Goal: Information Seeking & Learning: Find contact information

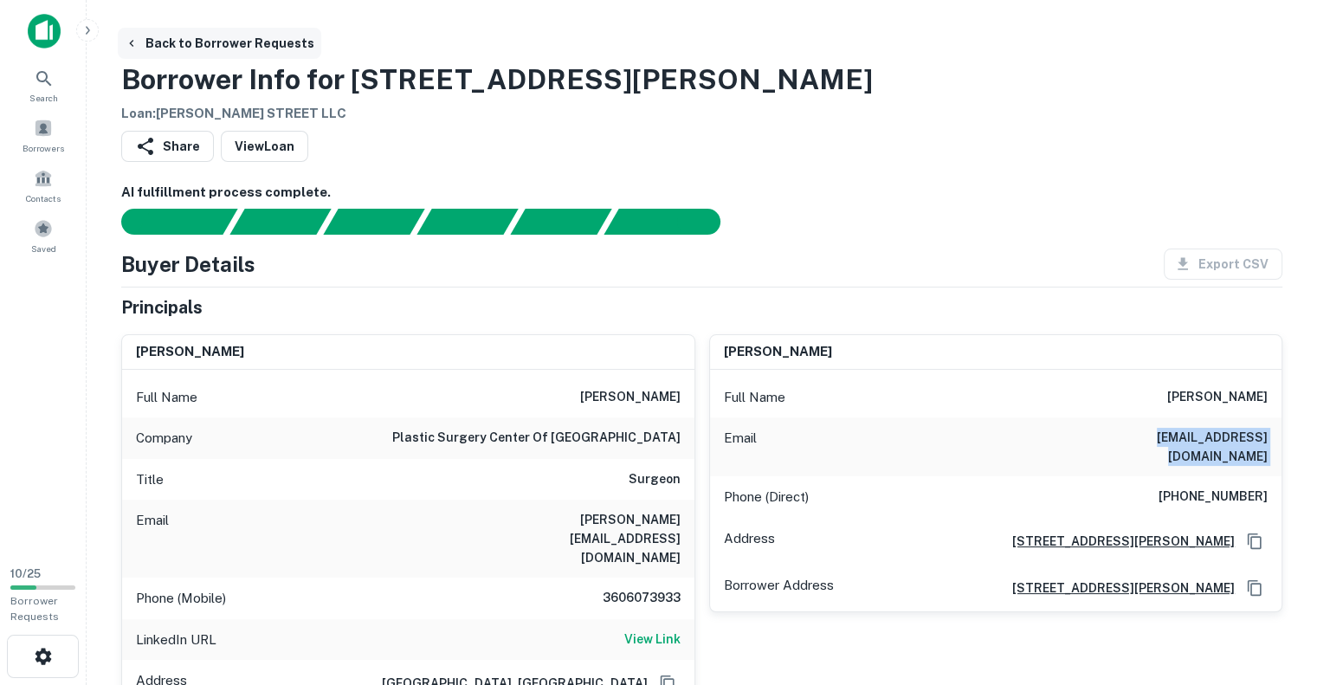
click at [132, 42] on icon "button" at bounding box center [132, 43] width 14 height 14
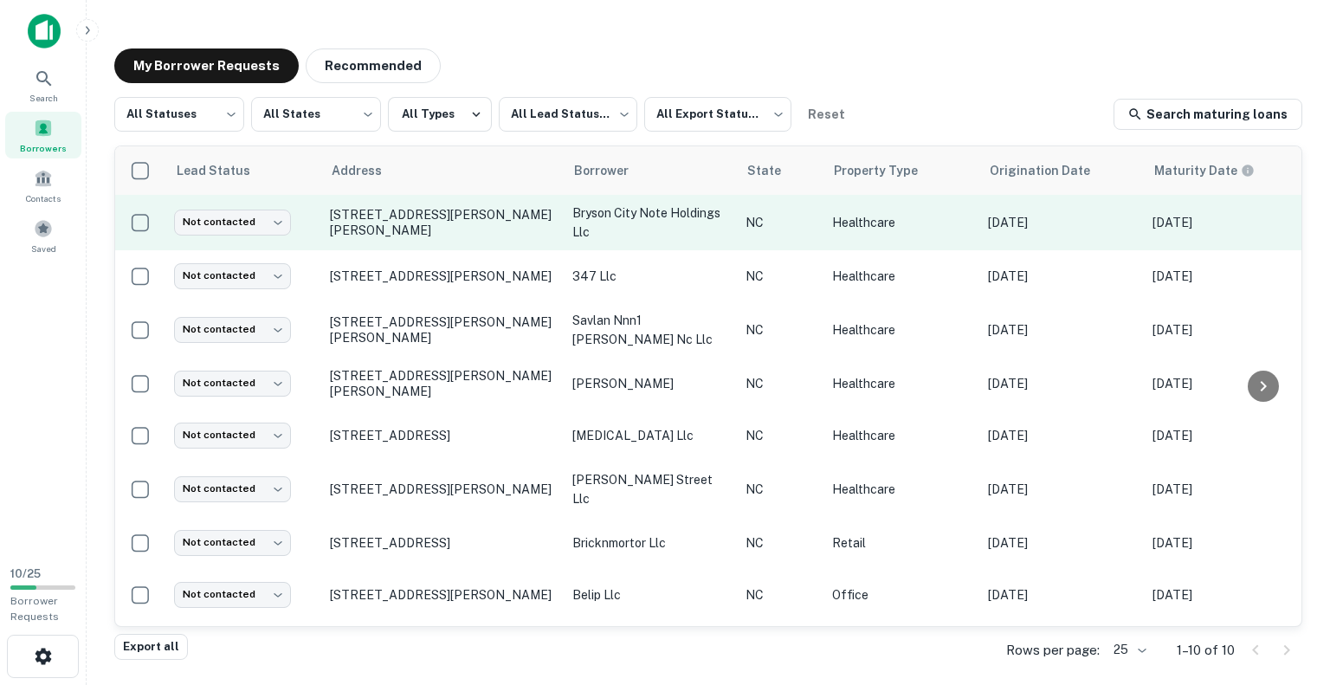
click at [494, 238] on td "[STREET_ADDRESS][PERSON_NAME][PERSON_NAME]" at bounding box center [442, 222] width 242 height 55
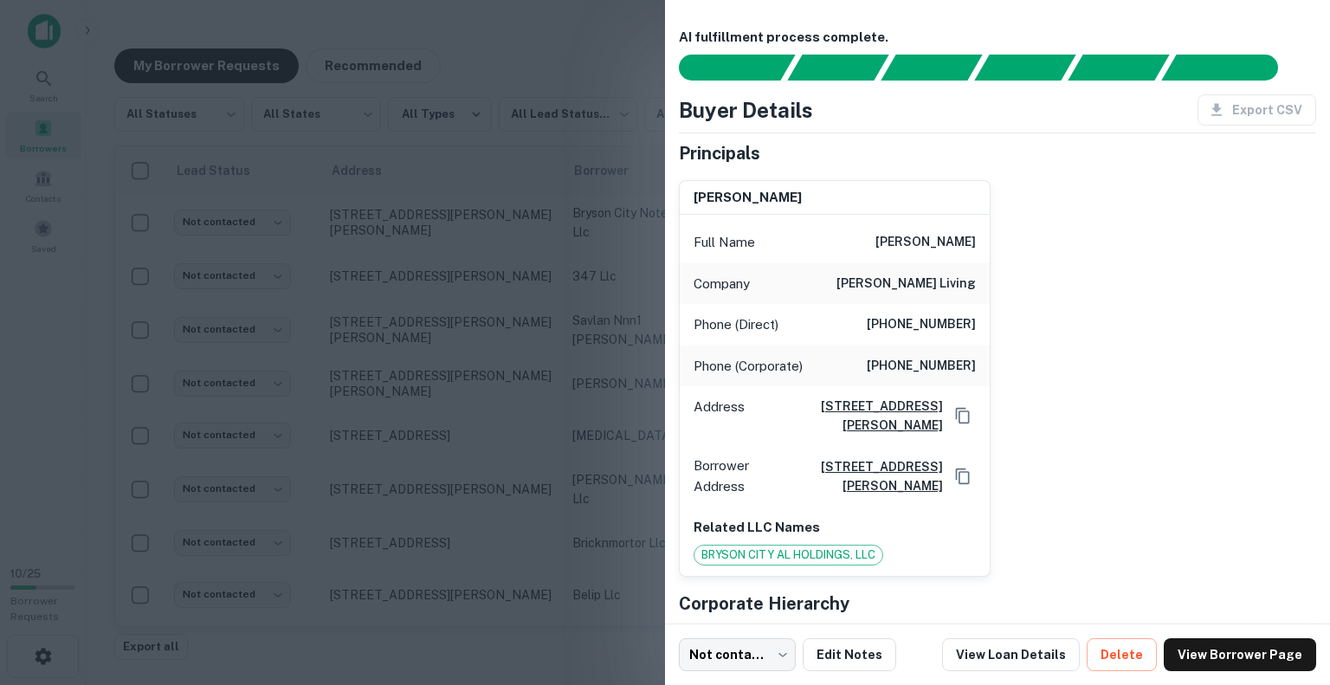
click at [897, 322] on h6 "(828) 322-5535" at bounding box center [921, 324] width 109 height 21
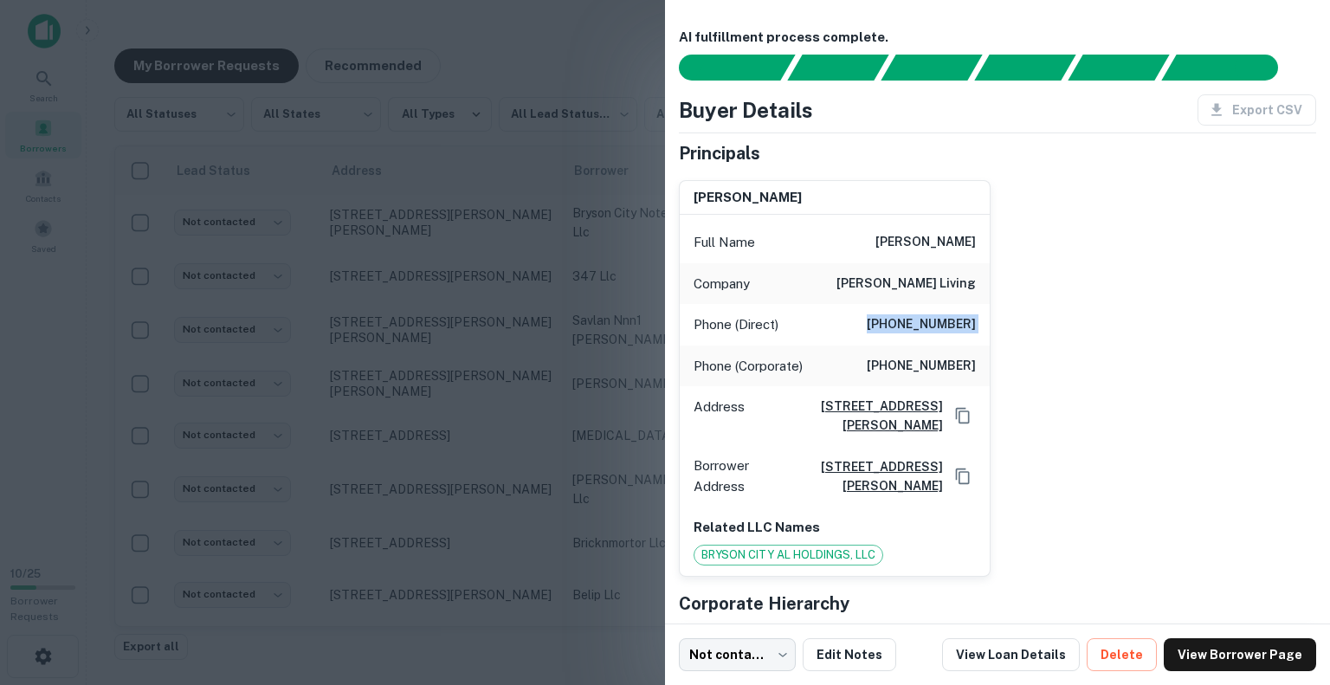
click at [897, 359] on h6 "(828) 488-0024" at bounding box center [921, 366] width 109 height 21
copy h6 "(828) 488-0024"
click at [559, 37] on div at bounding box center [665, 342] width 1330 height 685
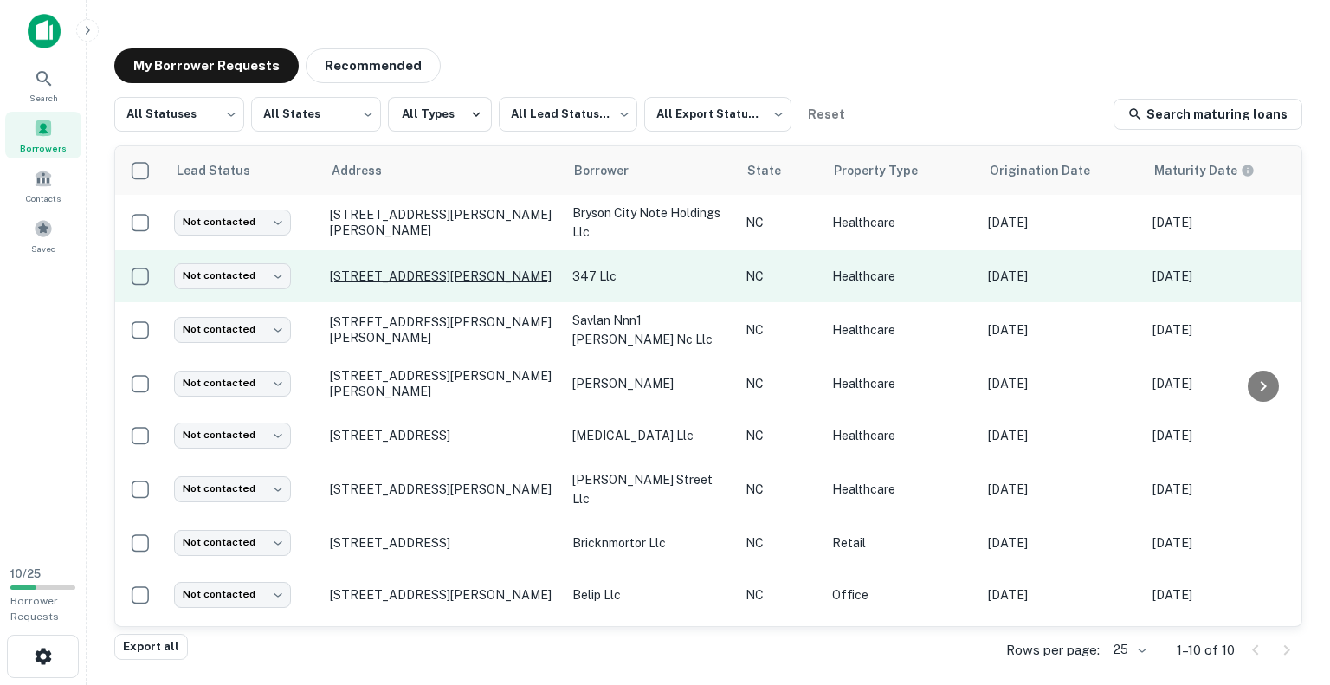
click at [416, 283] on p "[STREET_ADDRESS][PERSON_NAME]" at bounding box center [442, 276] width 225 height 16
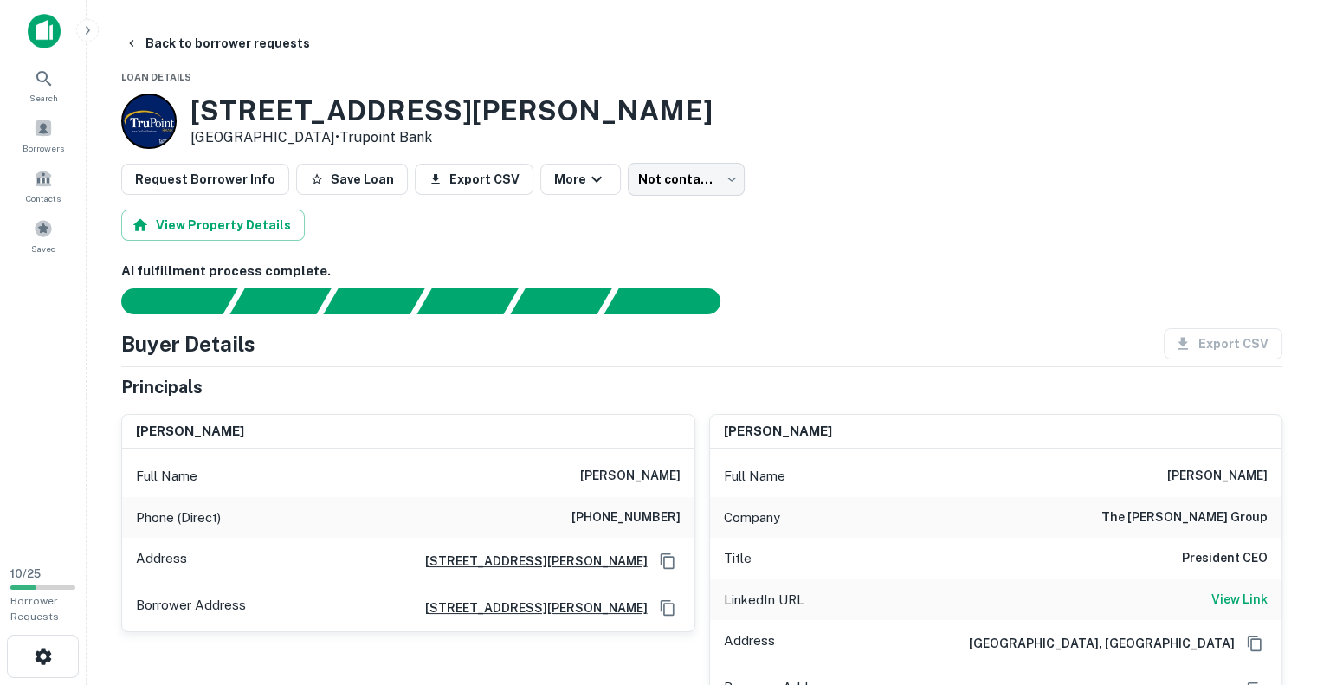
click at [628, 516] on h6 "(252) 626-4524" at bounding box center [626, 517] width 109 height 21
copy h6 "(252) 626-4524"
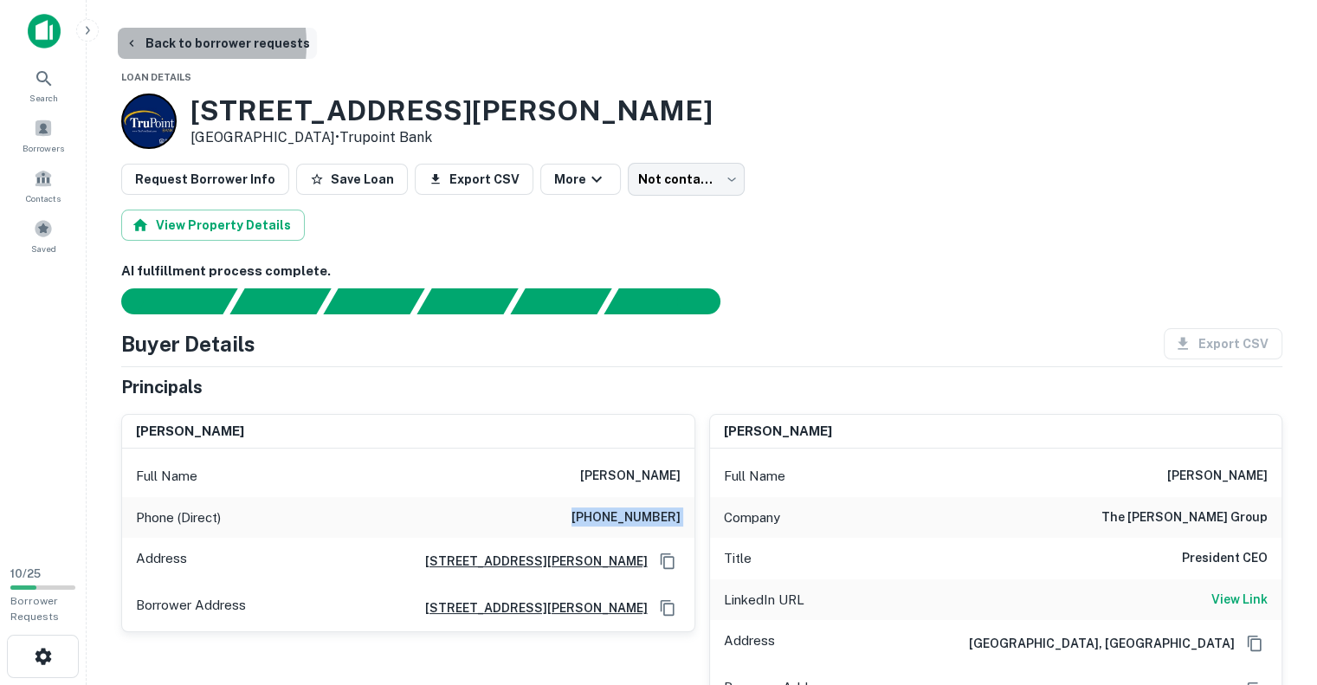
click at [160, 44] on button "Back to borrower requests" at bounding box center [217, 43] width 199 height 31
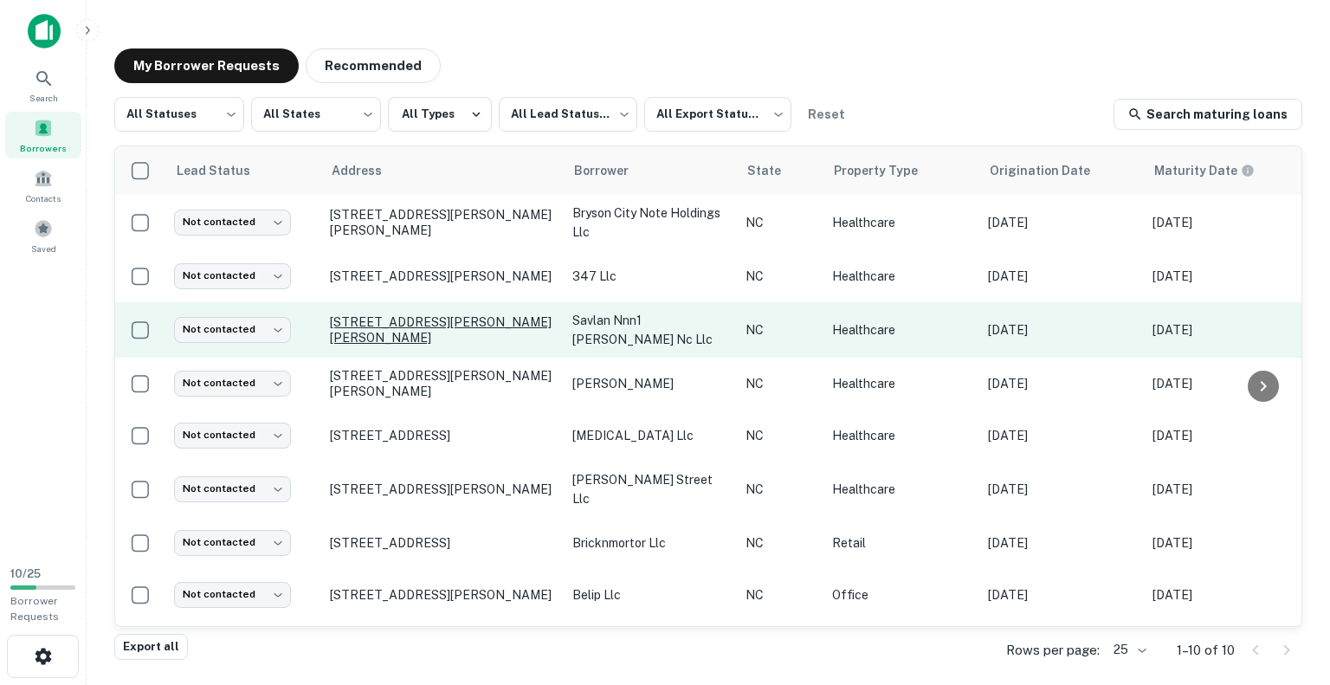
click at [446, 335] on td "1611 Andrews Rd Murphy, NC 28906" at bounding box center [442, 329] width 242 height 55
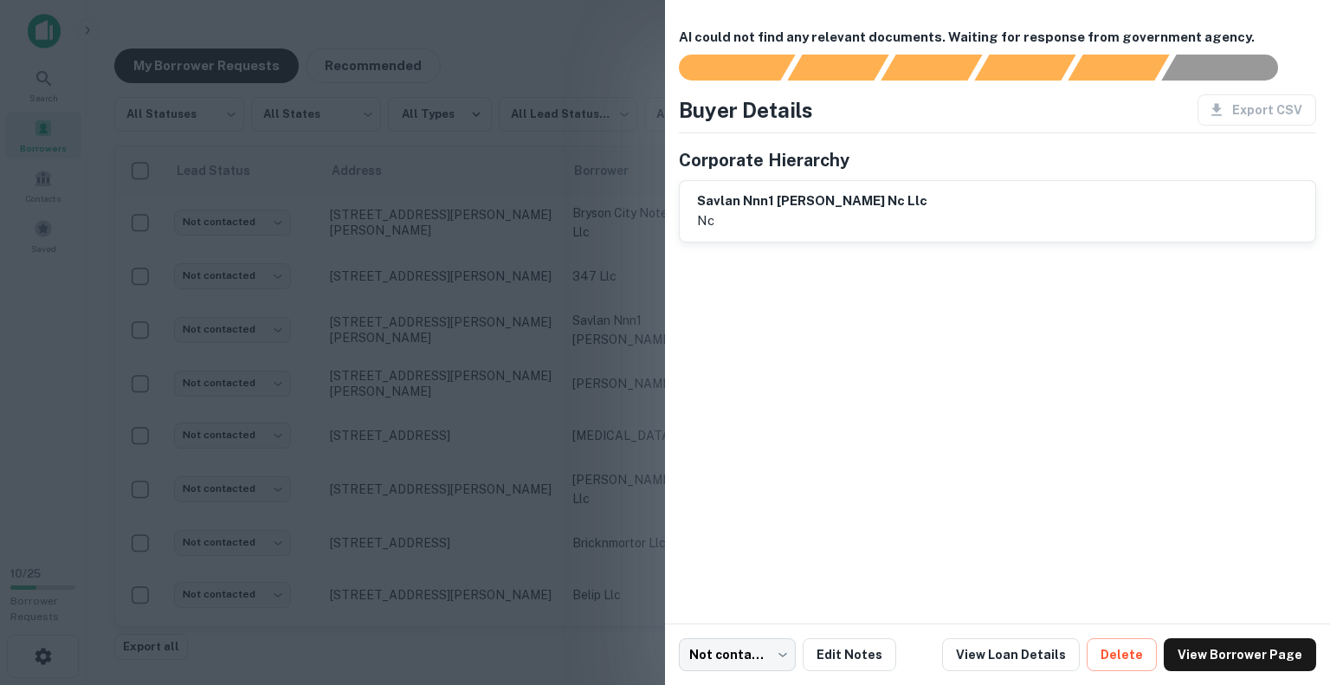
click at [444, 31] on div at bounding box center [665, 342] width 1330 height 685
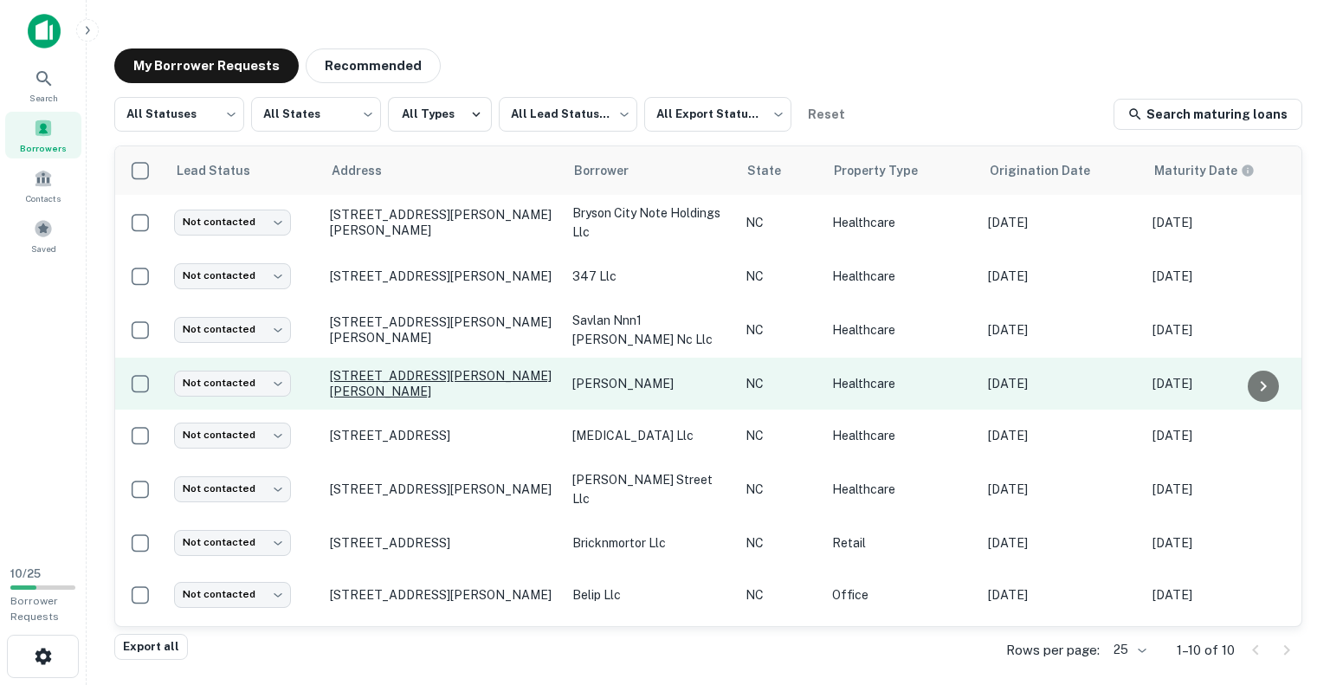
click at [440, 391] on p "[STREET_ADDRESS][PERSON_NAME][PERSON_NAME]" at bounding box center [442, 383] width 225 height 31
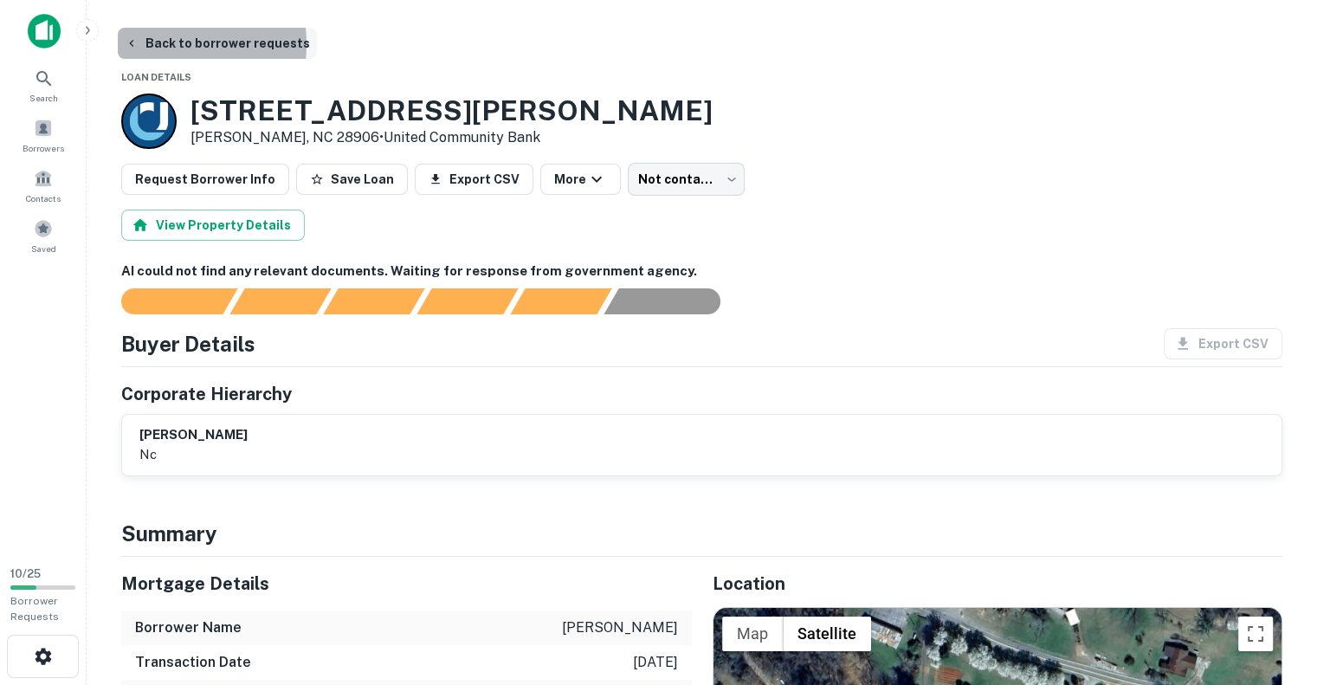
click at [150, 44] on button "Back to borrower requests" at bounding box center [217, 43] width 199 height 31
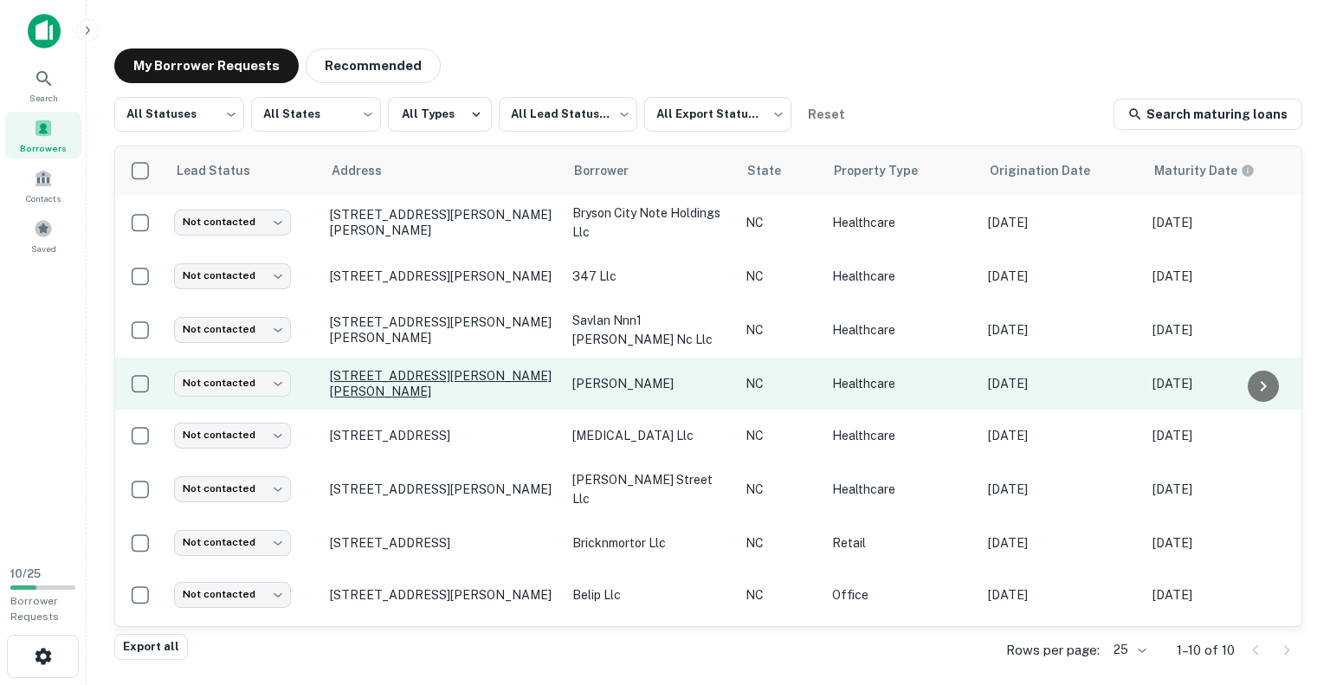
click at [436, 389] on p "[STREET_ADDRESS][PERSON_NAME][PERSON_NAME]" at bounding box center [442, 383] width 225 height 31
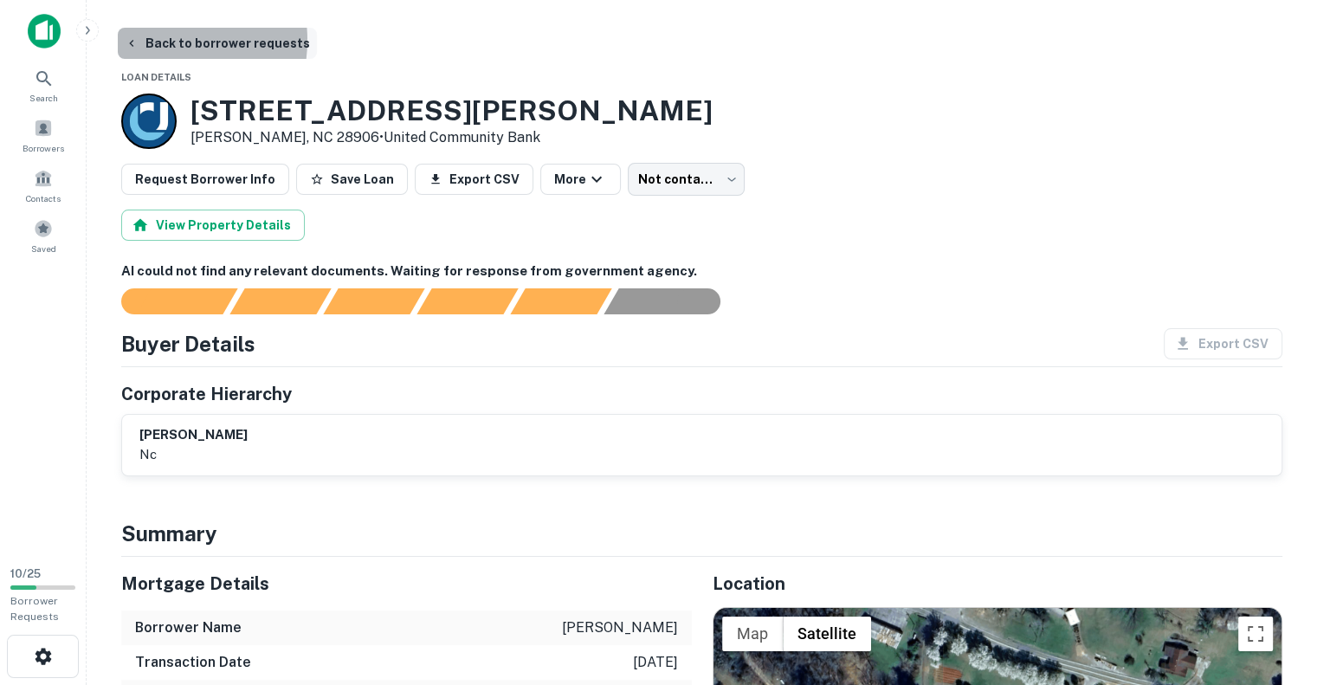
click at [154, 40] on button "Back to borrower requests" at bounding box center [217, 43] width 199 height 31
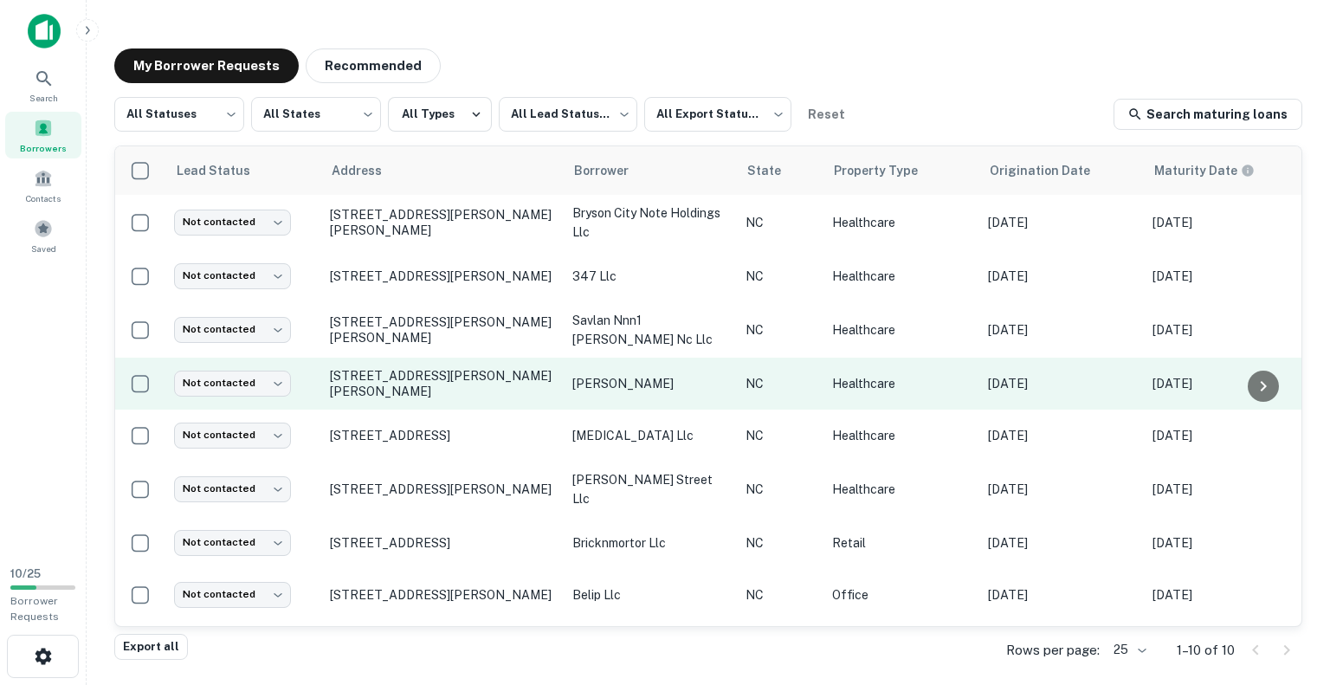
scroll to position [87, 0]
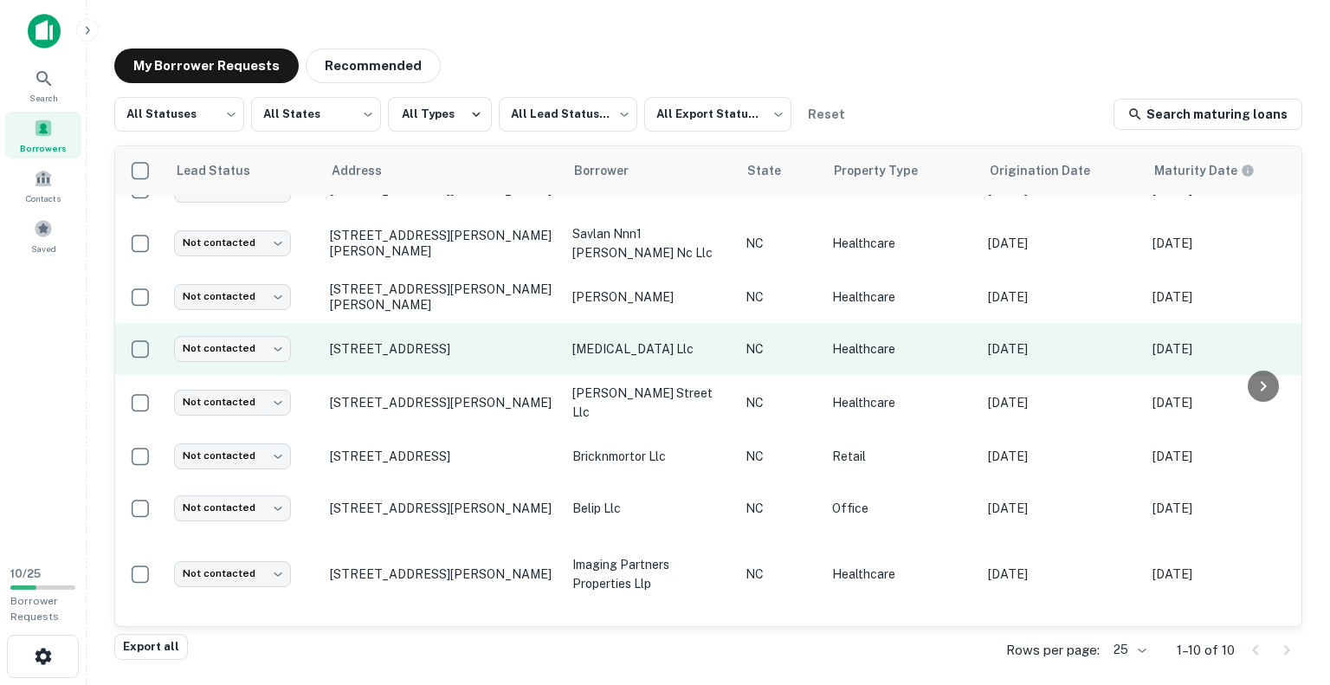
click at [418, 355] on td "[STREET_ADDRESS]" at bounding box center [442, 349] width 242 height 52
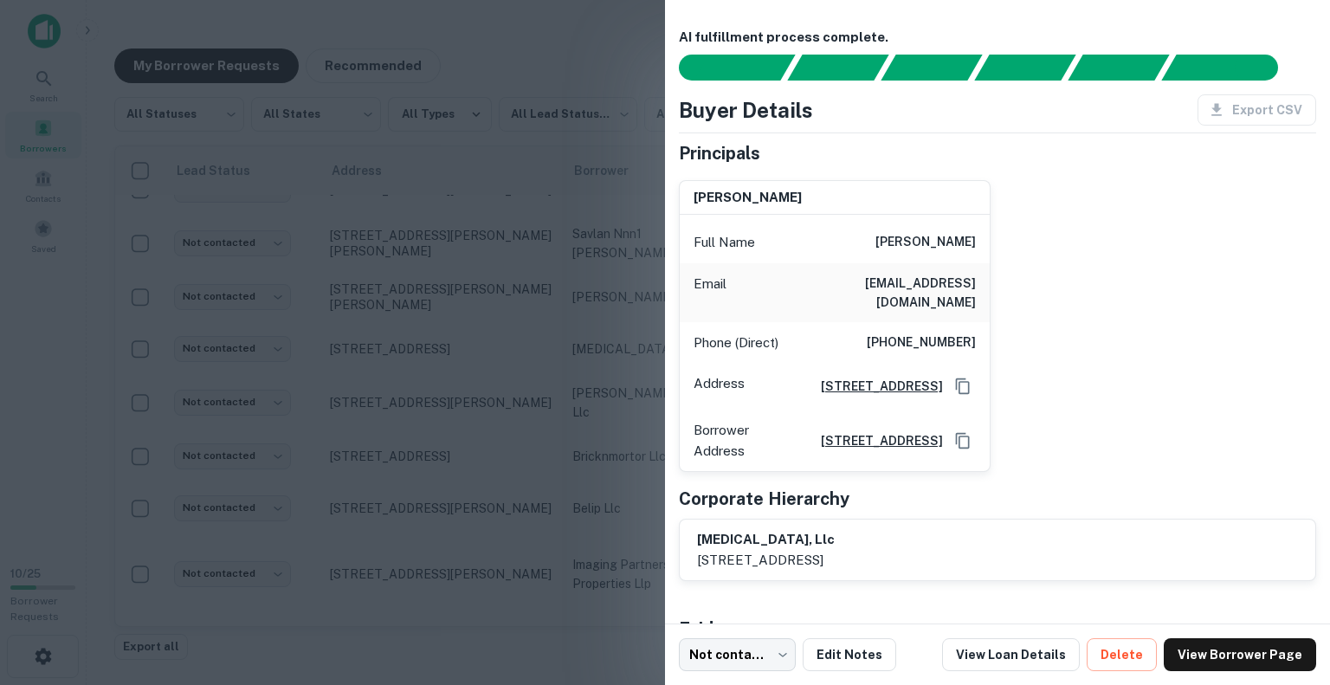
scroll to position [152, 0]
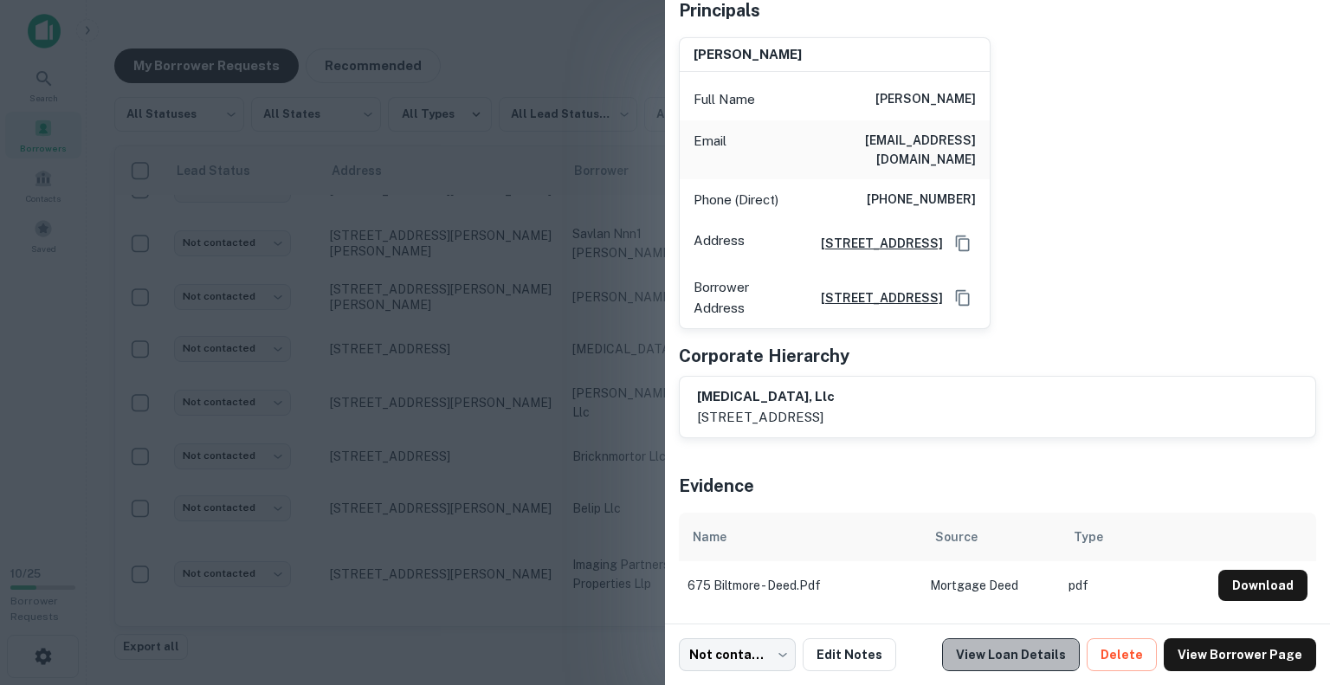
click at [1044, 657] on link "View Loan Details" at bounding box center [1011, 654] width 138 height 33
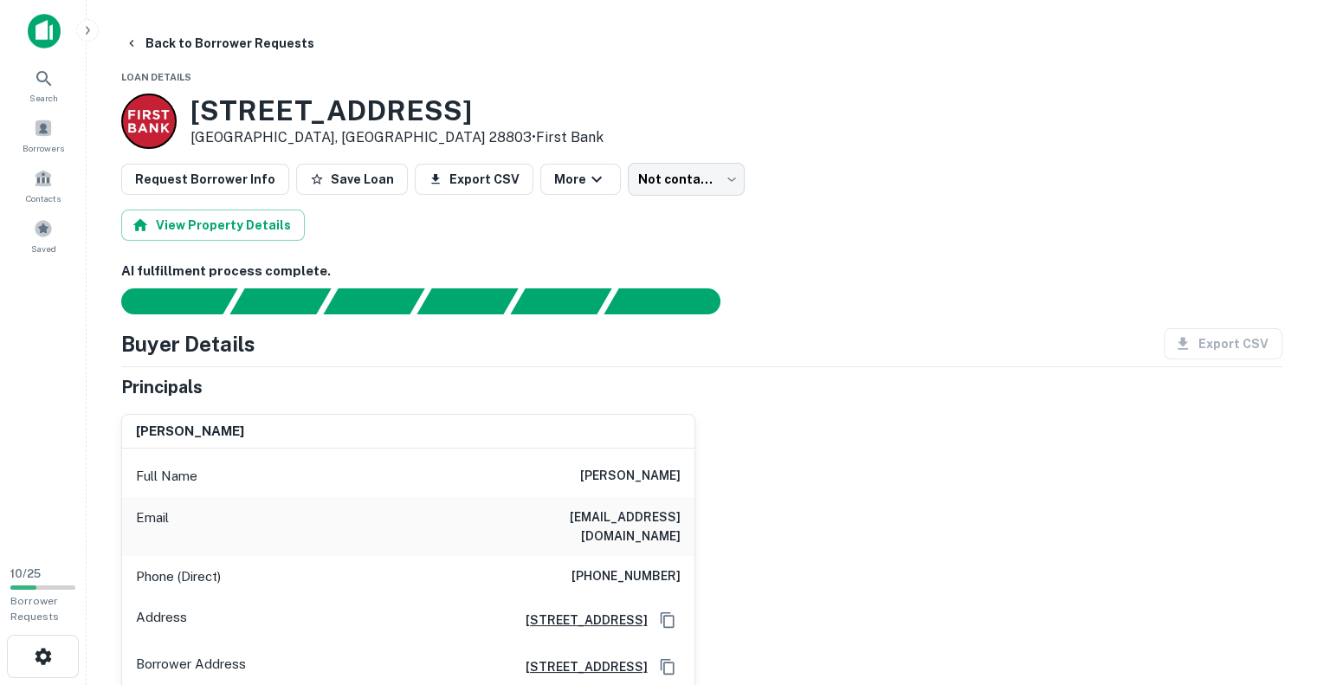
click at [636, 566] on h6 "[PHONE_NUMBER]" at bounding box center [626, 576] width 109 height 21
copy h6 "[PHONE_NUMBER]"
copy h6 "(312) 617-9069"
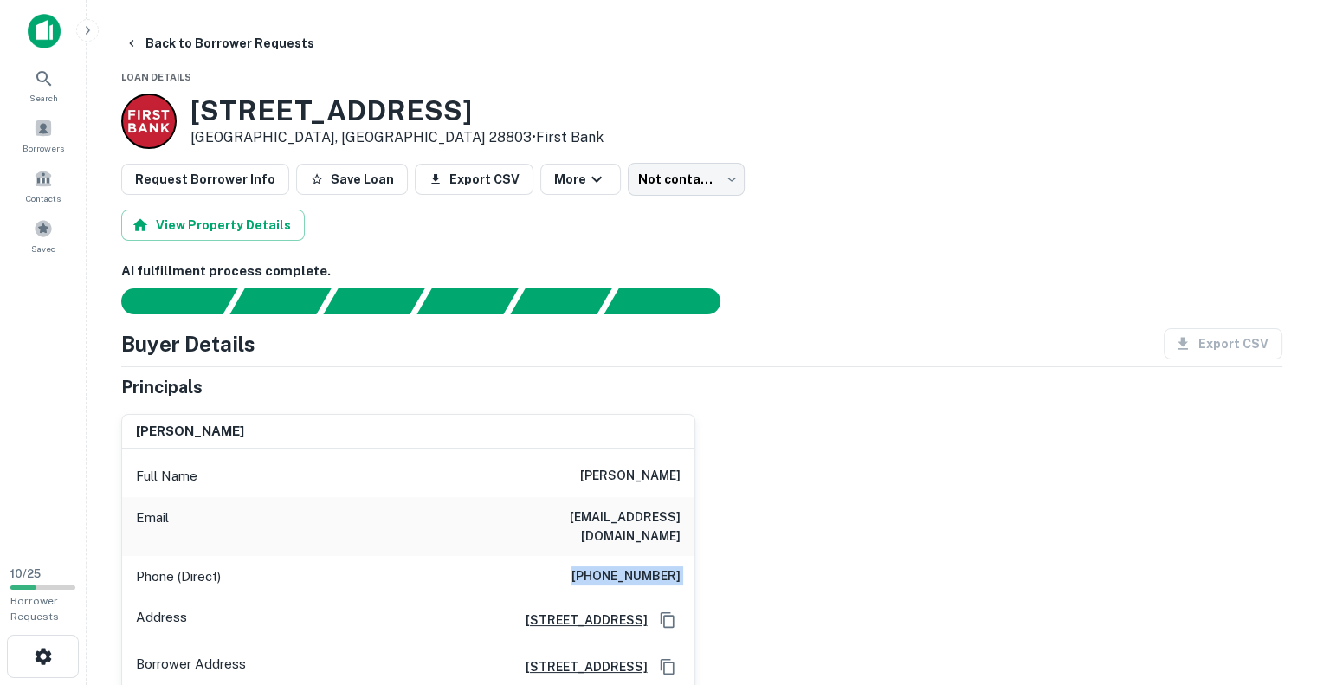
click at [605, 512] on h6 "clem10s@aol.com" at bounding box center [577, 526] width 208 height 38
click at [604, 512] on h6 "clem10s@aol.com" at bounding box center [577, 526] width 208 height 38
copy h6 "clem10s@aol.com"
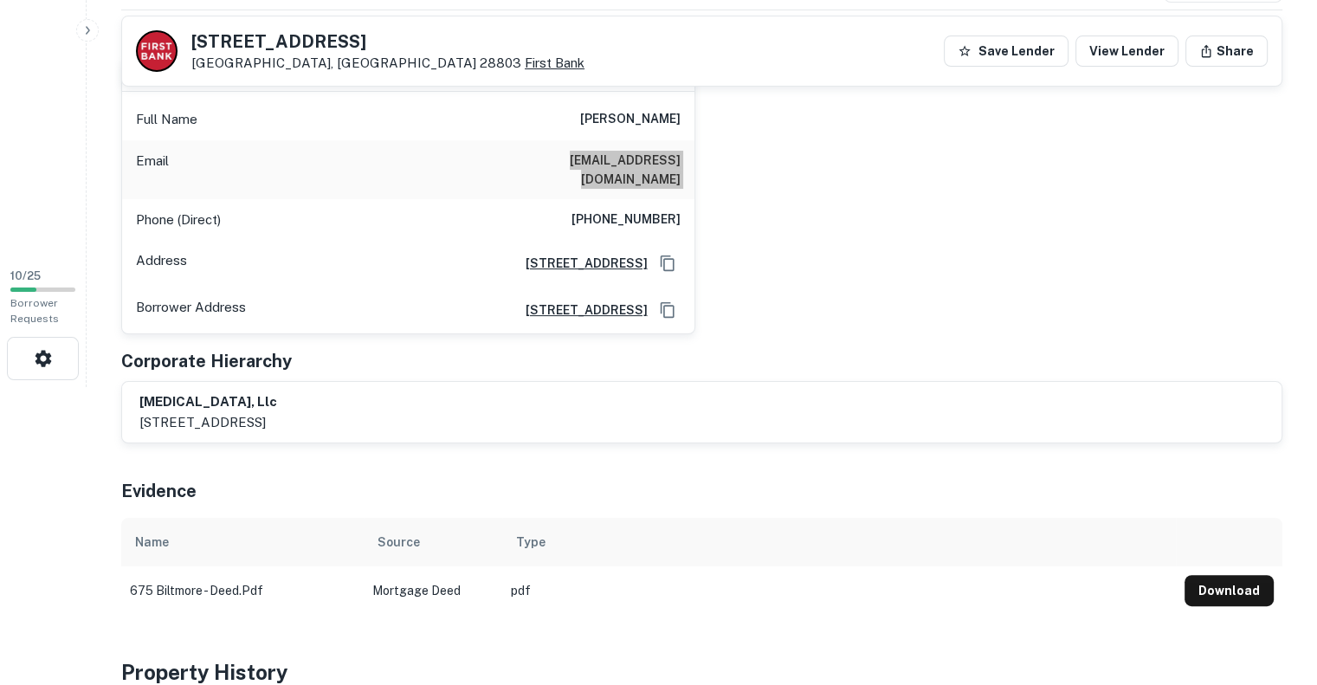
scroll to position [260, 0]
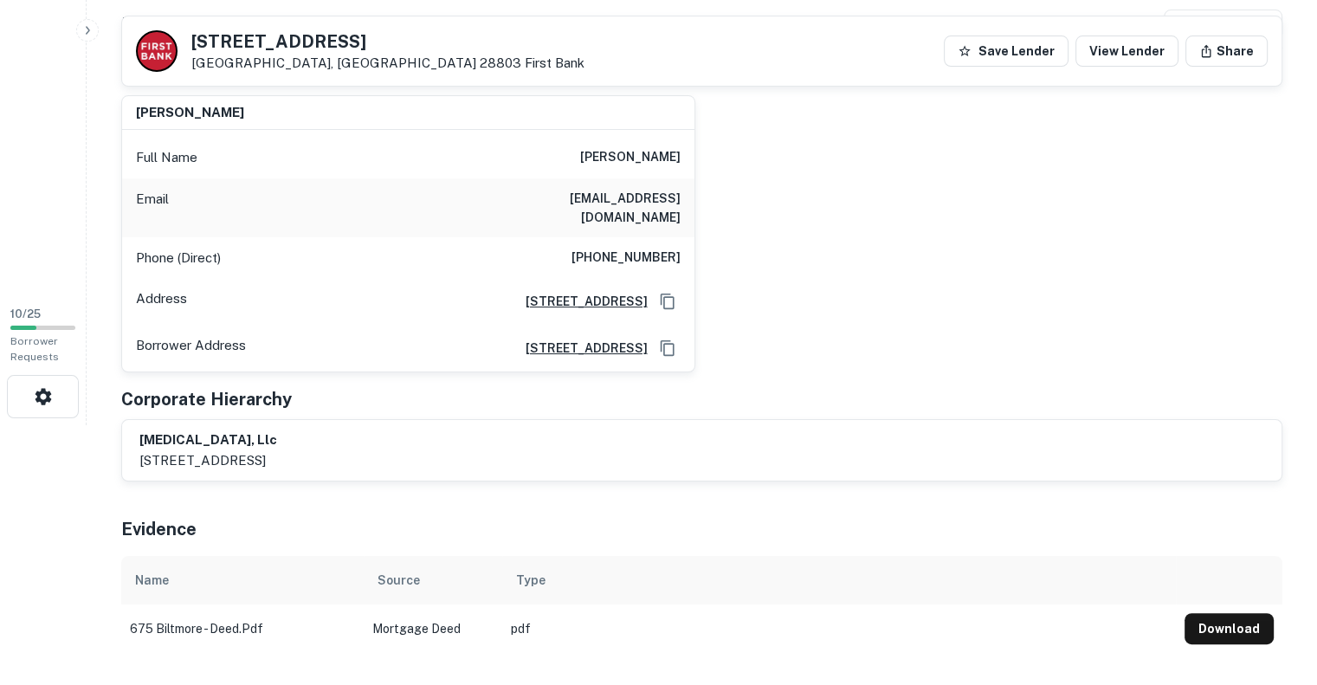
drag, startPoint x: 349, startPoint y: 34, endPoint x: 220, endPoint y: 56, distance: 131.0
click at [186, 64] on div "675 Biltmore Ave Asheville, NC 28803 First Bank" at bounding box center [360, 51] width 449 height 42
drag, startPoint x: 310, startPoint y: 62, endPoint x: 189, endPoint y: 30, distance: 125.4
click at [189, 30] on div "675 Biltmore Ave Asheville, NC 28803 First Bank" at bounding box center [360, 51] width 449 height 42
copy div "675 Biltmore Ave Asheville, NC 28803"
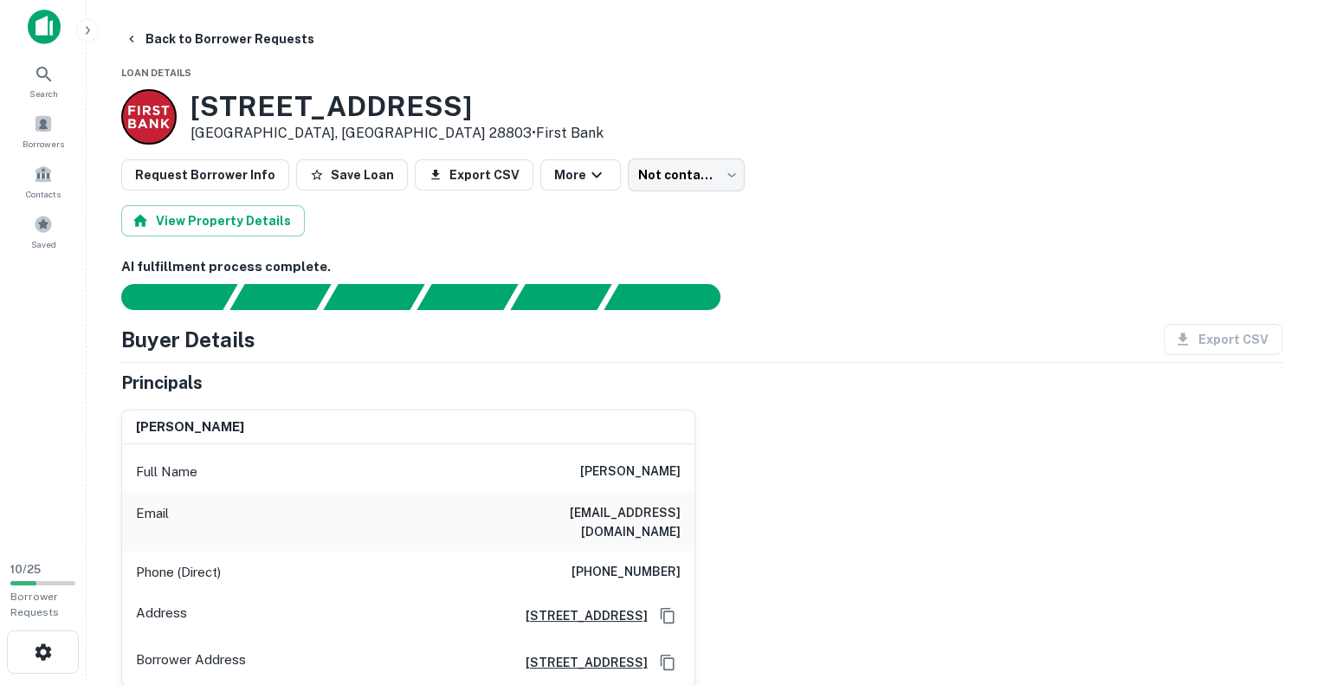
scroll to position [0, 0]
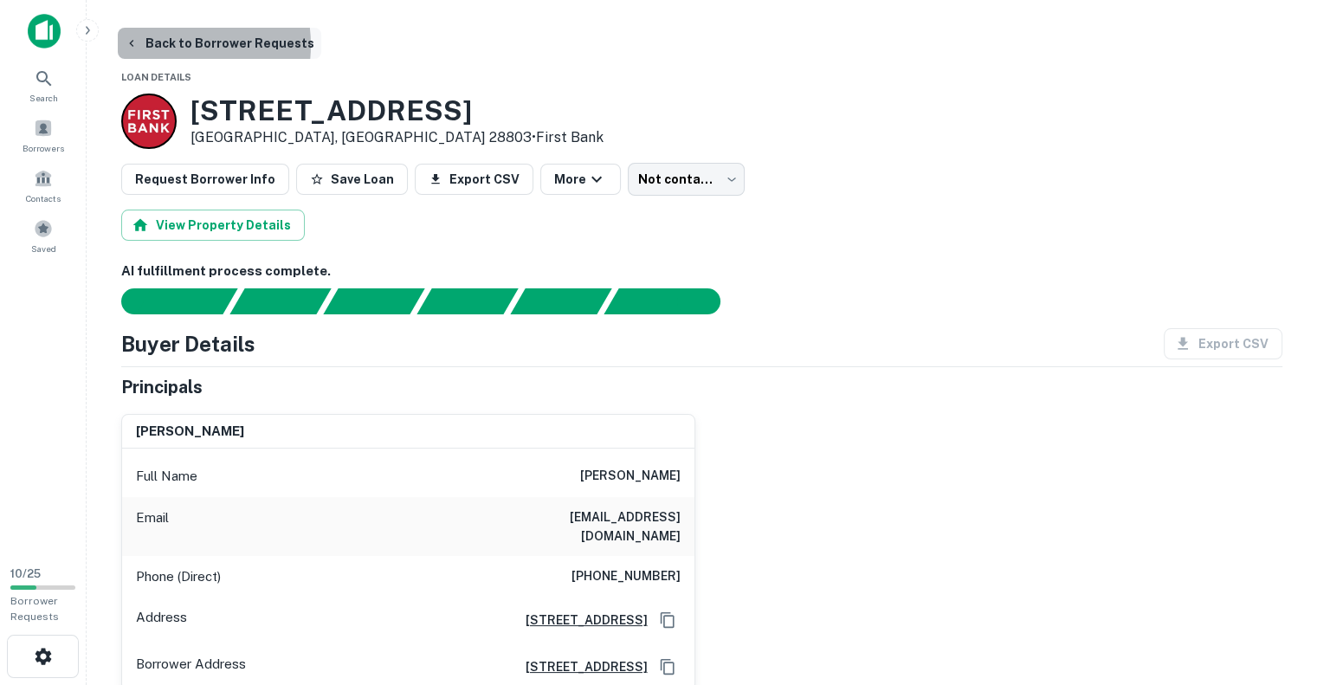
click at [166, 45] on button "Back to Borrower Requests" at bounding box center [219, 43] width 203 height 31
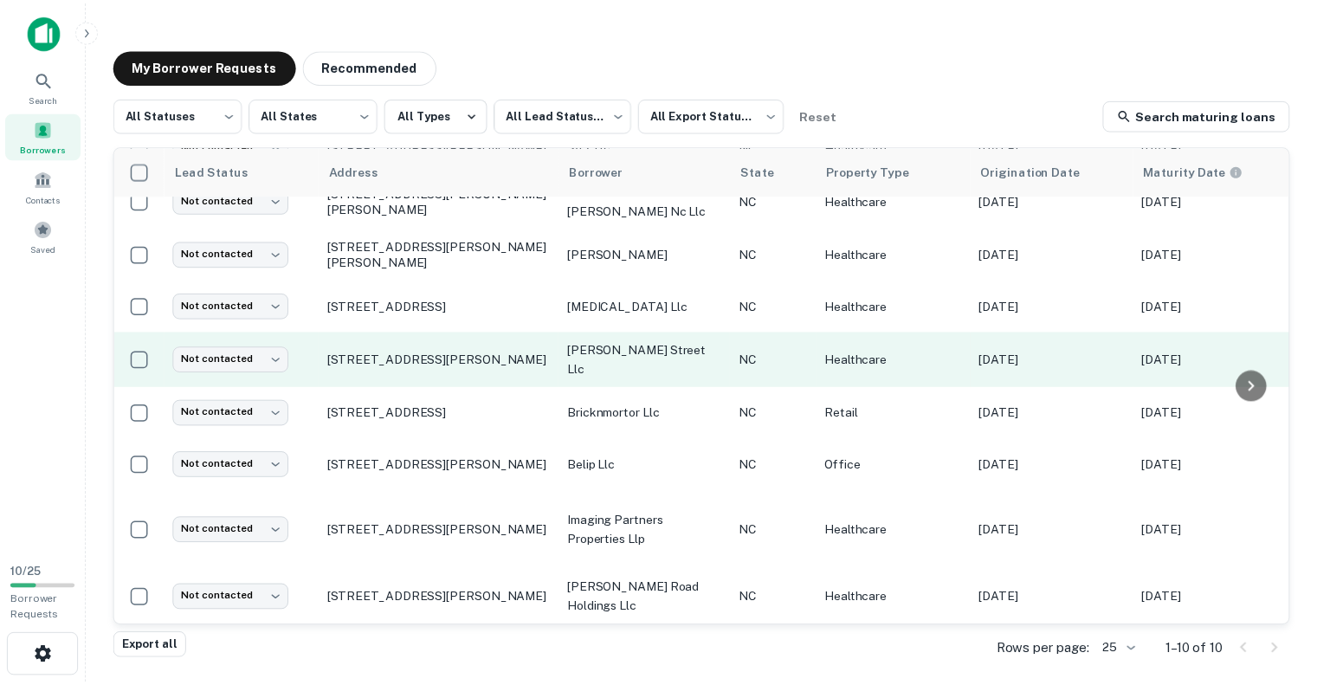
scroll to position [135, 0]
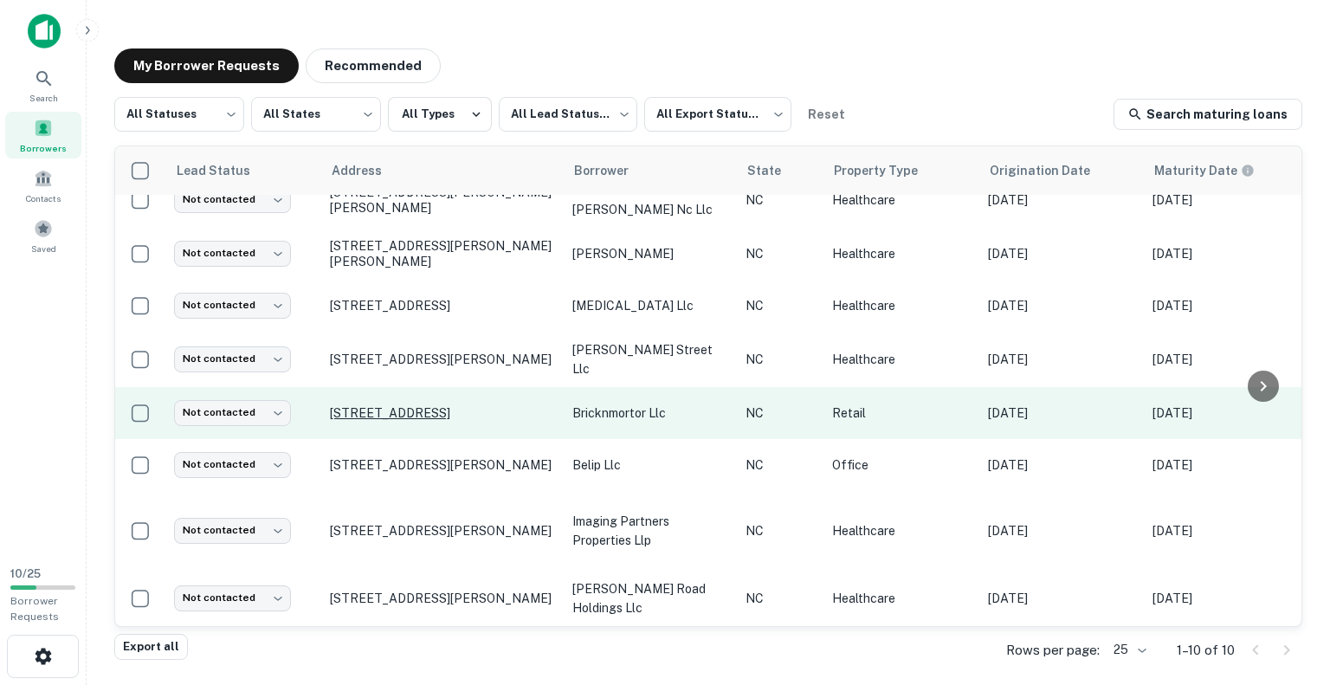
click at [484, 410] on p "[STREET_ADDRESS]" at bounding box center [442, 413] width 225 height 16
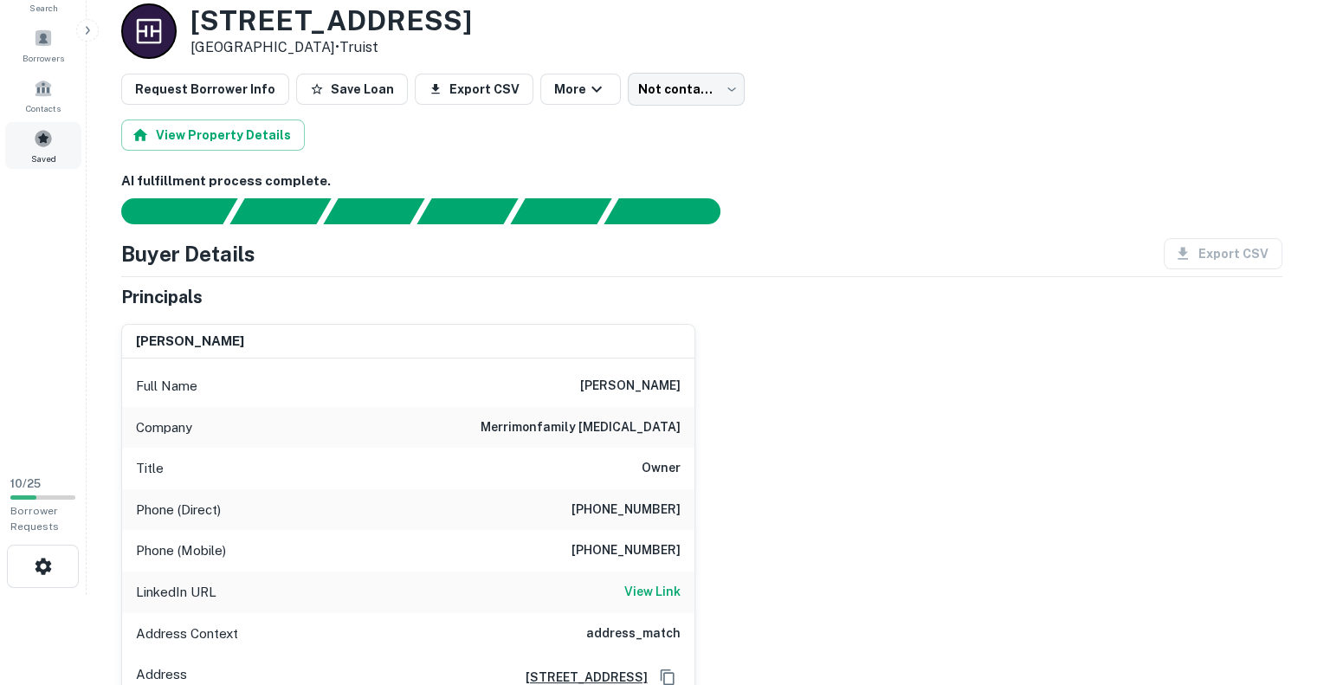
scroll to position [87, 0]
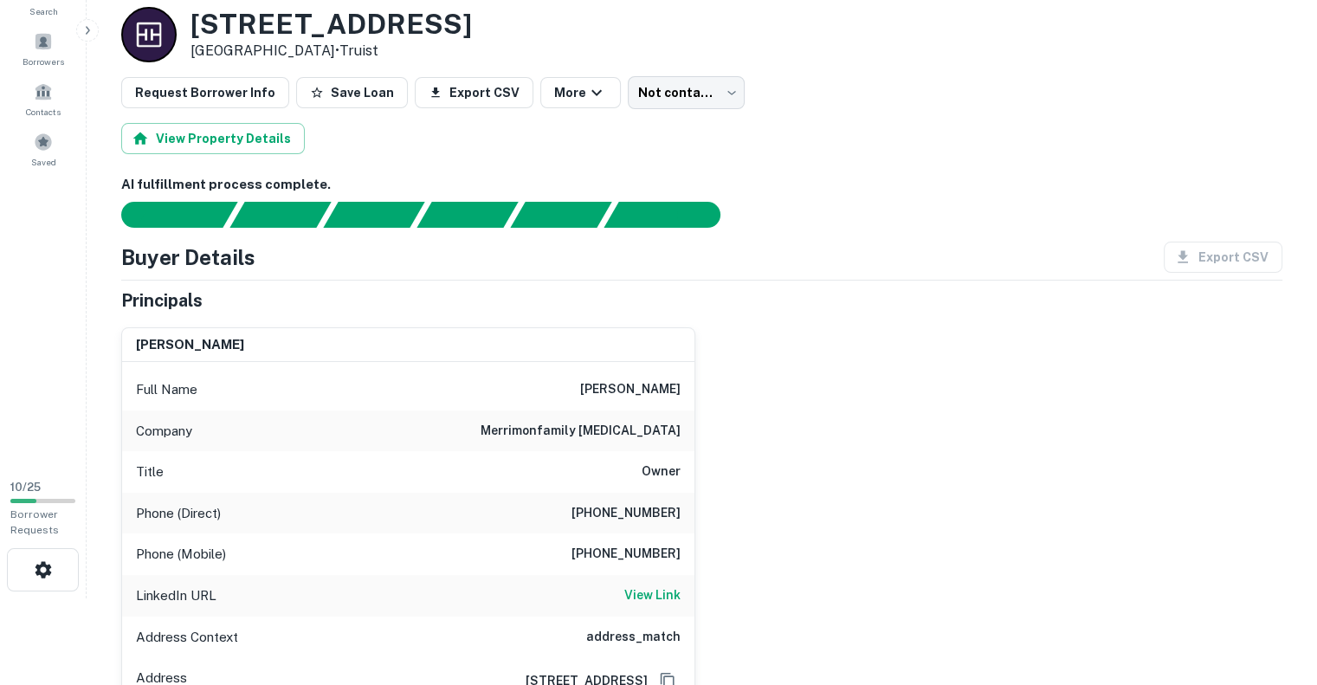
click at [598, 512] on h6 "(828) 665-9808" at bounding box center [626, 513] width 109 height 21
click at [507, 552] on div "Phone (Mobile) (828) 458-2254" at bounding box center [408, 554] width 572 height 42
click at [600, 548] on h6 "(828) 458-2254" at bounding box center [626, 554] width 109 height 21
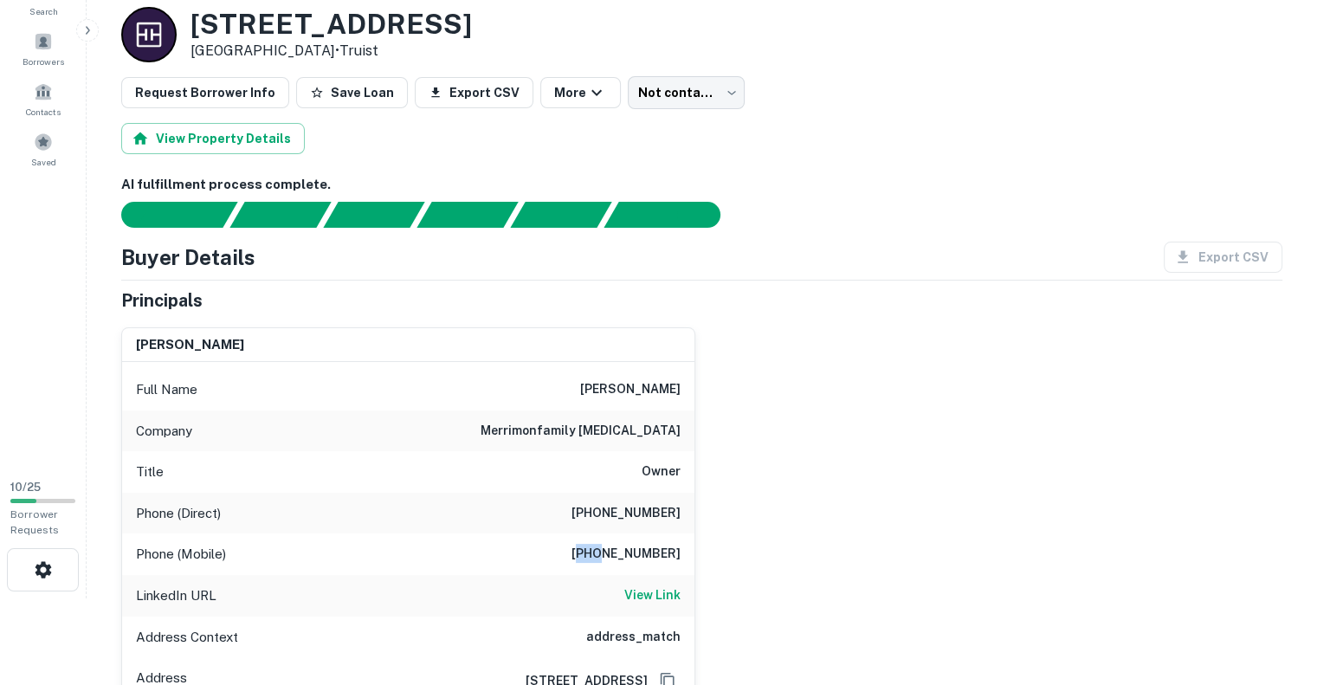
click at [600, 548] on h6 "(828) 458-2254" at bounding box center [626, 554] width 109 height 21
copy h6 "(828) 458-2254"
click at [610, 509] on h6 "(828) 665-9808" at bounding box center [626, 513] width 109 height 21
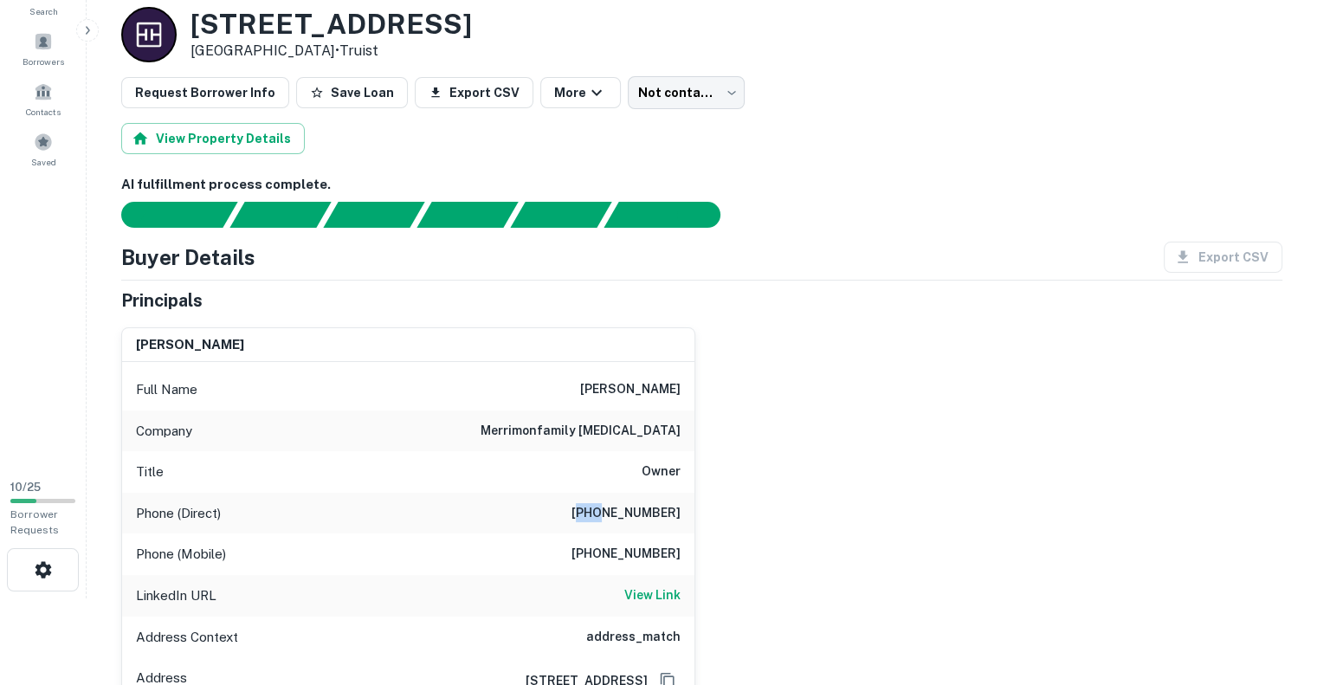
click at [608, 509] on h6 "(828) 665-9808" at bounding box center [626, 513] width 109 height 21
copy h6 "(828) 665-9808"
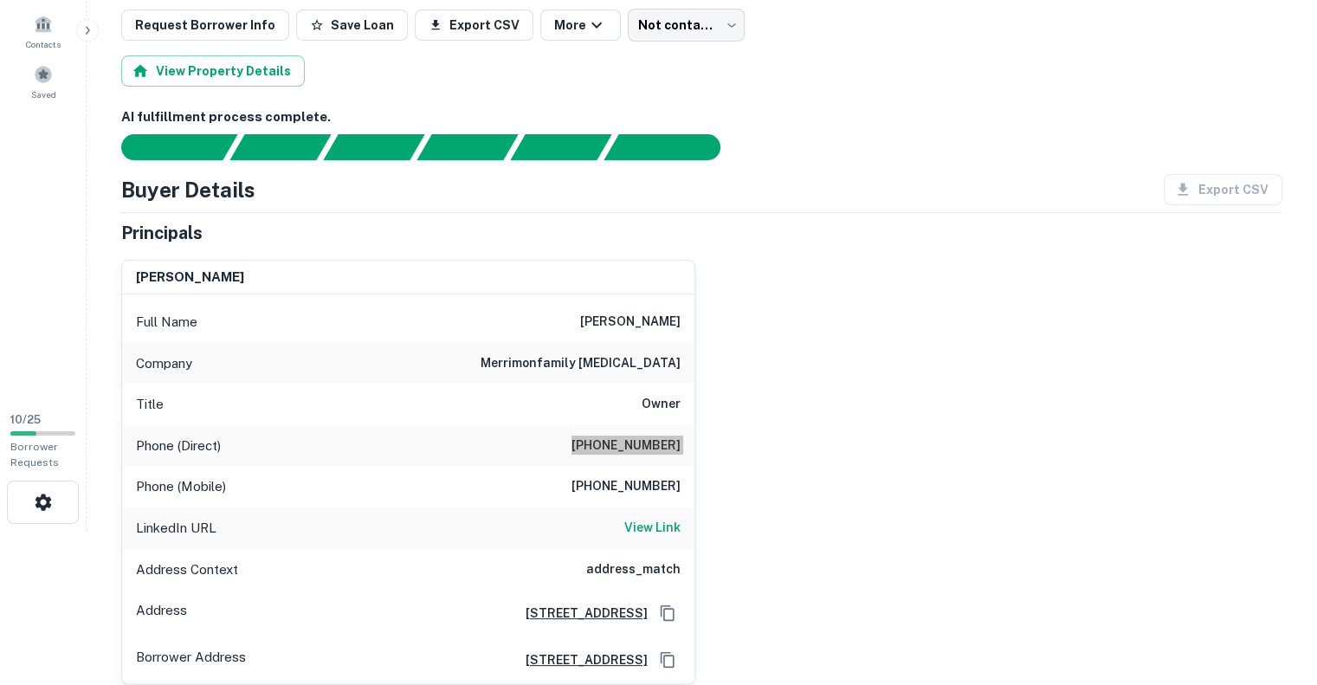
scroll to position [260, 0]
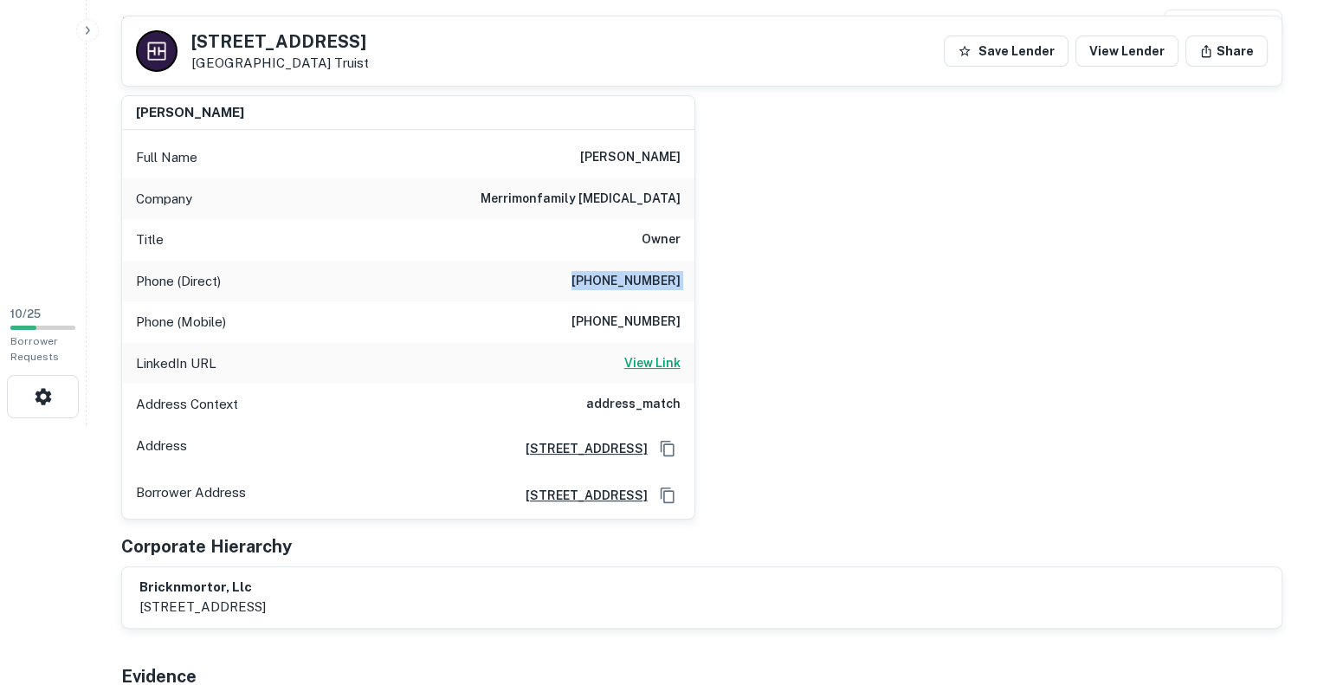
click at [639, 363] on h6 "View Link" at bounding box center [652, 362] width 56 height 19
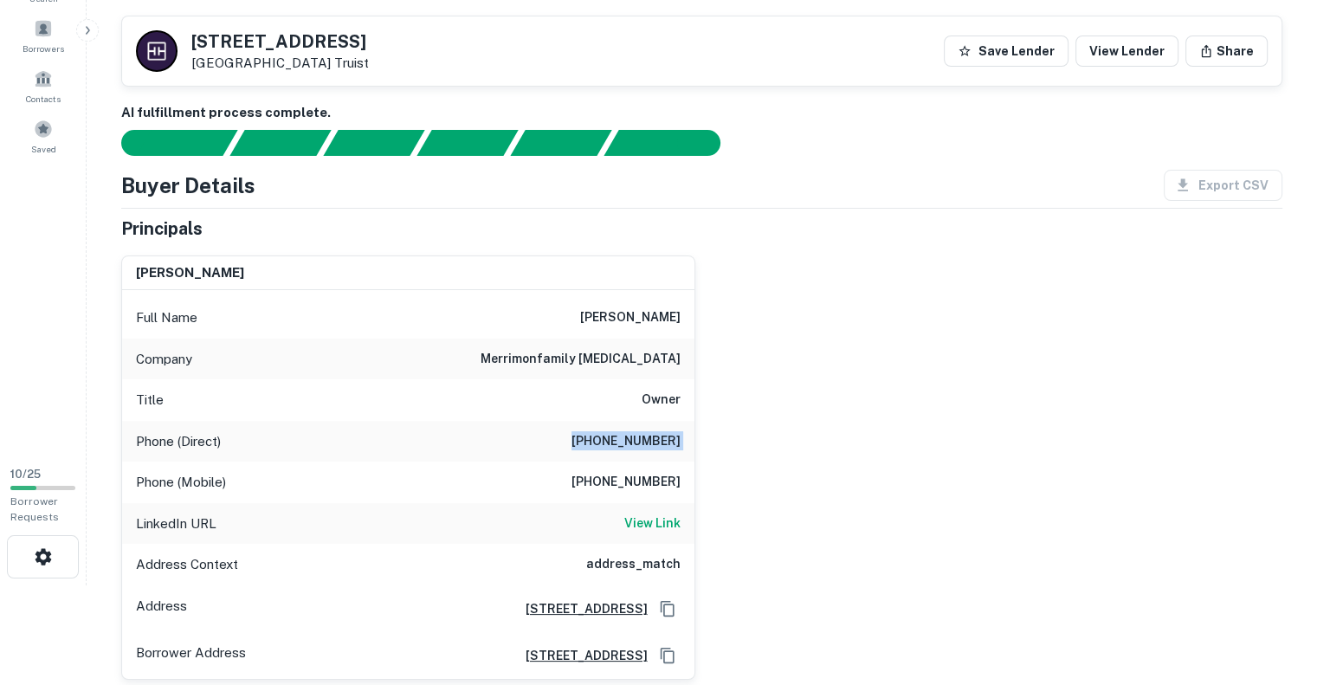
scroll to position [0, 0]
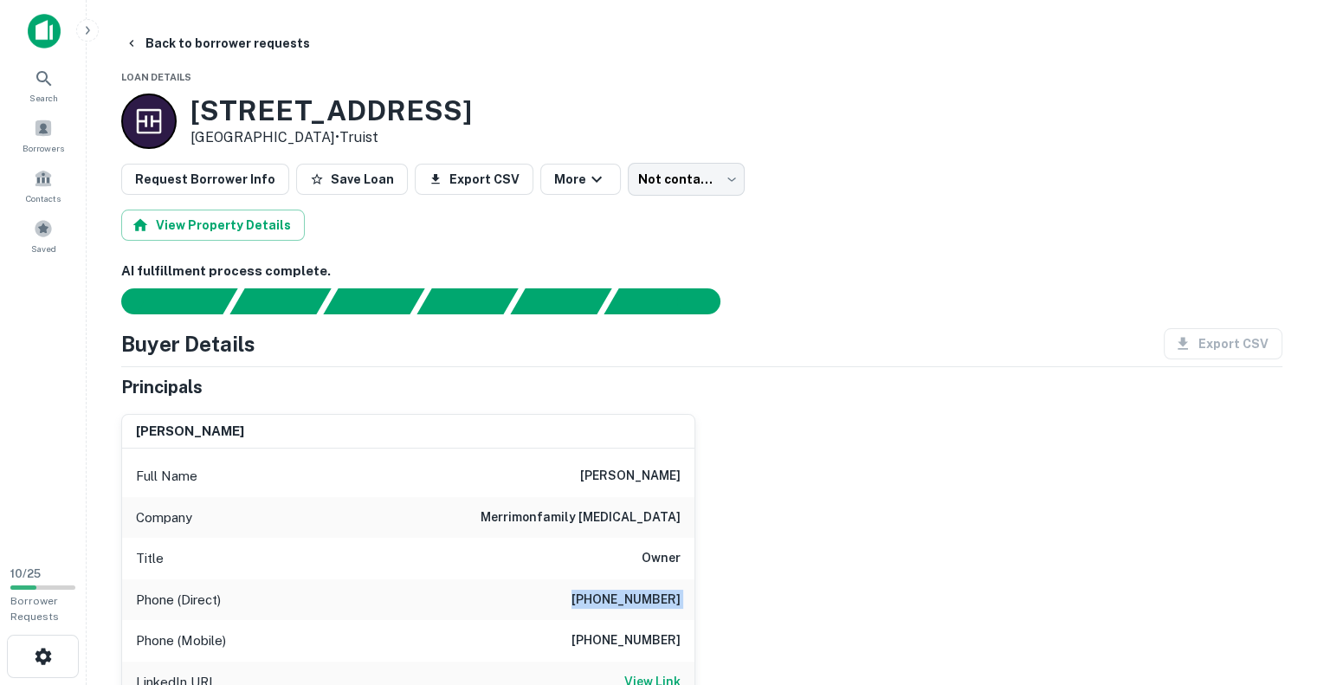
drag, startPoint x: 630, startPoint y: 115, endPoint x: 186, endPoint y: 120, distance: 444.3
click at [186, 120] on div "390 S FRENCH BROAD AVE STE A Asheville, NC 28801 • Truist" at bounding box center [701, 121] width 1161 height 55
copy h3 "390 S FRENCH BROAD AVE STE A"
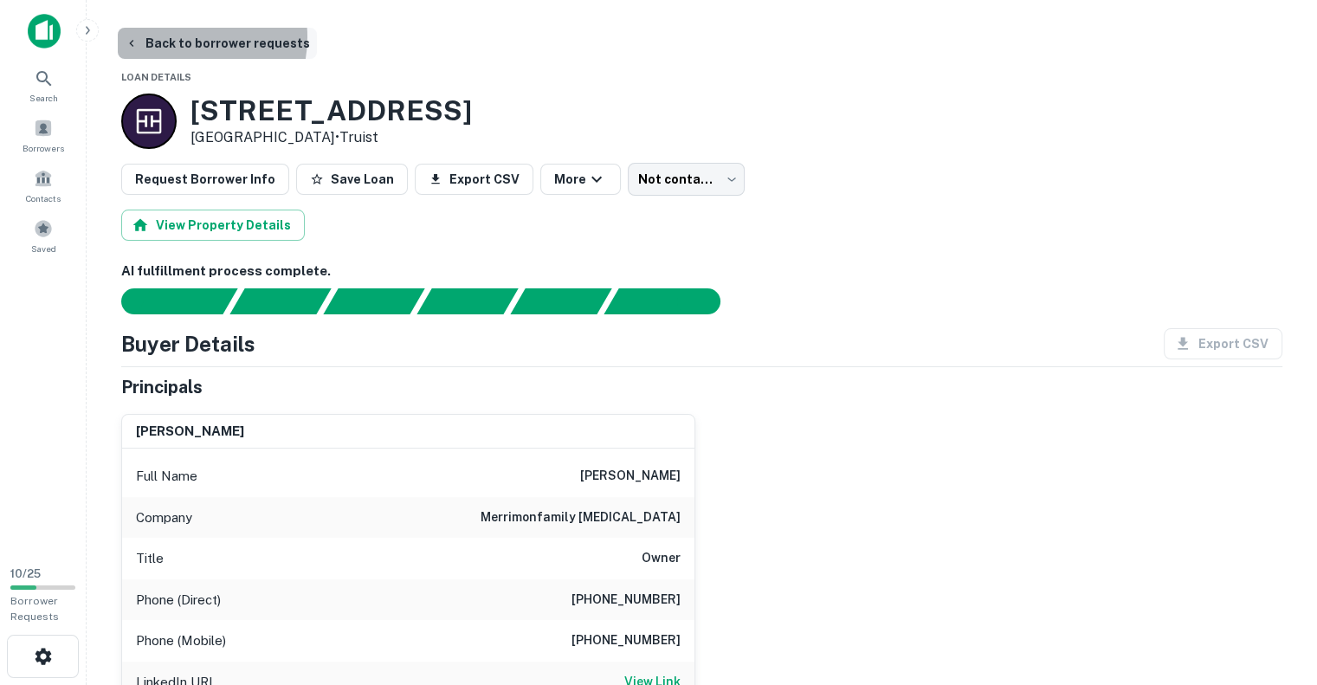
click at [178, 37] on button "Back to borrower requests" at bounding box center [217, 43] width 199 height 31
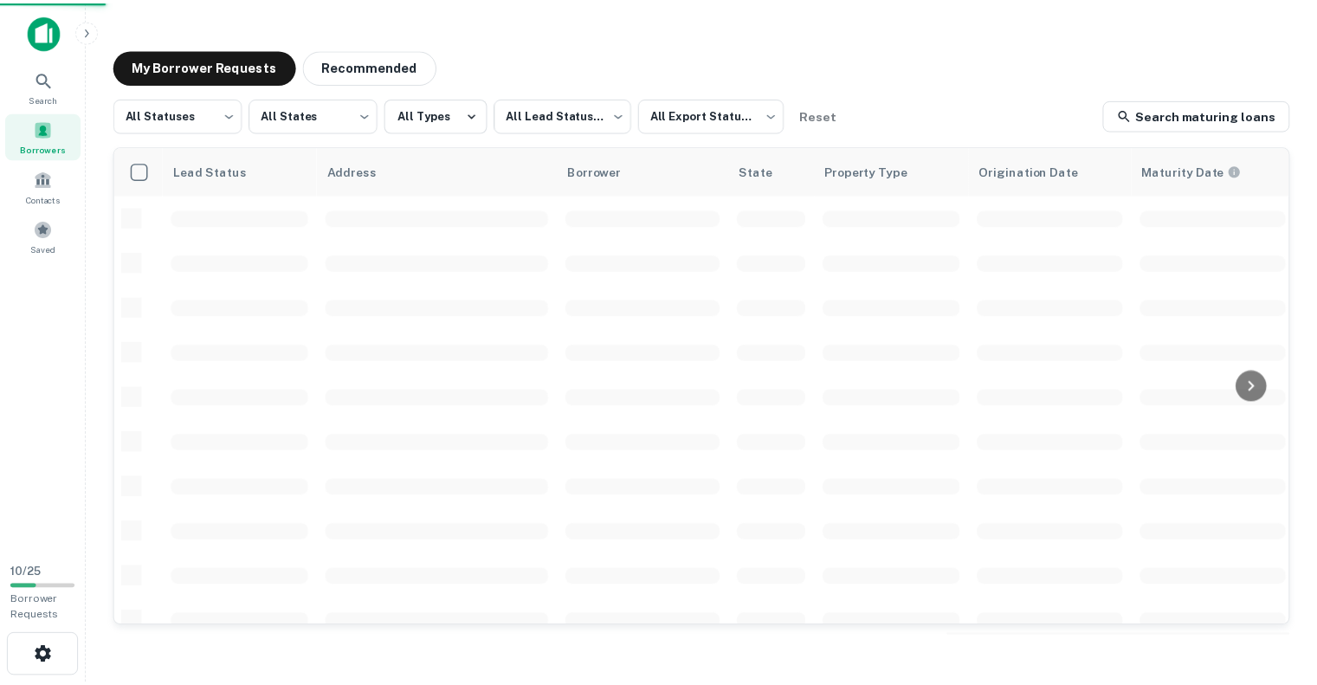
scroll to position [135, 0]
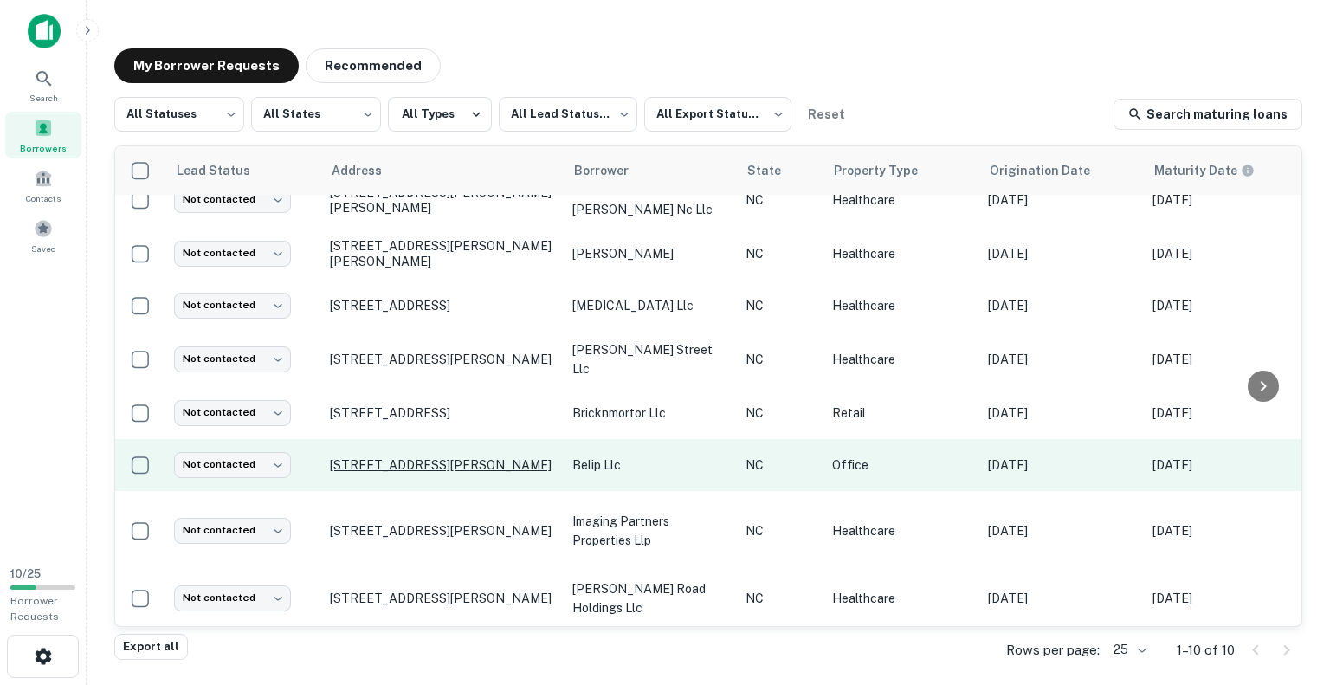
click at [552, 457] on p "[STREET_ADDRESS][PERSON_NAME]" at bounding box center [442, 465] width 225 height 16
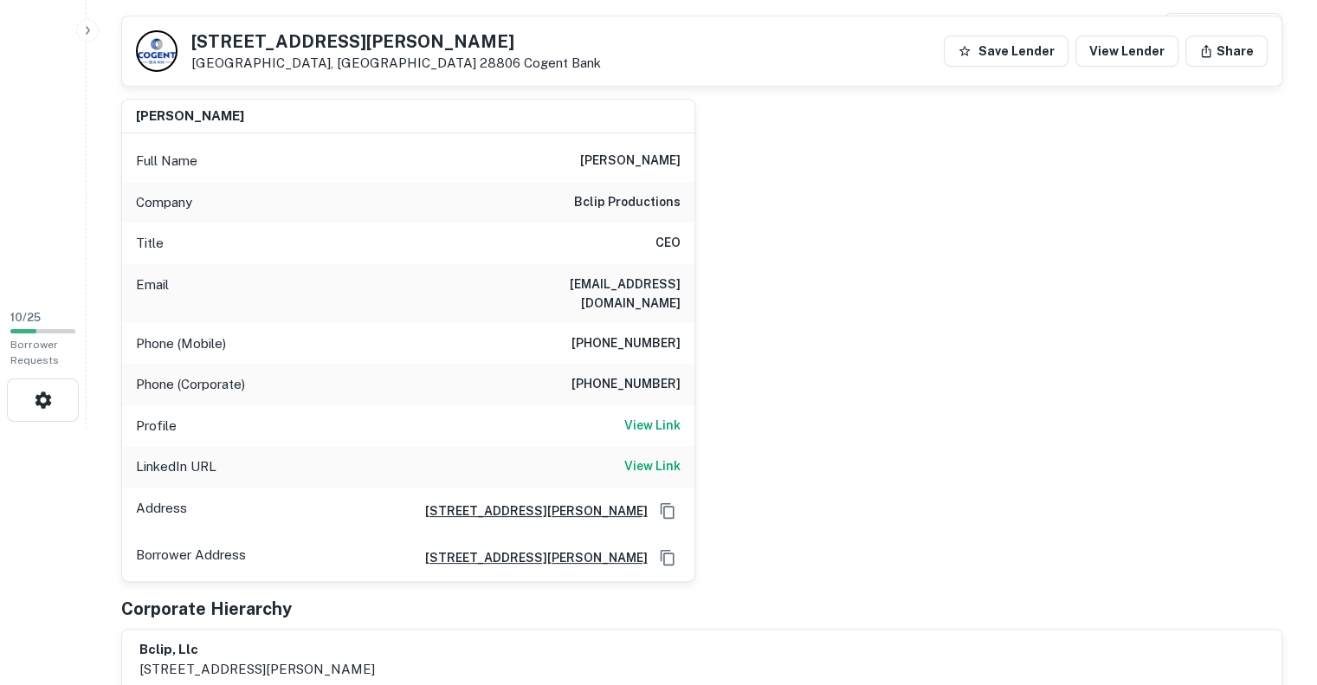
scroll to position [260, 0]
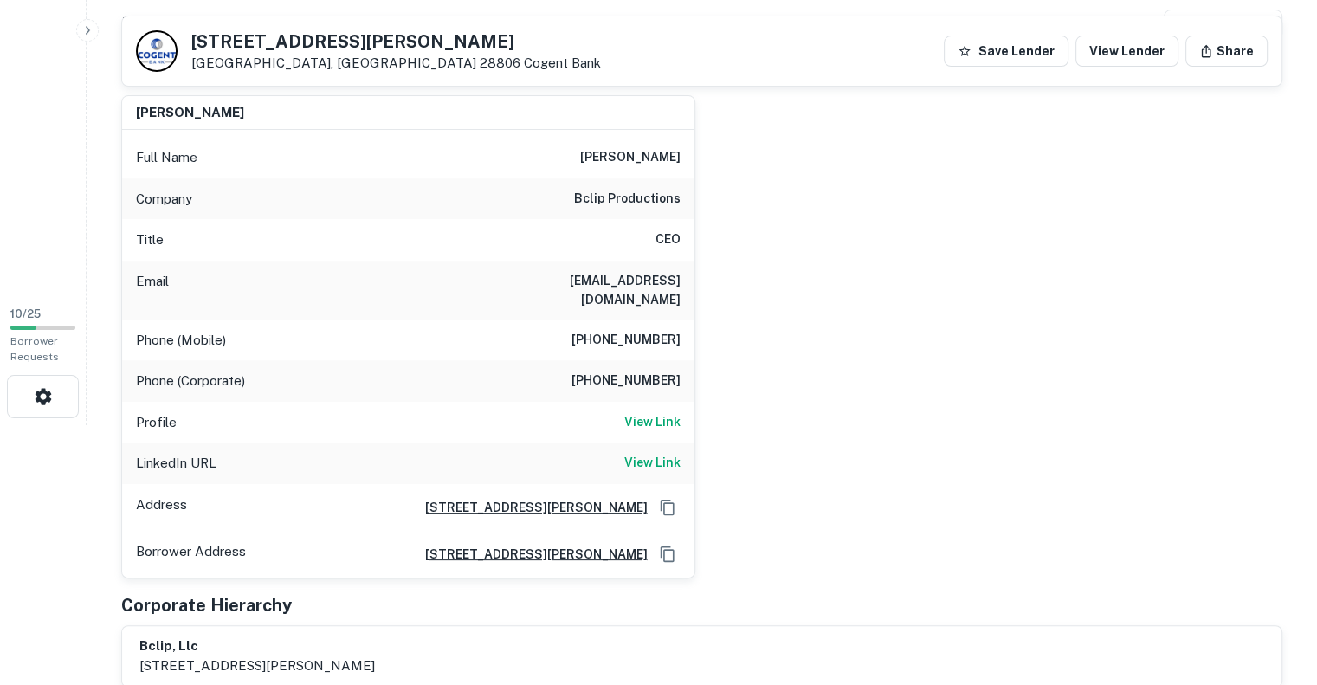
click at [611, 330] on h6 "[PHONE_NUMBER]" at bounding box center [626, 340] width 109 height 21
copy h6 "[PHONE_NUMBER]"
click at [641, 330] on h6 "[PHONE_NUMBER]" at bounding box center [626, 340] width 109 height 21
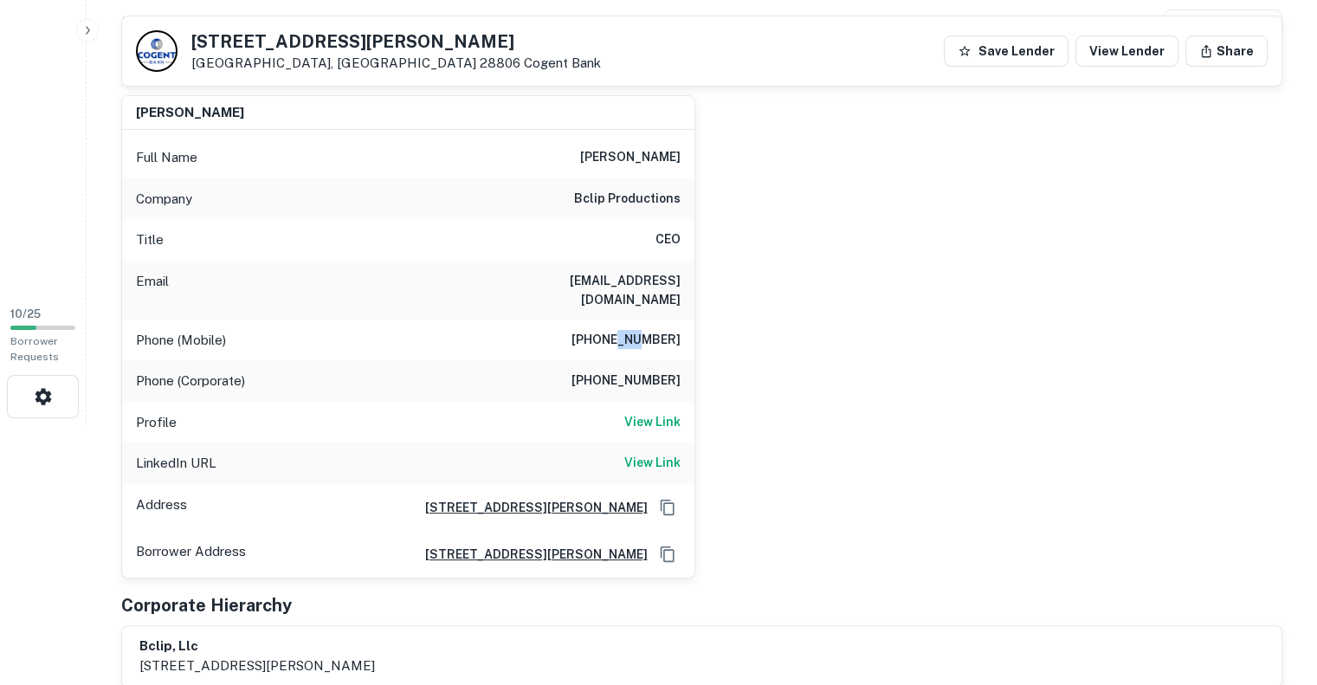
click at [641, 330] on h6 "[PHONE_NUMBER]" at bounding box center [626, 340] width 109 height 21
click at [636, 371] on h6 "[PHONE_NUMBER]" at bounding box center [626, 381] width 109 height 21
click at [635, 371] on h6 "[PHONE_NUMBER]" at bounding box center [626, 381] width 109 height 21
click at [634, 371] on h6 "[PHONE_NUMBER]" at bounding box center [626, 381] width 109 height 21
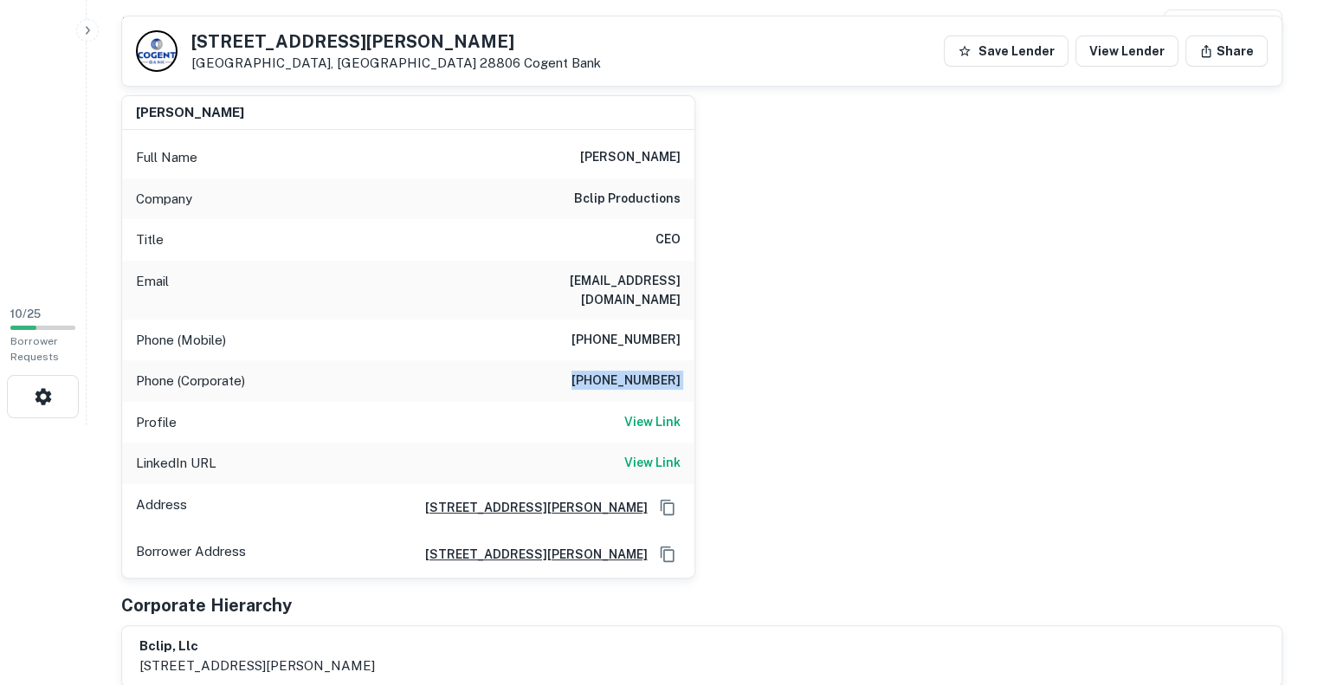
copy h6 "[PHONE_NUMBER]"
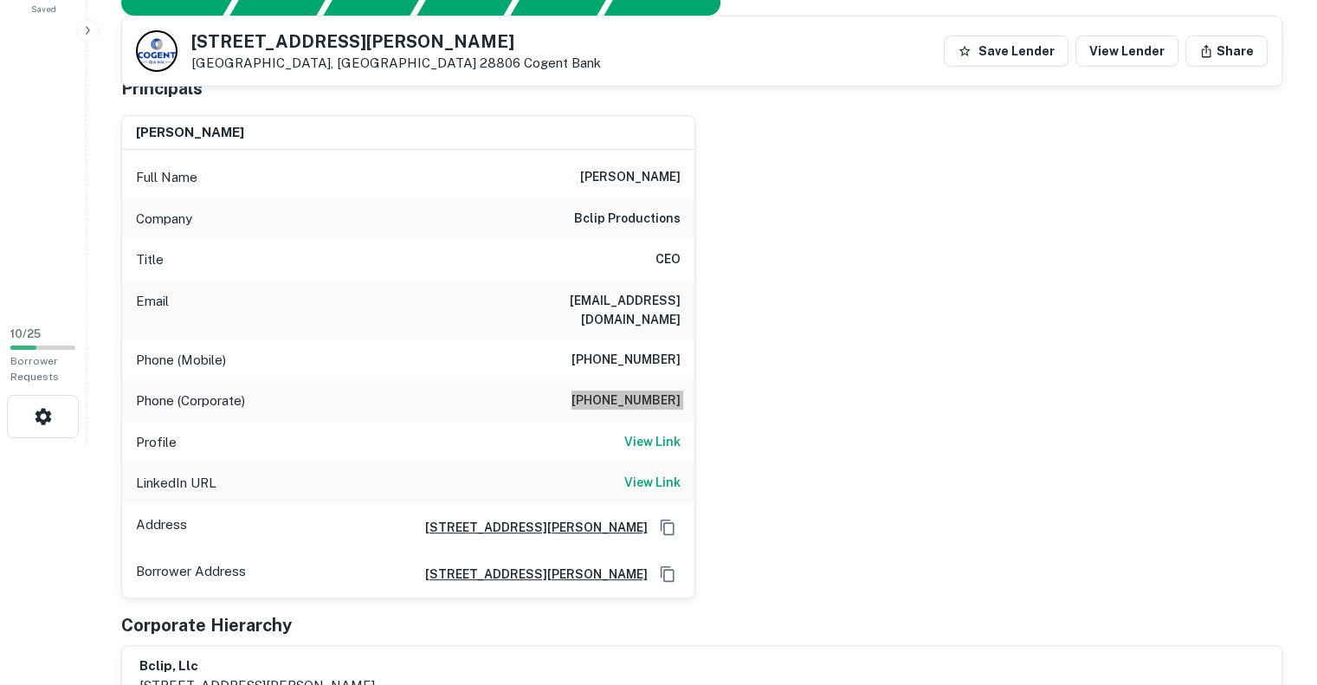
scroll to position [173, 0]
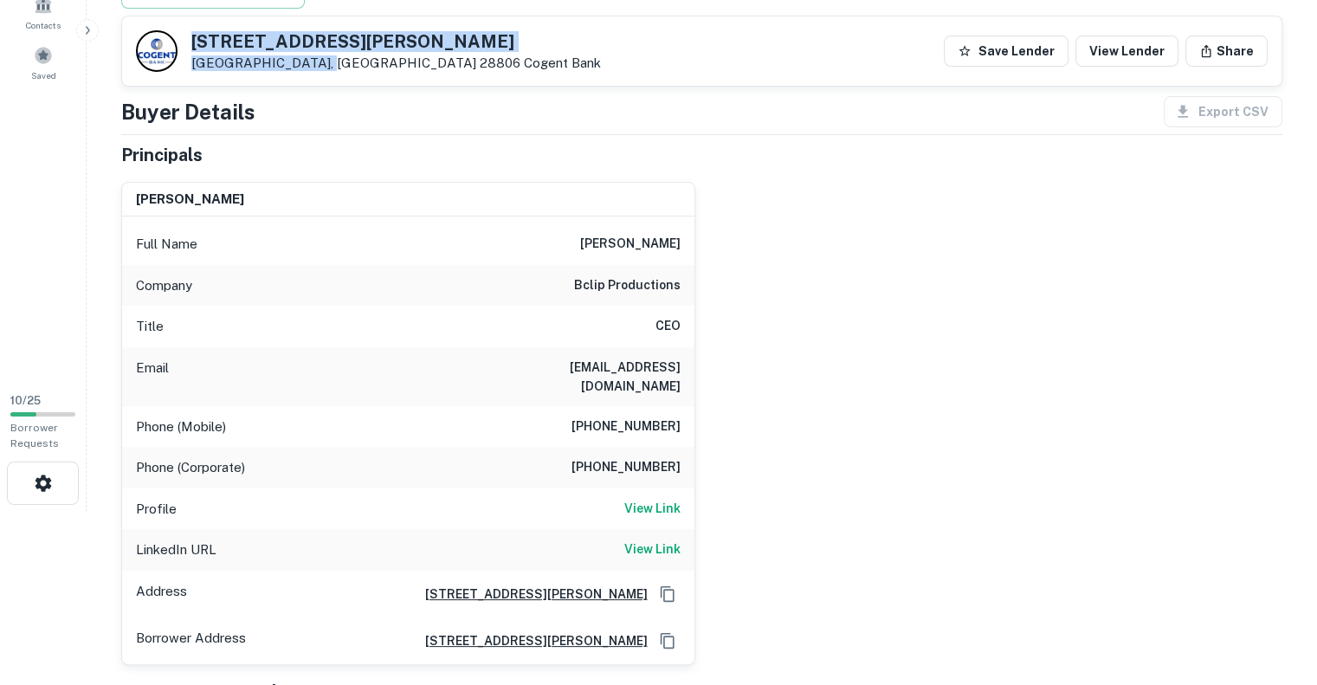
drag, startPoint x: 314, startPoint y: 63, endPoint x: 186, endPoint y: 37, distance: 130.8
click at [186, 37] on div "819 Haywood Rd Asheville, NC 28806 Cogent Bank" at bounding box center [368, 51] width 465 height 42
copy div "[STREET_ADDRESS][PERSON_NAME]"
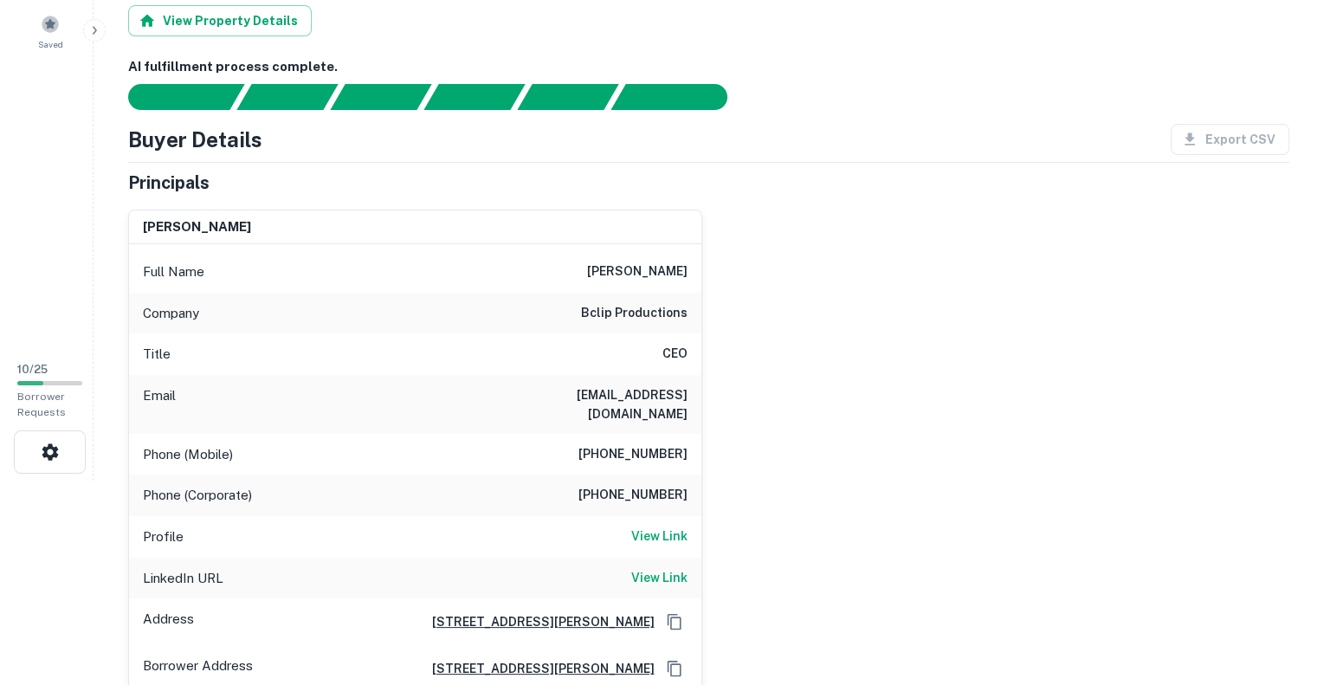
scroll to position [0, 0]
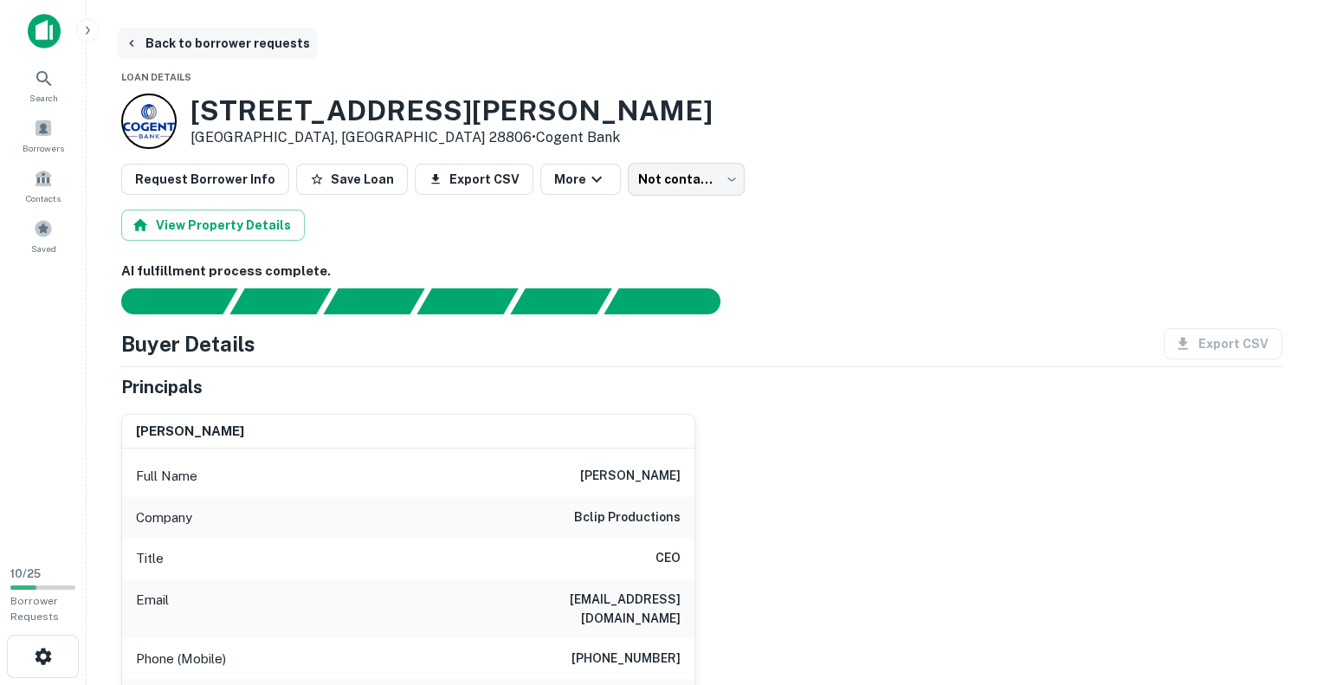
click at [192, 39] on button "Back to borrower requests" at bounding box center [217, 43] width 199 height 31
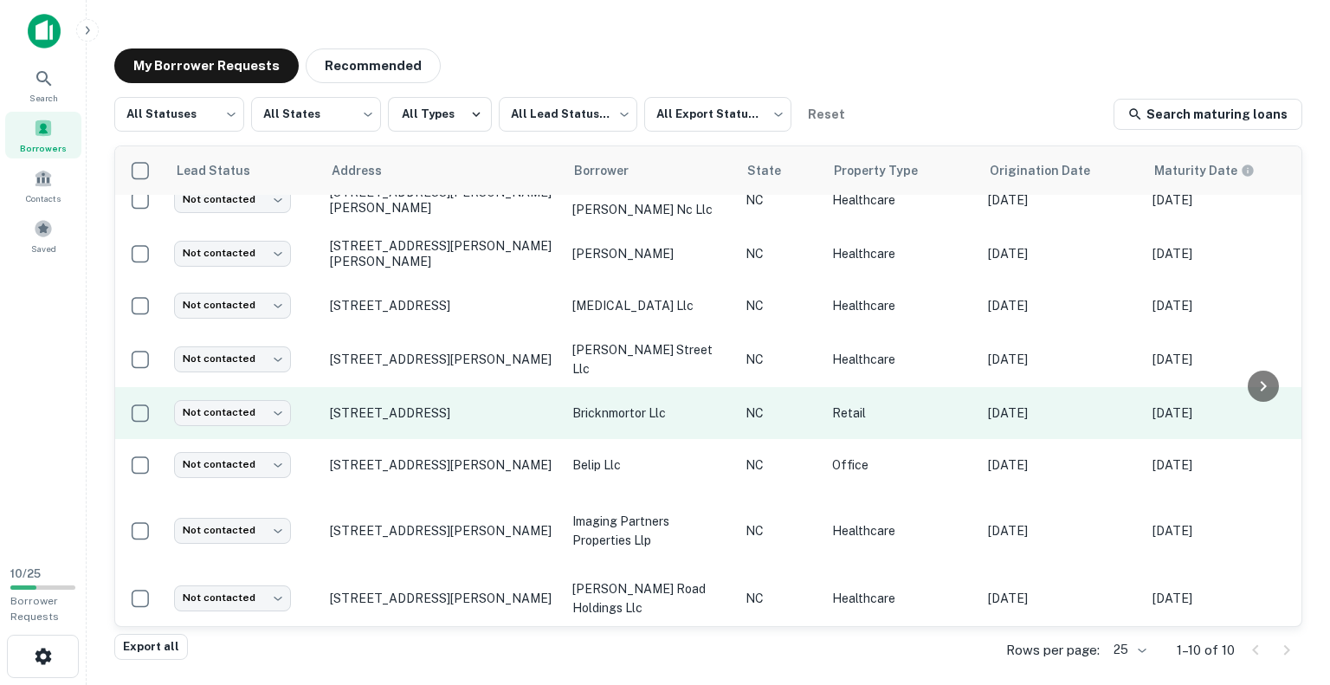
scroll to position [135, 0]
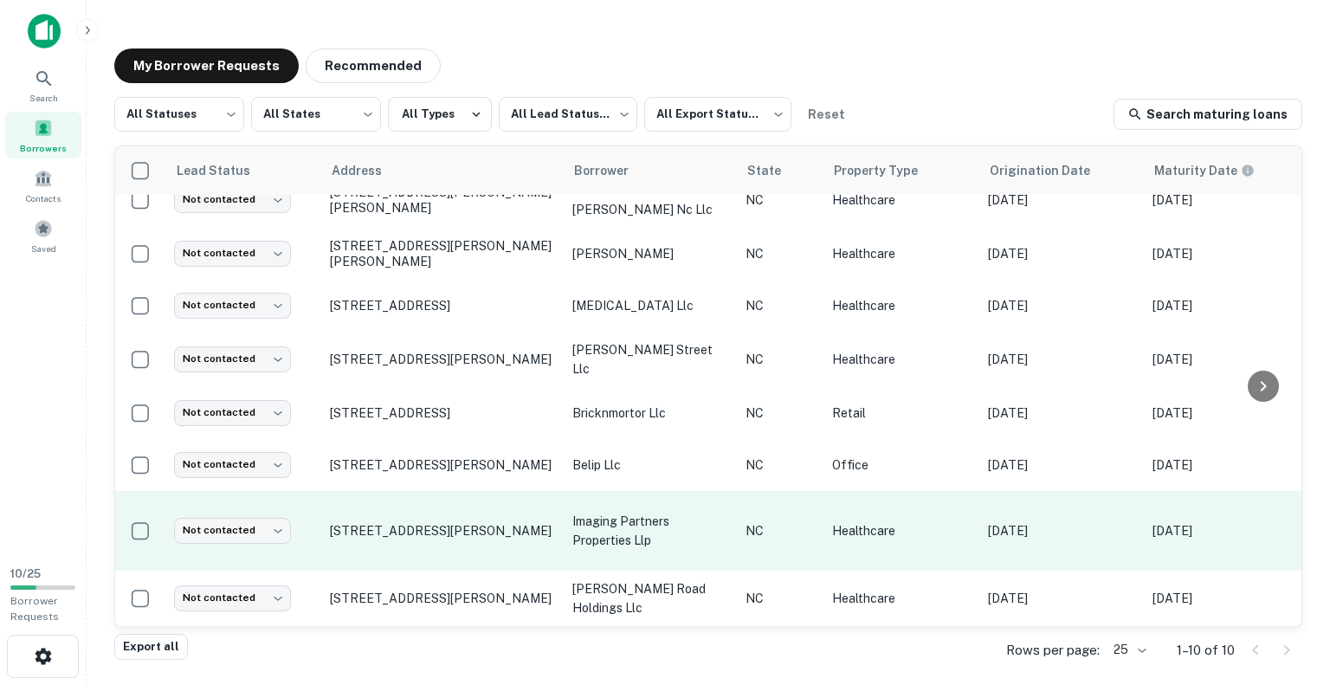
click at [446, 491] on td "513 Mcdowell St, Asheville, NC, 28803" at bounding box center [442, 531] width 242 height 80
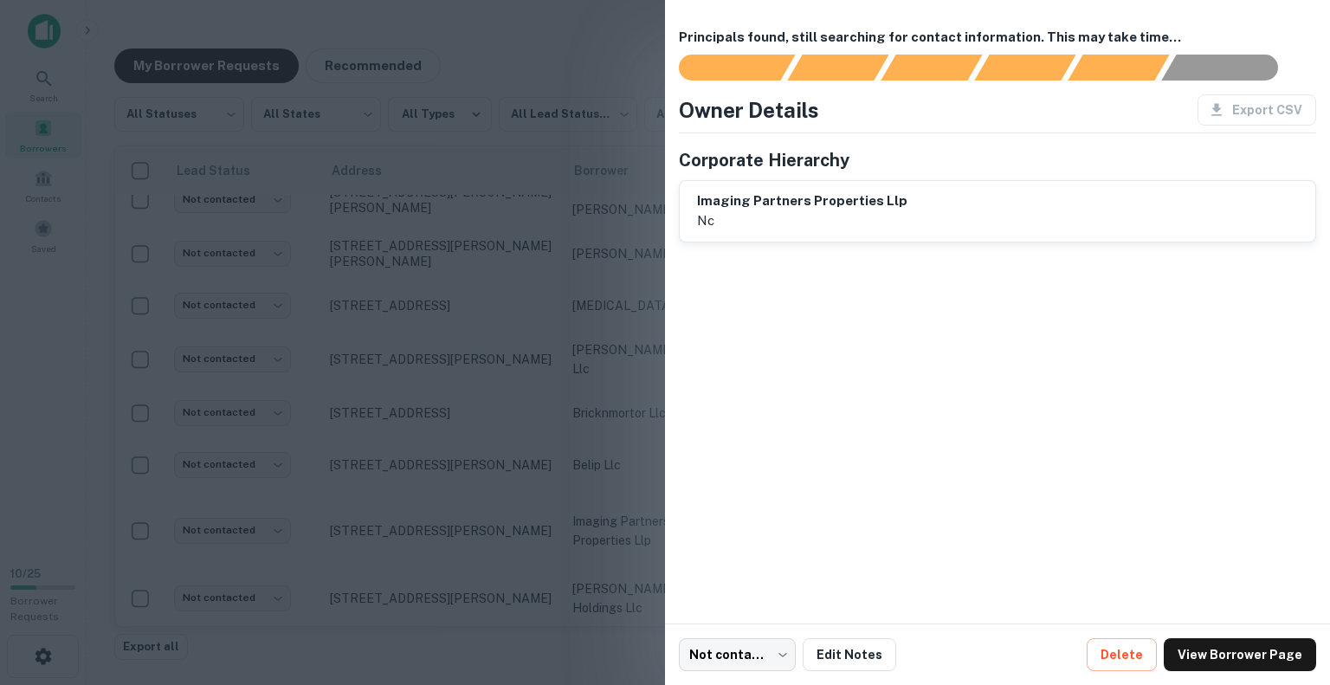
click at [565, 4] on div at bounding box center [665, 342] width 1330 height 685
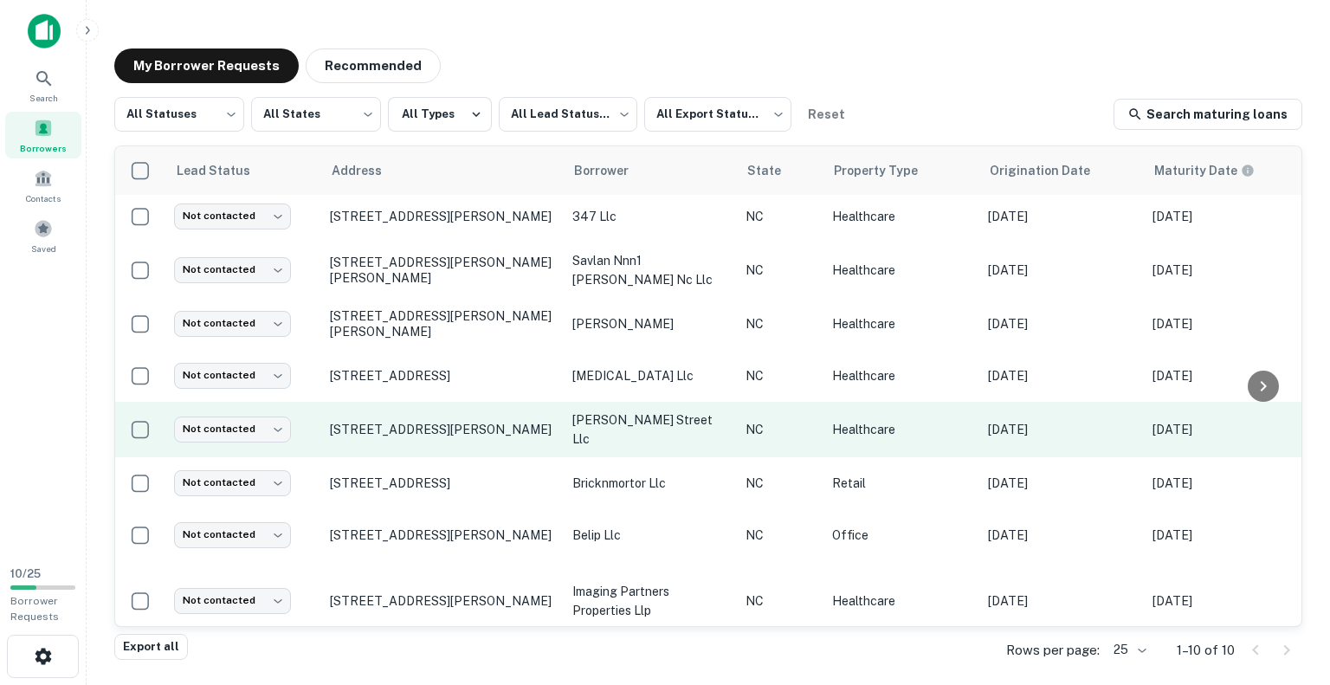
scroll to position [0, 0]
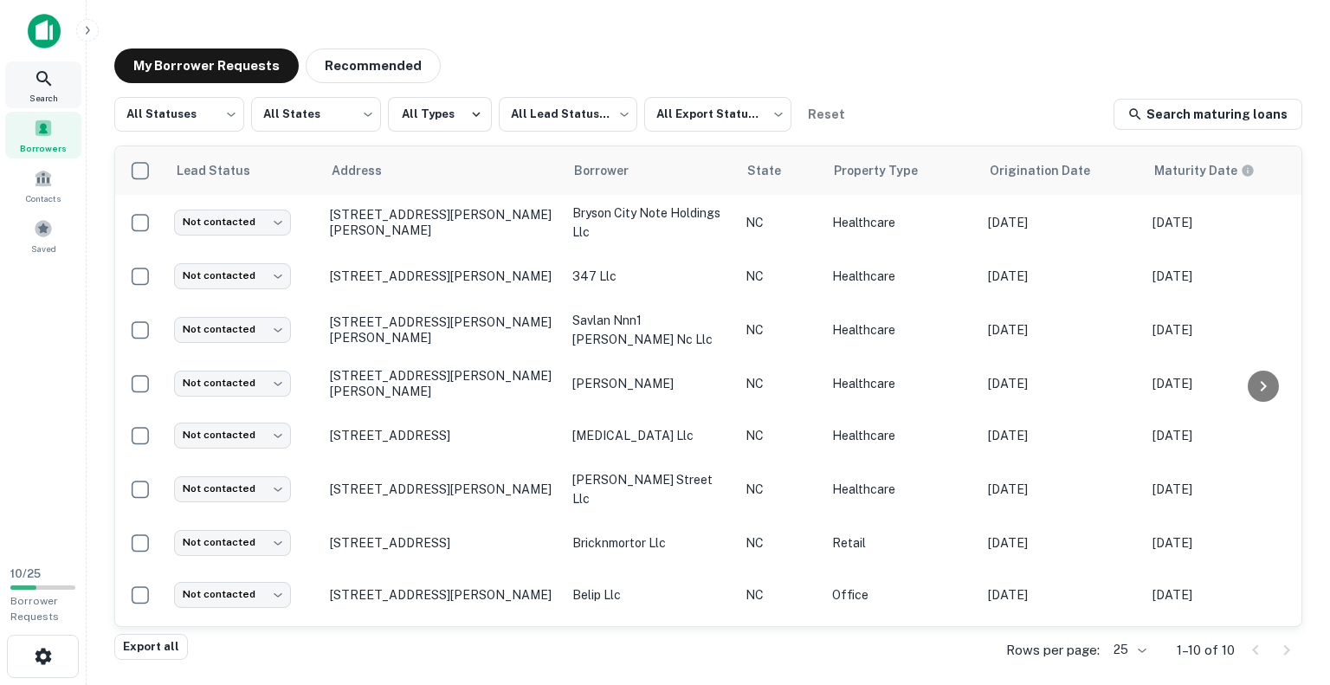
click at [38, 81] on icon at bounding box center [44, 78] width 21 height 21
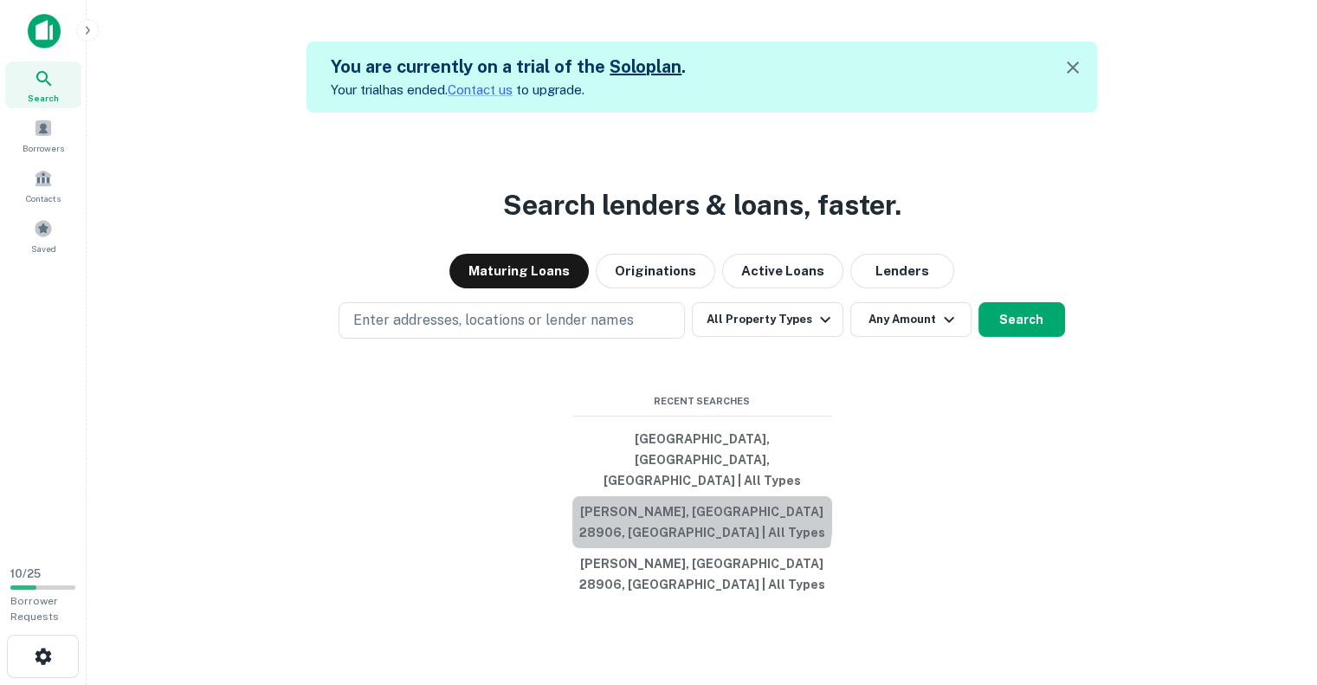
click at [617, 512] on button "[PERSON_NAME], [GEOGRAPHIC_DATA] 28906, [GEOGRAPHIC_DATA] | All Types" at bounding box center [702, 522] width 260 height 52
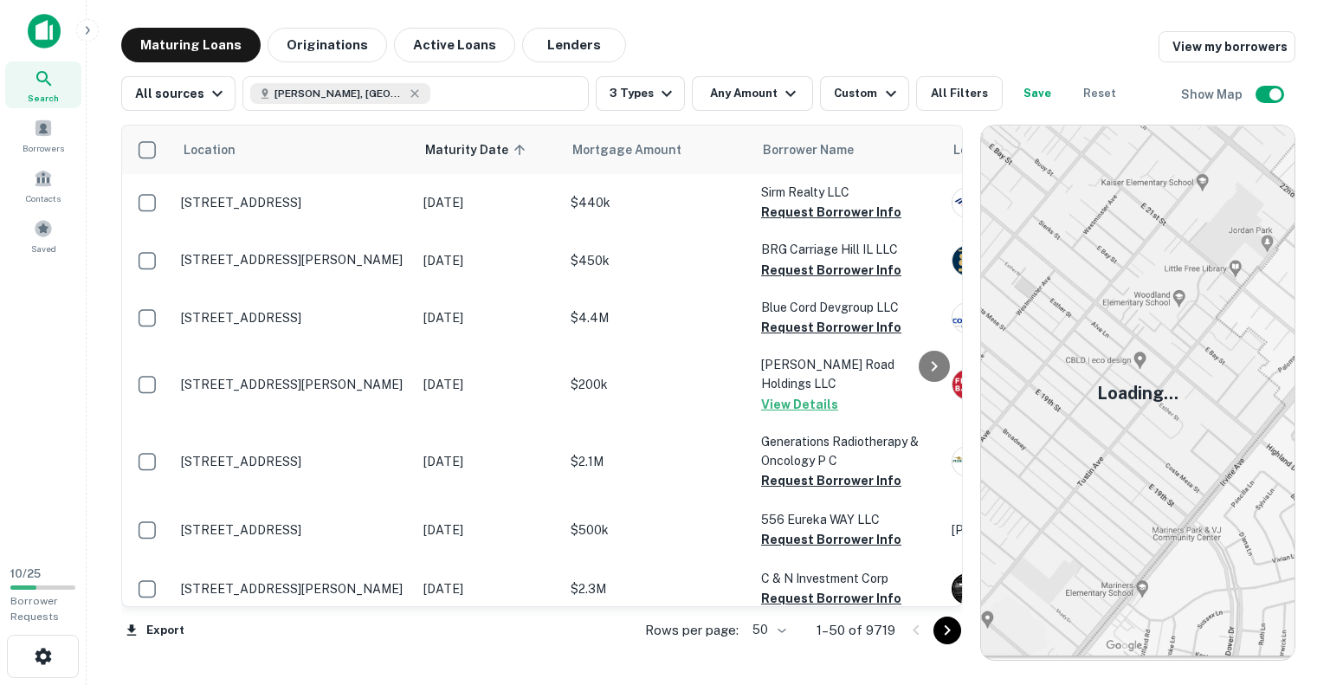
click at [90, 30] on icon "button" at bounding box center [88, 30] width 14 height 14
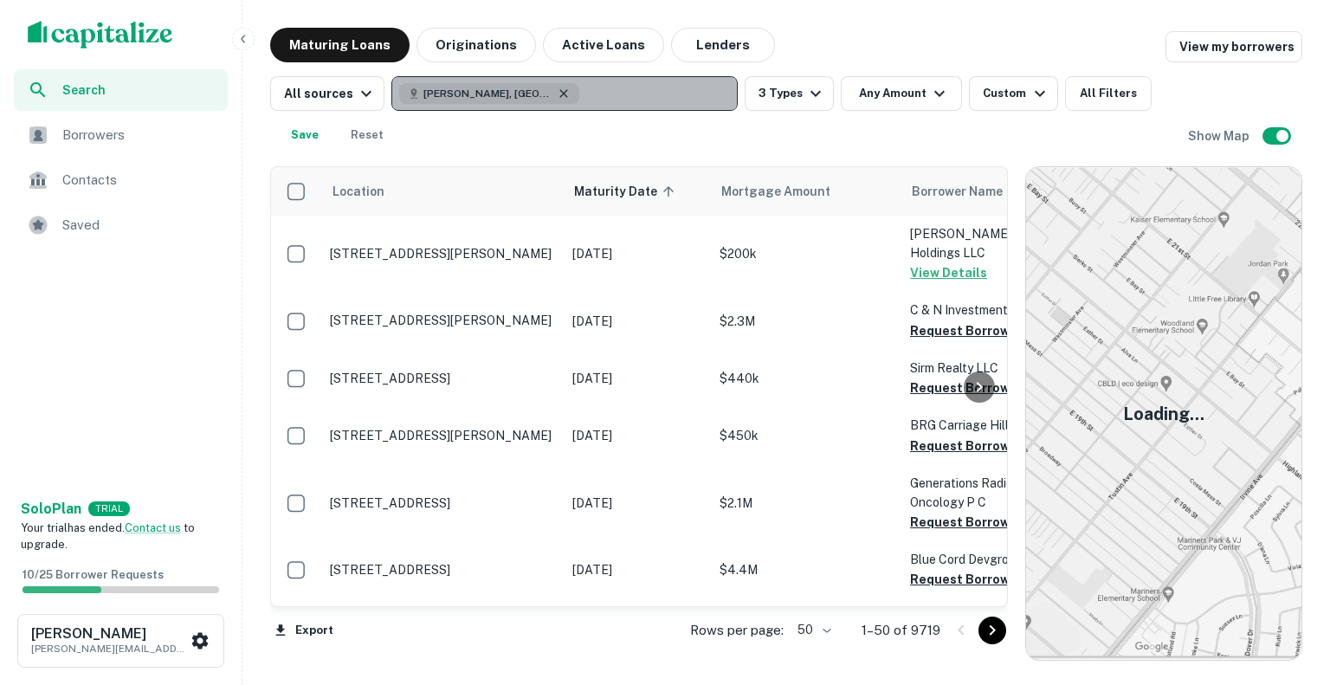
click at [560, 92] on icon "button" at bounding box center [564, 93] width 8 height 8
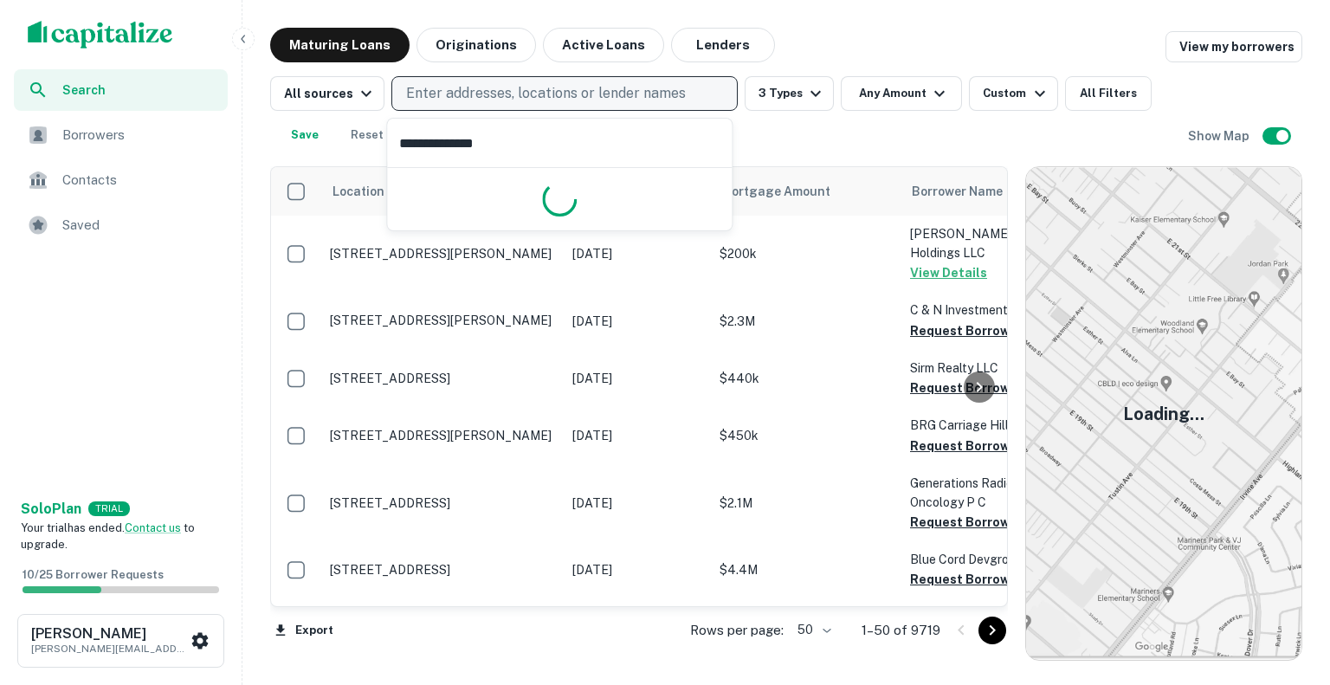
type input "**********"
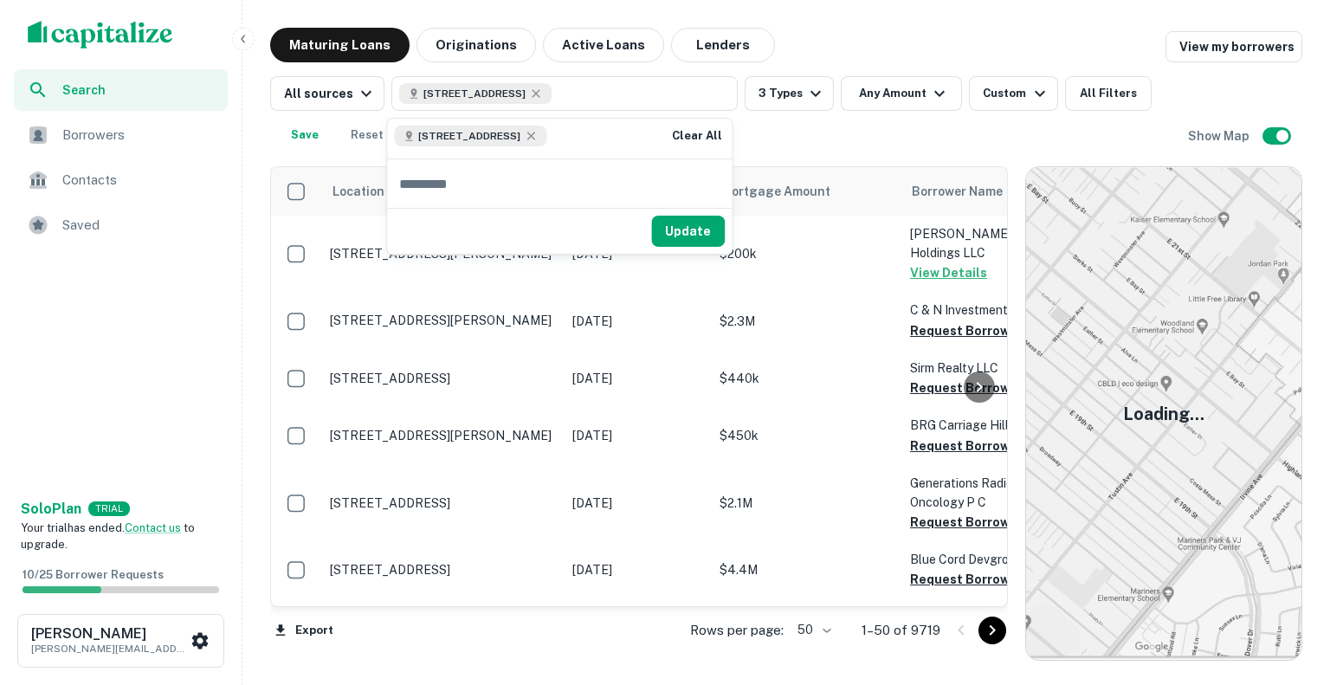
click at [592, 138] on div "[STREET_ADDRESS] Clear All" at bounding box center [559, 139] width 345 height 40
click at [538, 135] on icon at bounding box center [531, 136] width 14 height 14
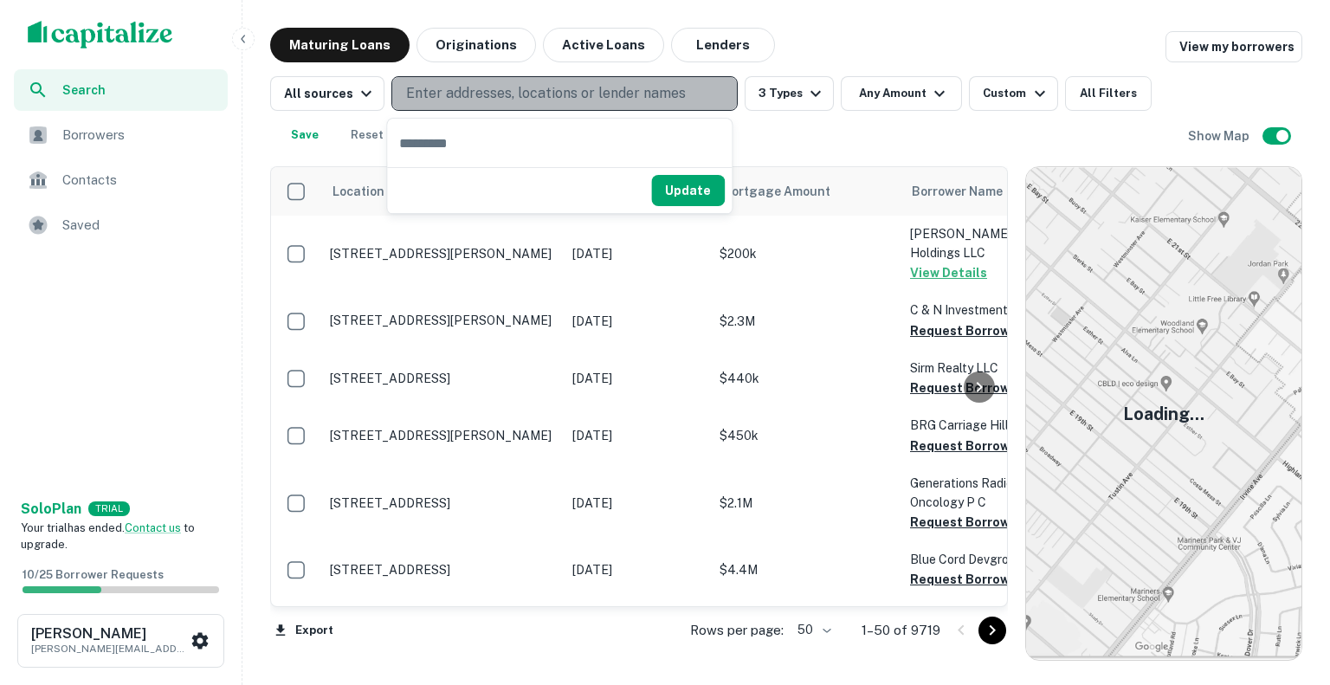
click at [557, 87] on p "Enter addresses, locations or lender names" at bounding box center [546, 93] width 280 height 21
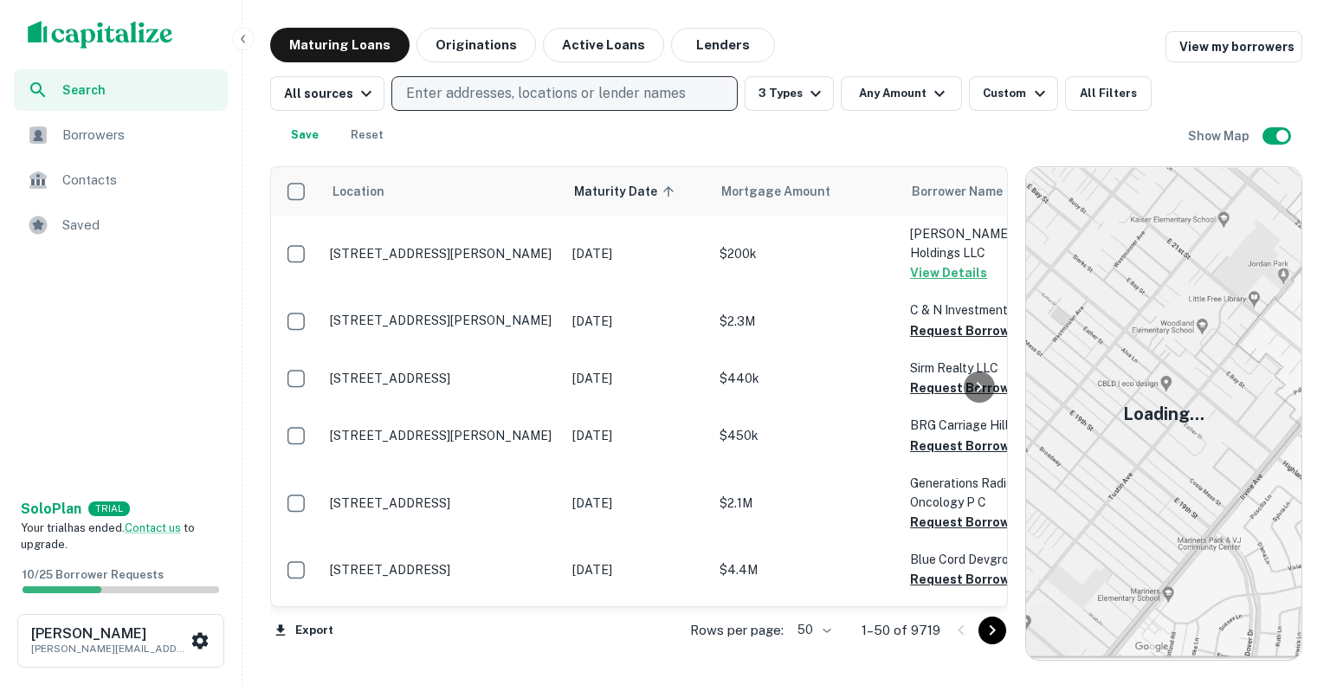
click at [482, 92] on p "Enter addresses, locations or lender names" at bounding box center [546, 93] width 280 height 21
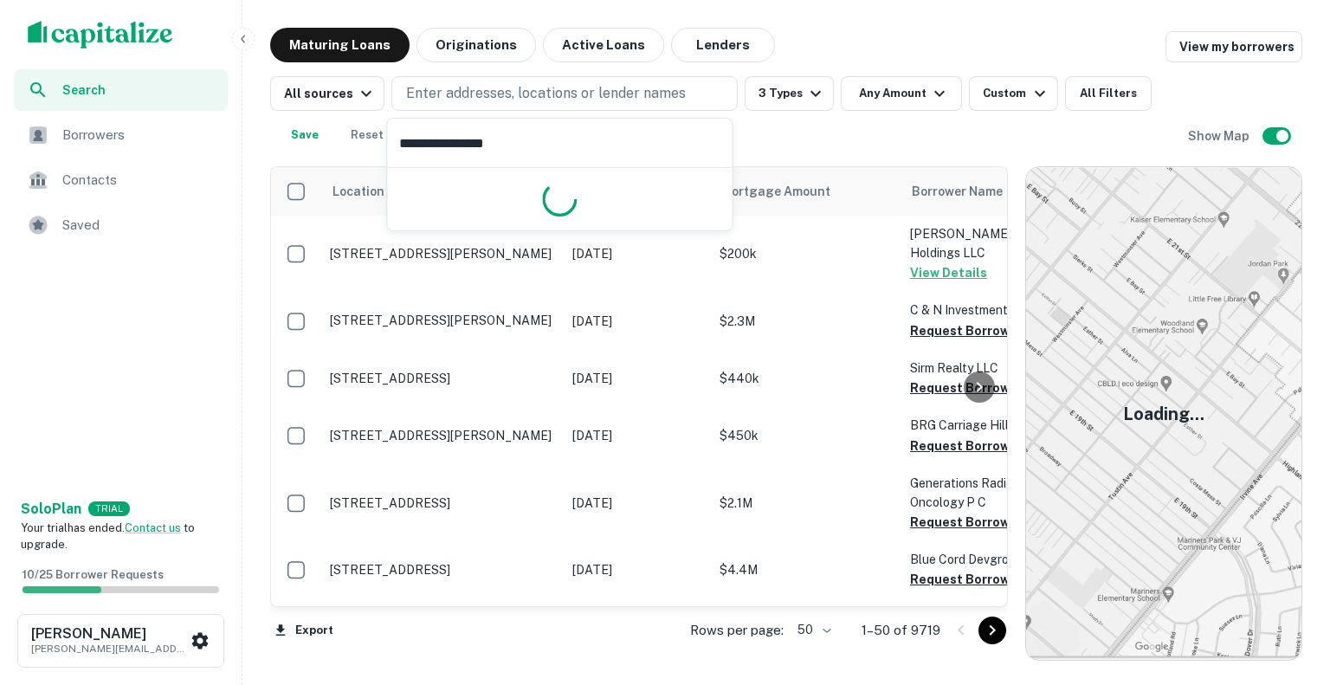
type input "**********"
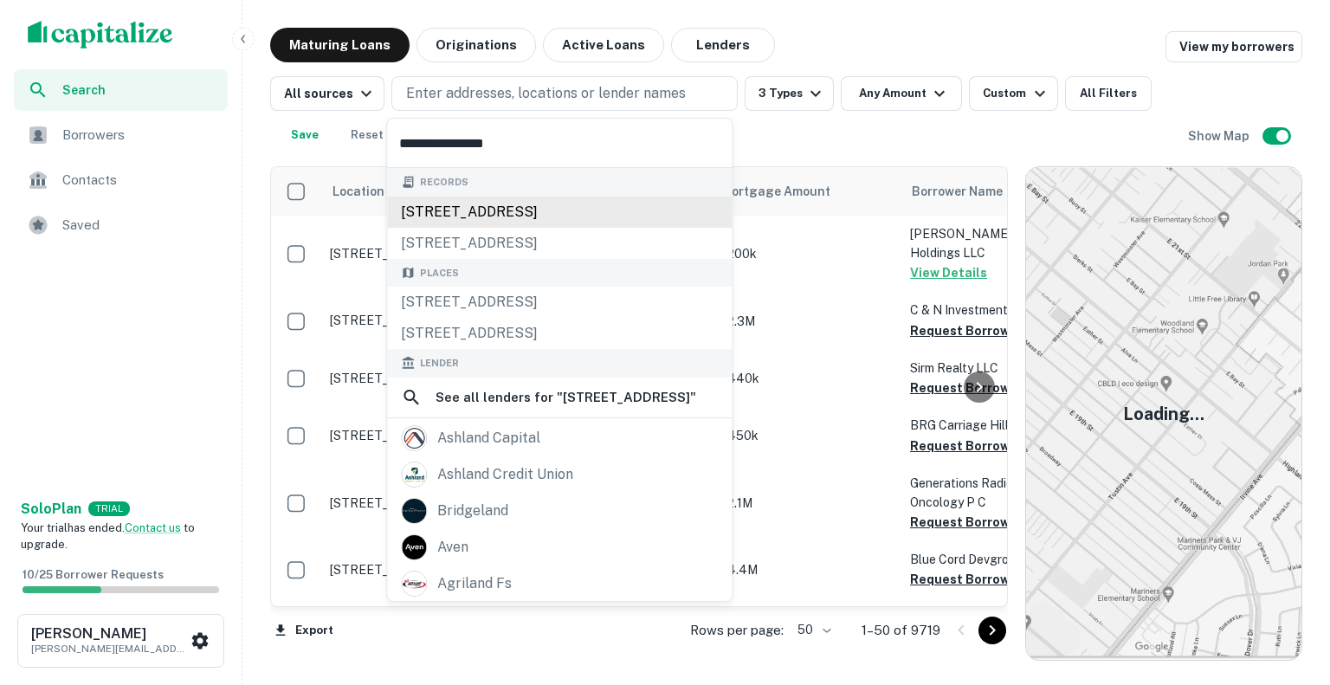
click at [526, 207] on div "222 asheland ave, asheville, nc, 28801" at bounding box center [559, 212] width 345 height 31
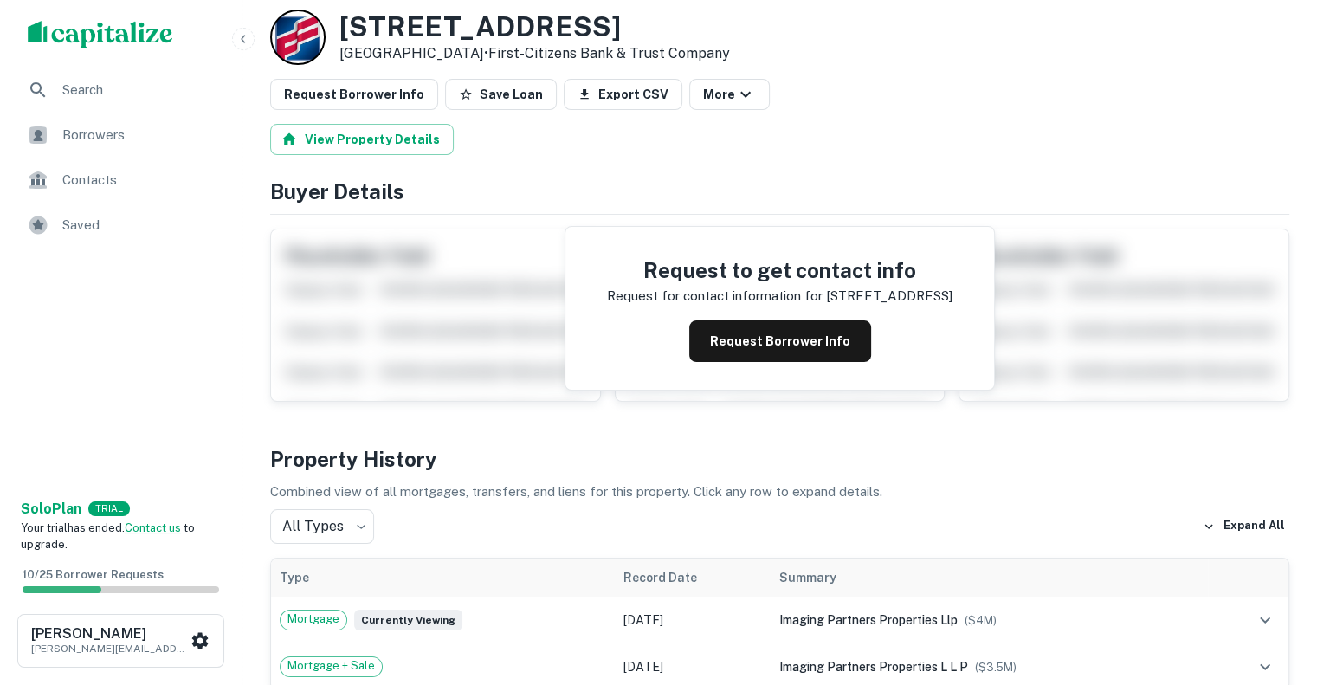
scroll to position [173, 0]
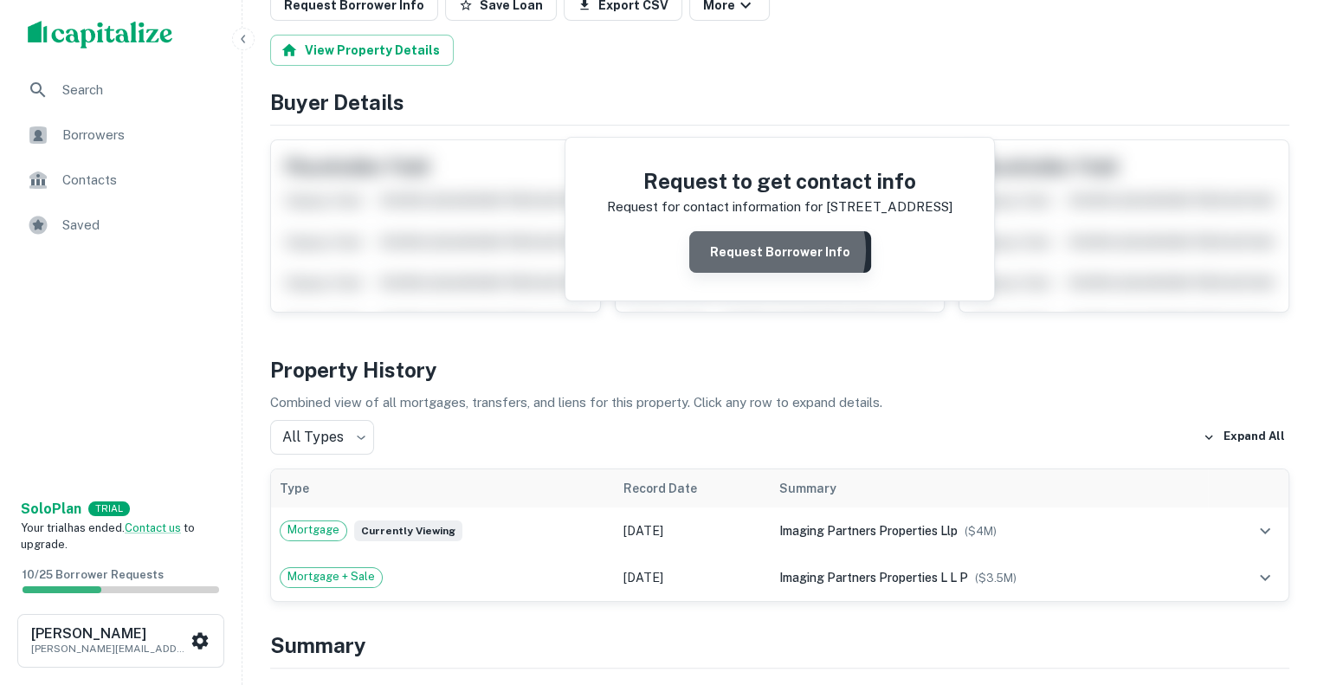
click at [769, 251] on button "Request Borrower Info" at bounding box center [780, 252] width 182 height 42
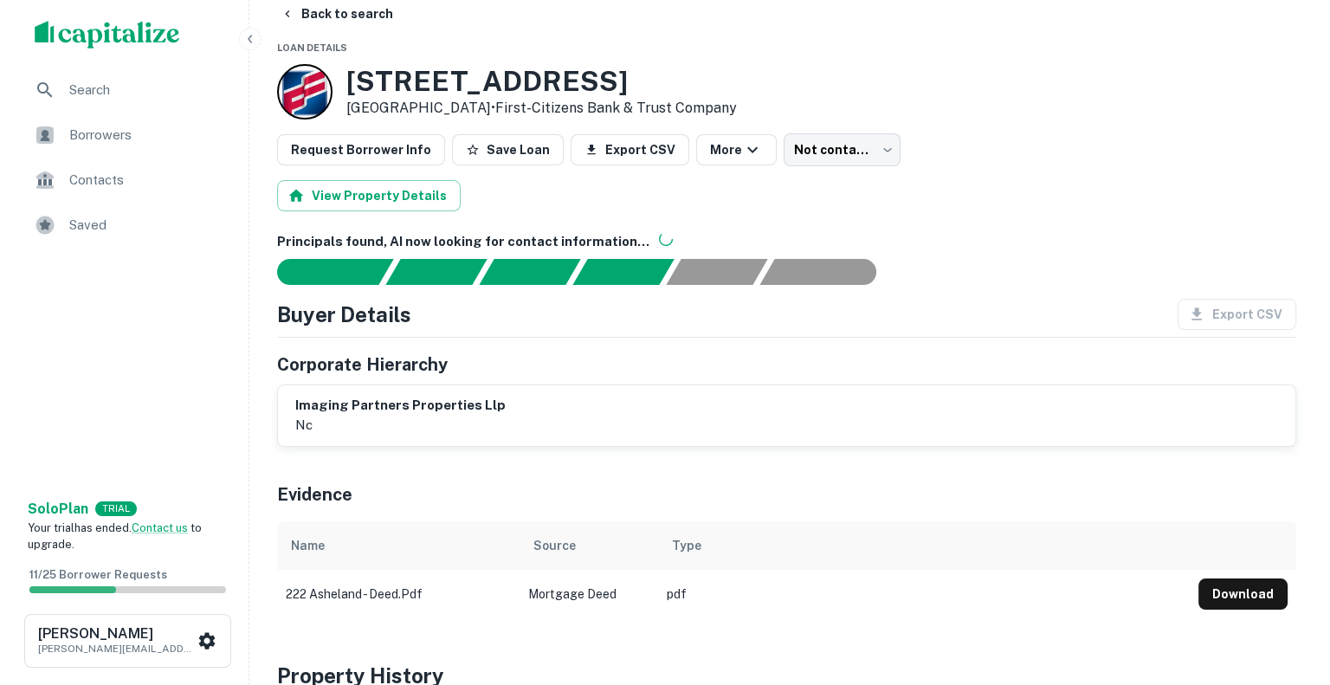
scroll to position [0, 0]
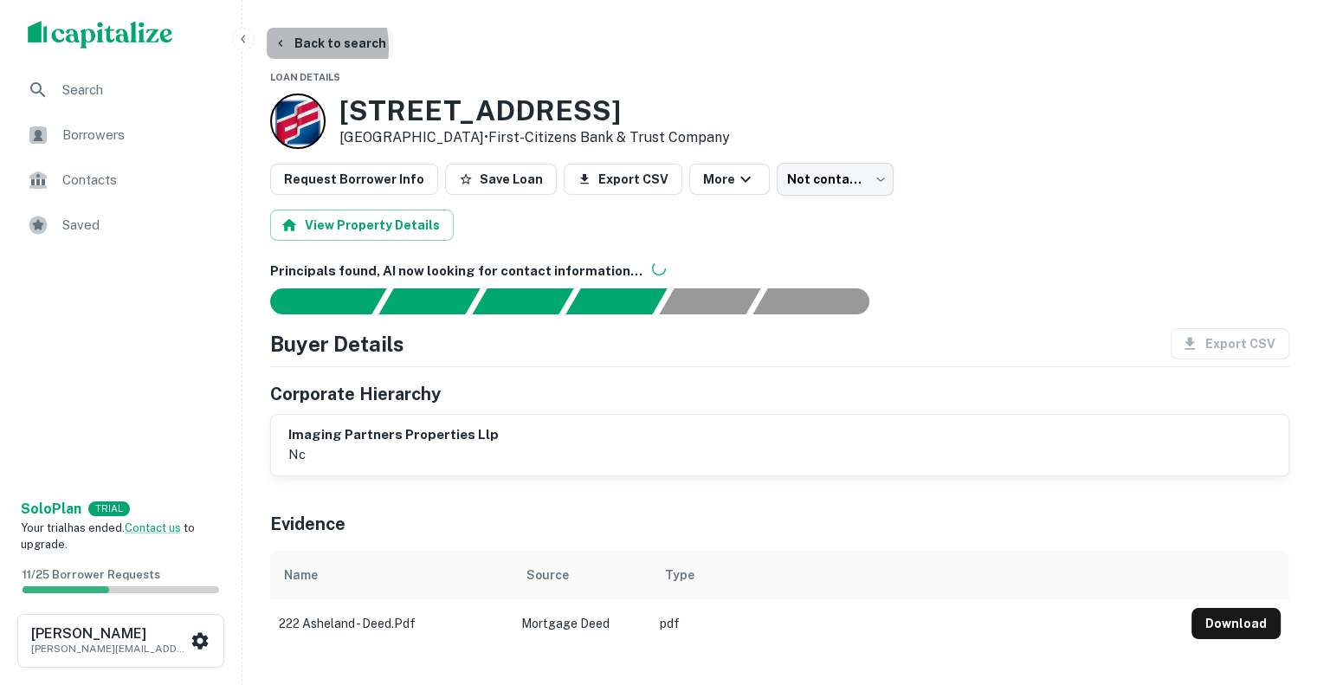
click at [282, 48] on icon "button" at bounding box center [281, 43] width 14 height 14
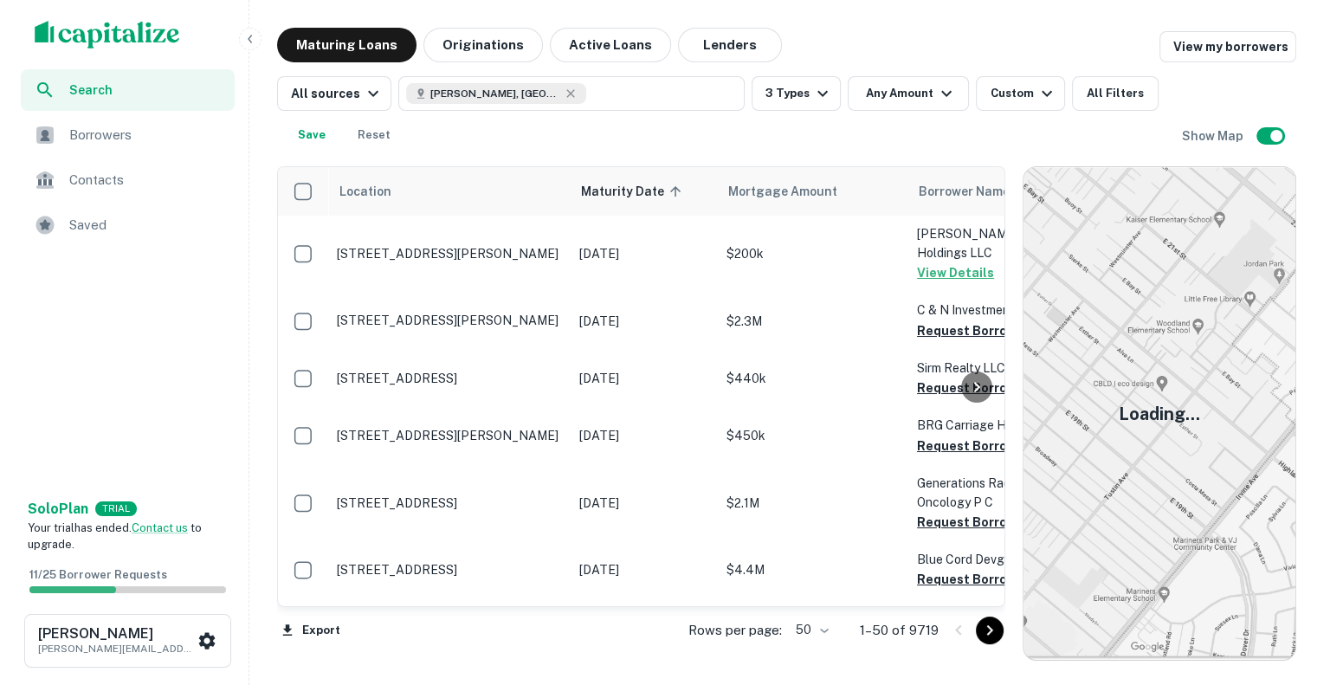
scroll to position [87, 0]
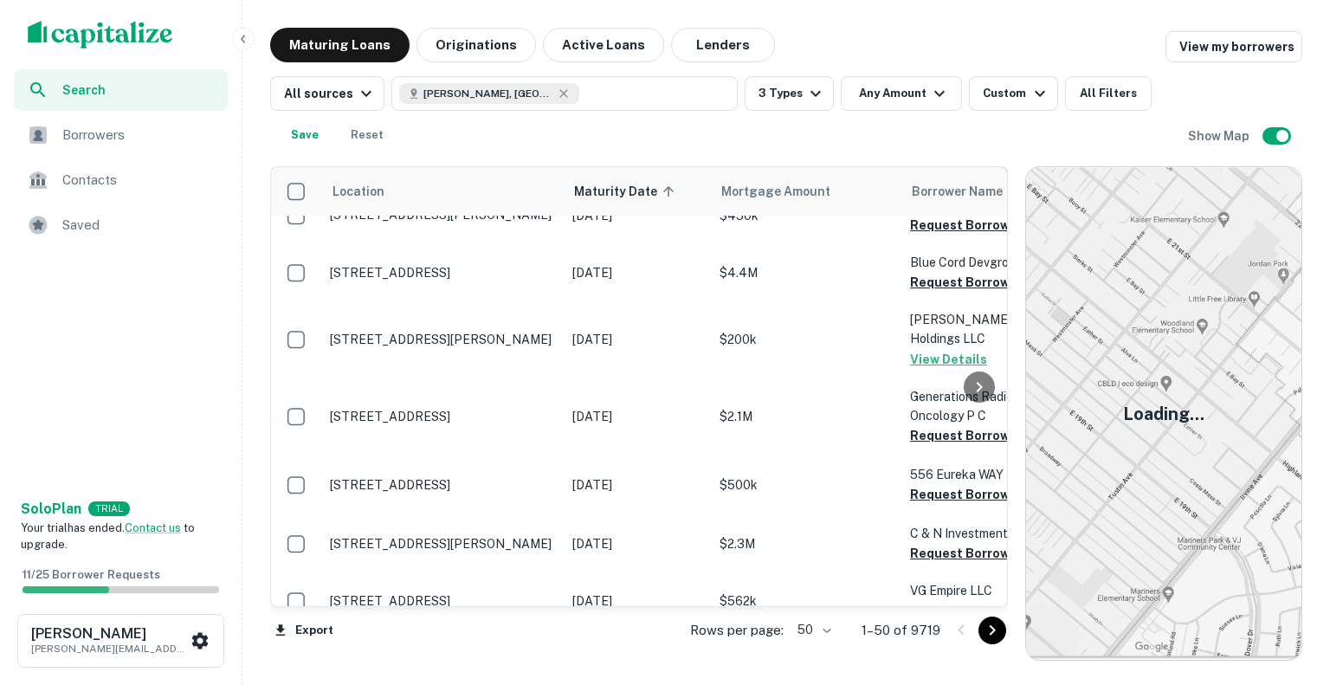
click at [1007, 38] on div "Maturing Loans Originations Active Loans Lenders View my borrowers" at bounding box center [786, 45] width 1032 height 35
click at [1194, 48] on link "View my borrowers" at bounding box center [1234, 46] width 137 height 31
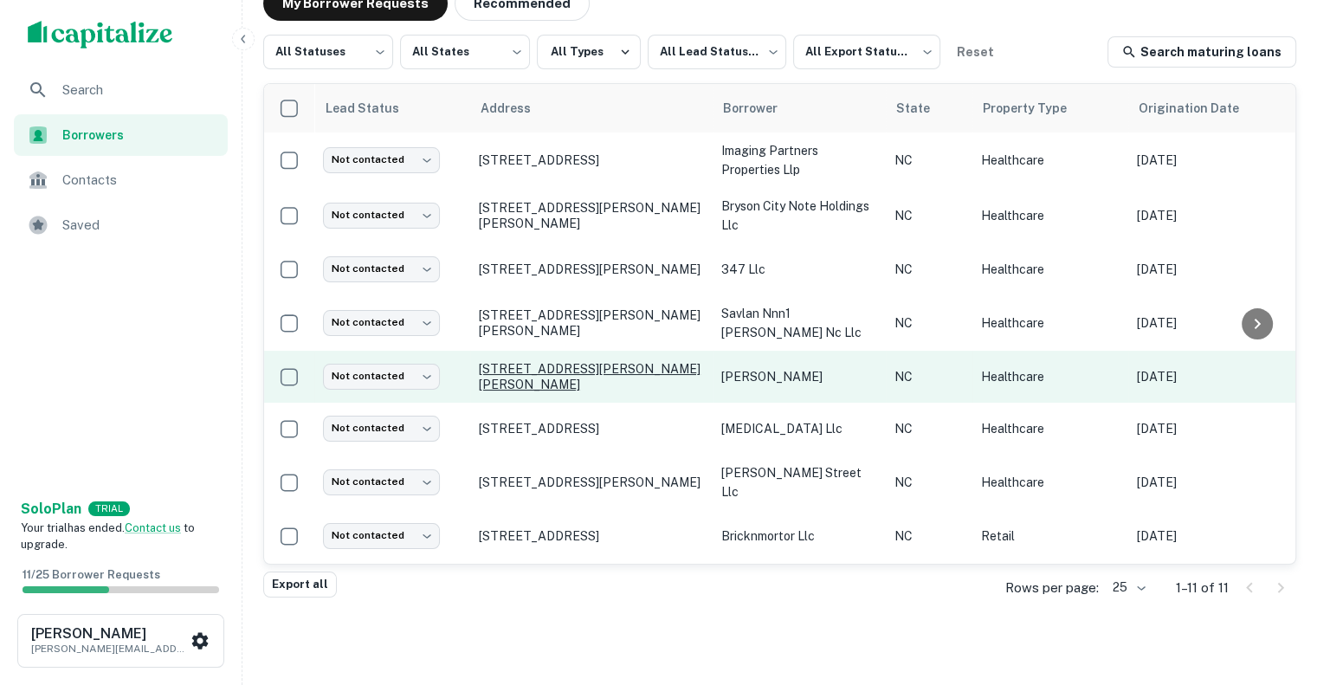
click at [568, 375] on p "[STREET_ADDRESS][PERSON_NAME][PERSON_NAME]" at bounding box center [591, 376] width 225 height 31
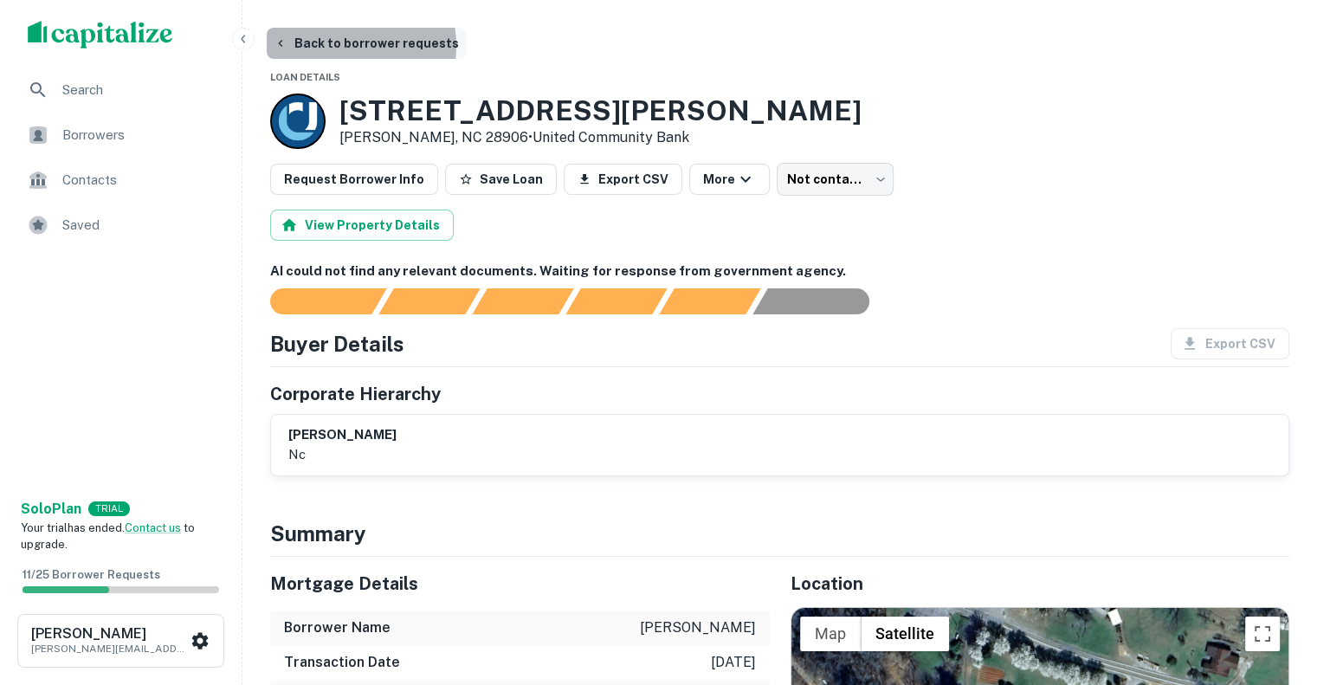
click at [340, 46] on button "Back to borrower requests" at bounding box center [366, 43] width 199 height 31
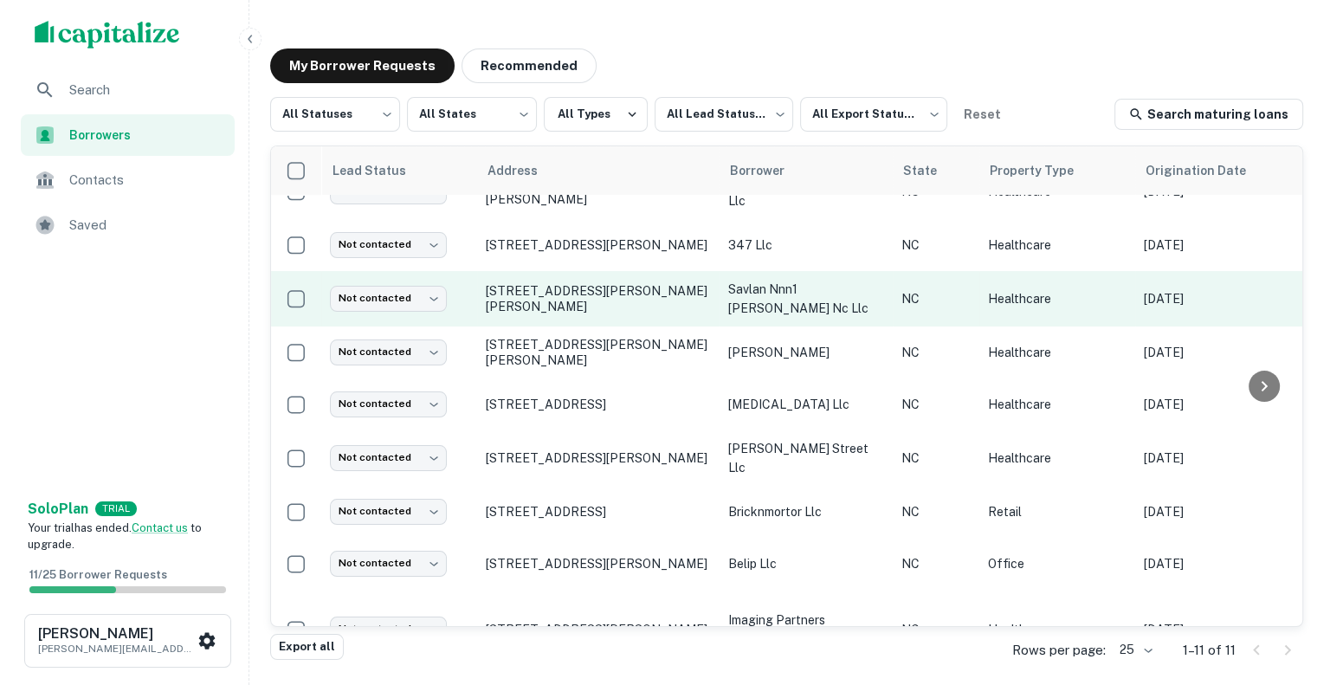
scroll to position [173, 0]
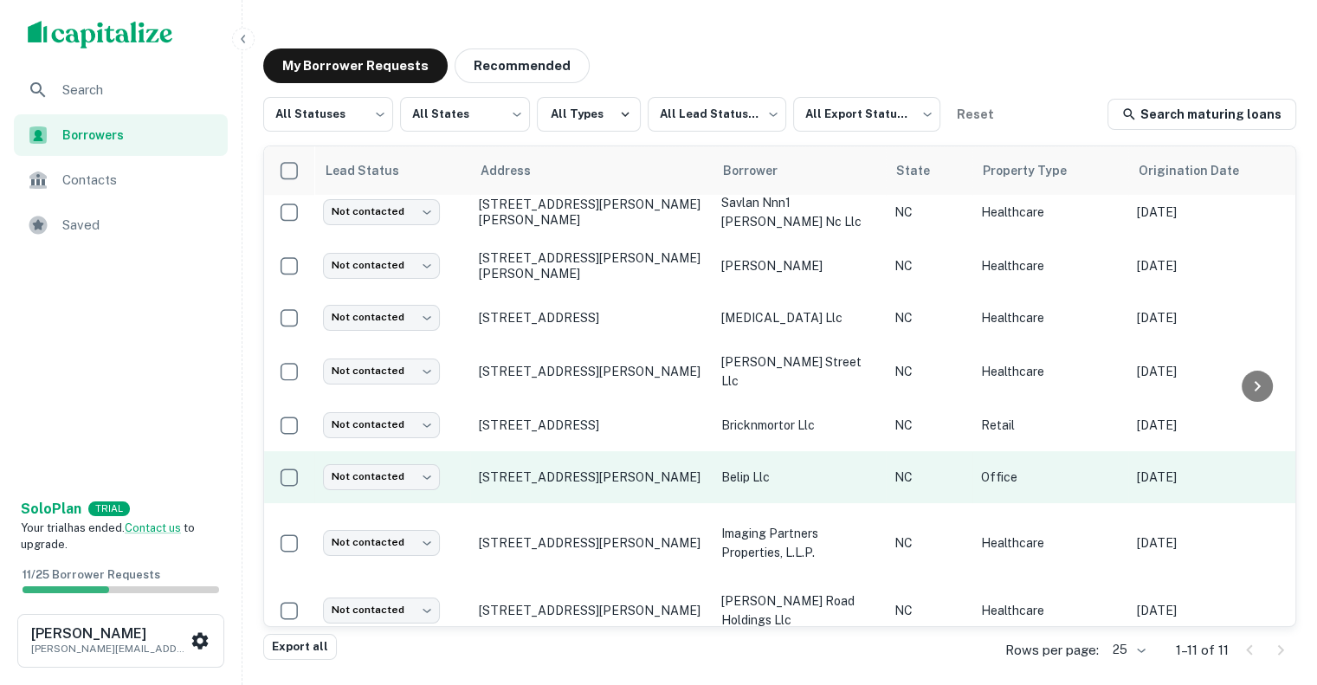
click at [617, 459] on td "[STREET_ADDRESS][PERSON_NAME]" at bounding box center [591, 477] width 242 height 52
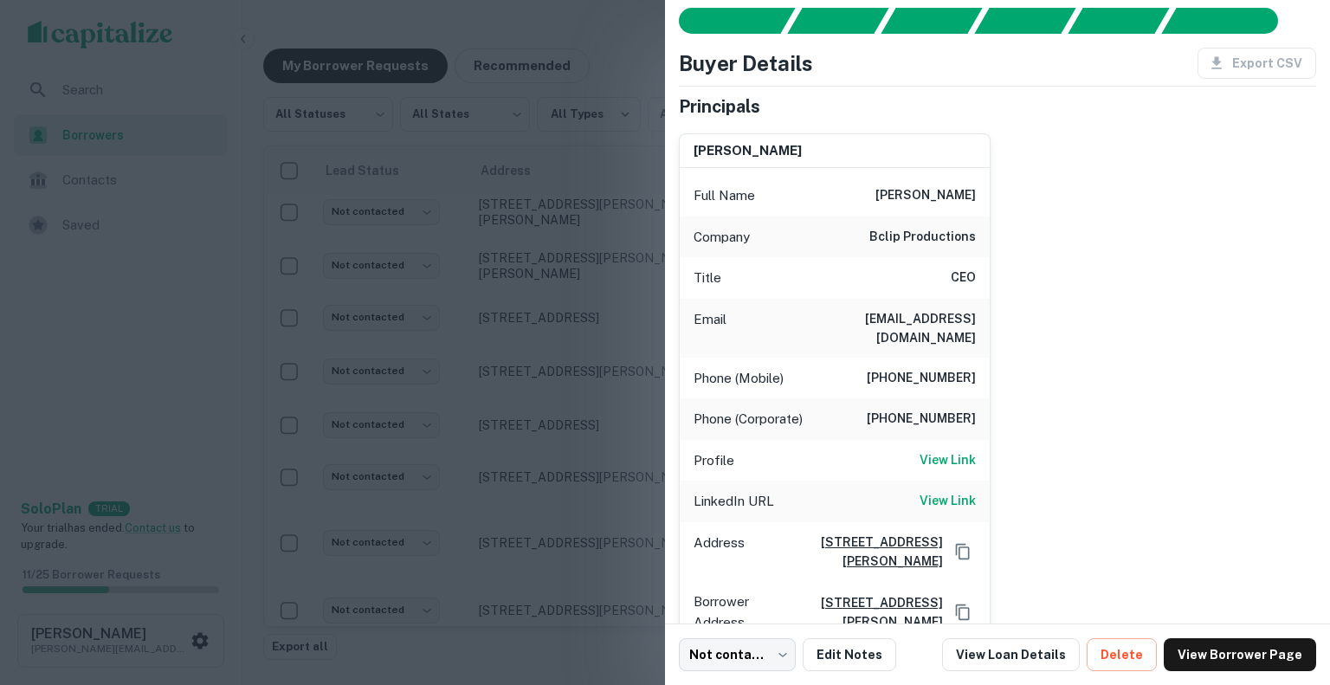
scroll to position [0, 0]
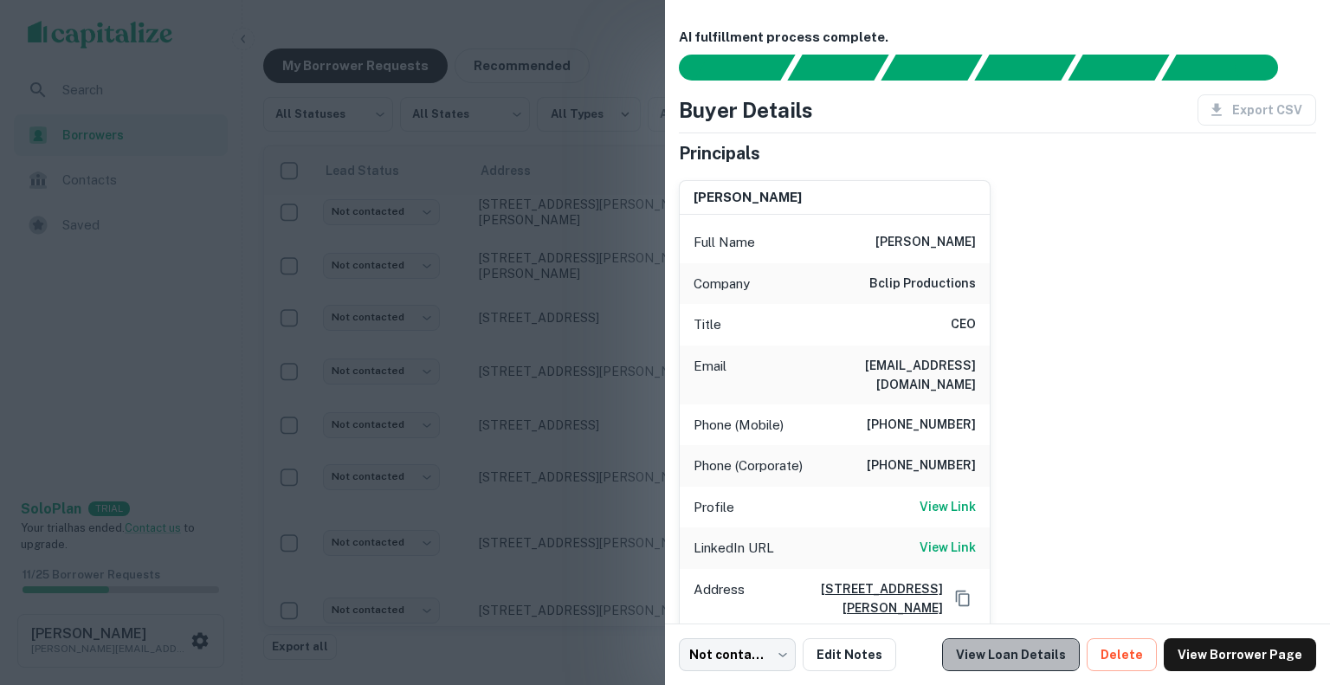
click at [1036, 660] on link "View Loan Details" at bounding box center [1011, 654] width 138 height 33
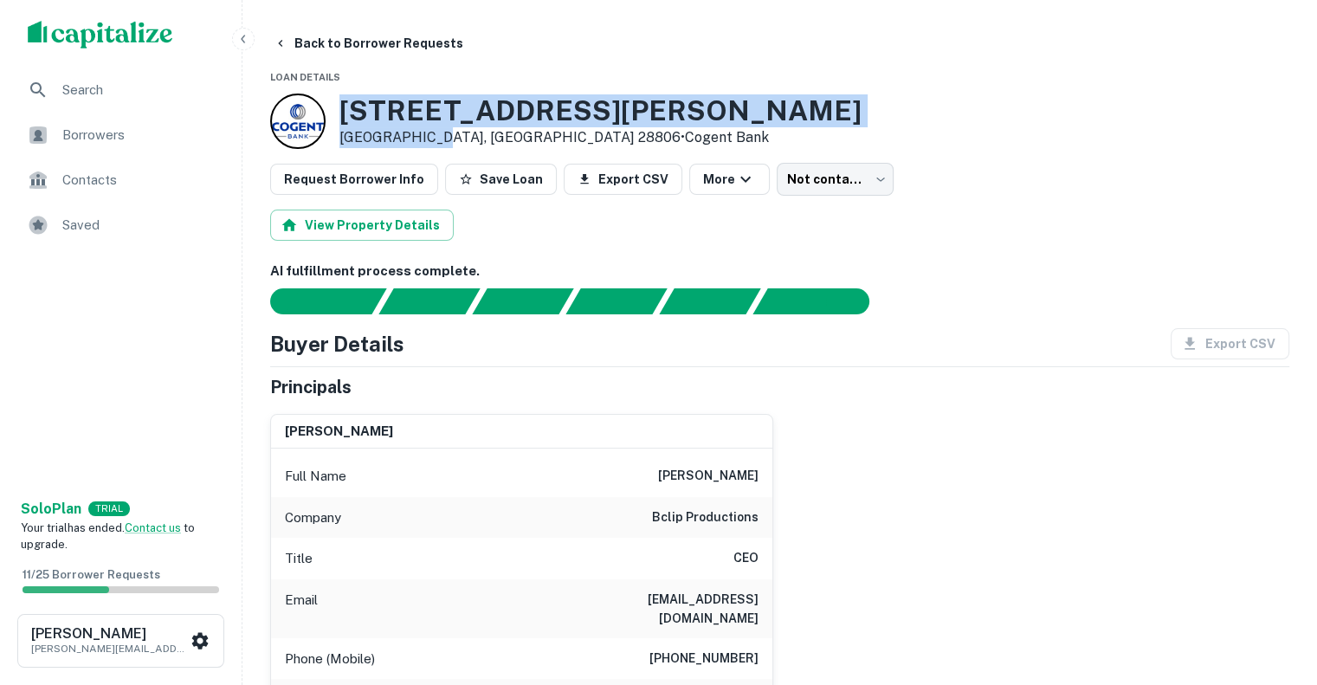
drag, startPoint x: 423, startPoint y: 138, endPoint x: 344, endPoint y: 94, distance: 90.3
click at [344, 94] on div "[STREET_ADDRESS][PERSON_NAME] • Cogent Bank" at bounding box center [600, 121] width 522 height 54
copy div "[STREET_ADDRESS][PERSON_NAME]"
click at [323, 44] on button "Back to Borrower Requests" at bounding box center [368, 43] width 203 height 31
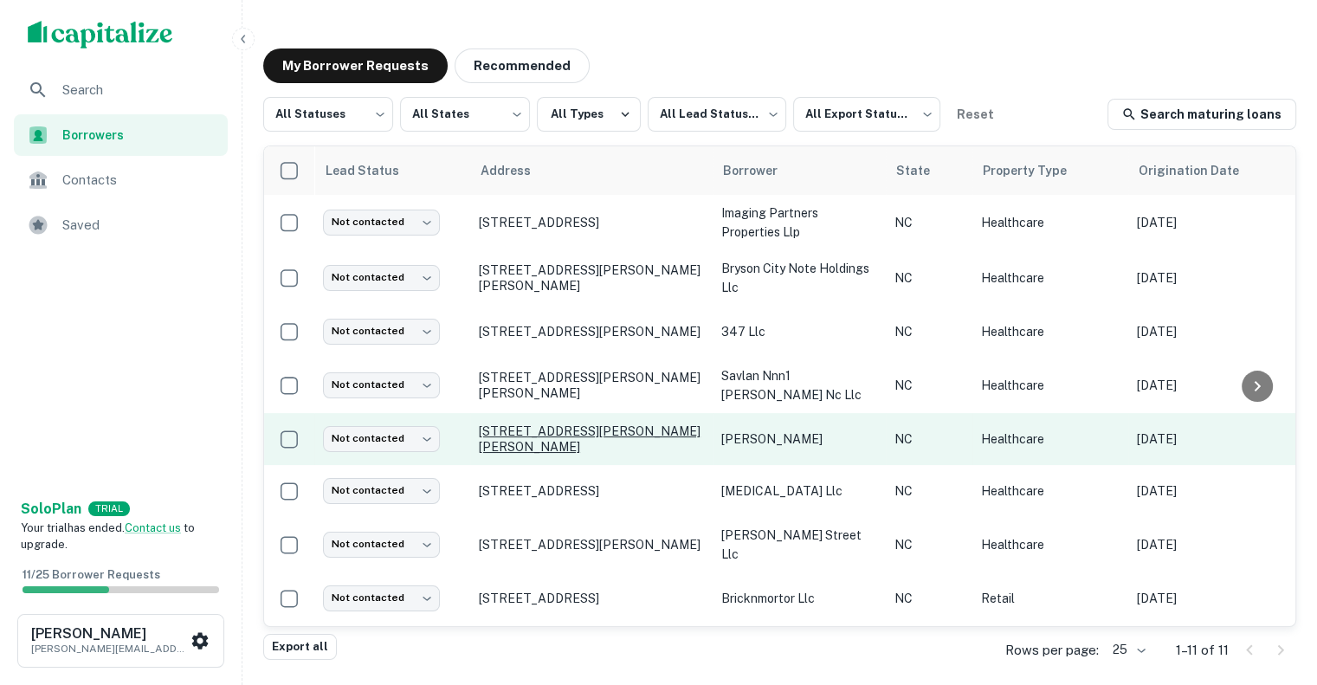
scroll to position [173, 0]
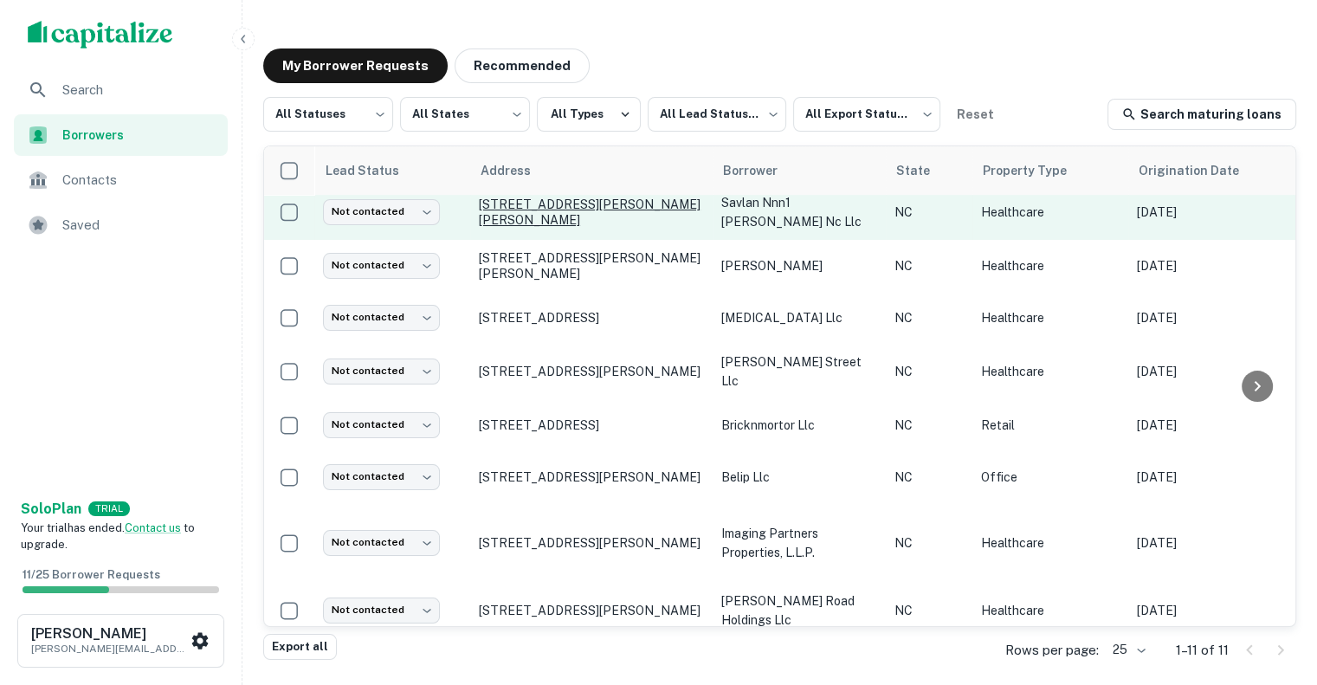
click at [622, 214] on p "[STREET_ADDRESS][PERSON_NAME][PERSON_NAME]" at bounding box center [591, 212] width 225 height 31
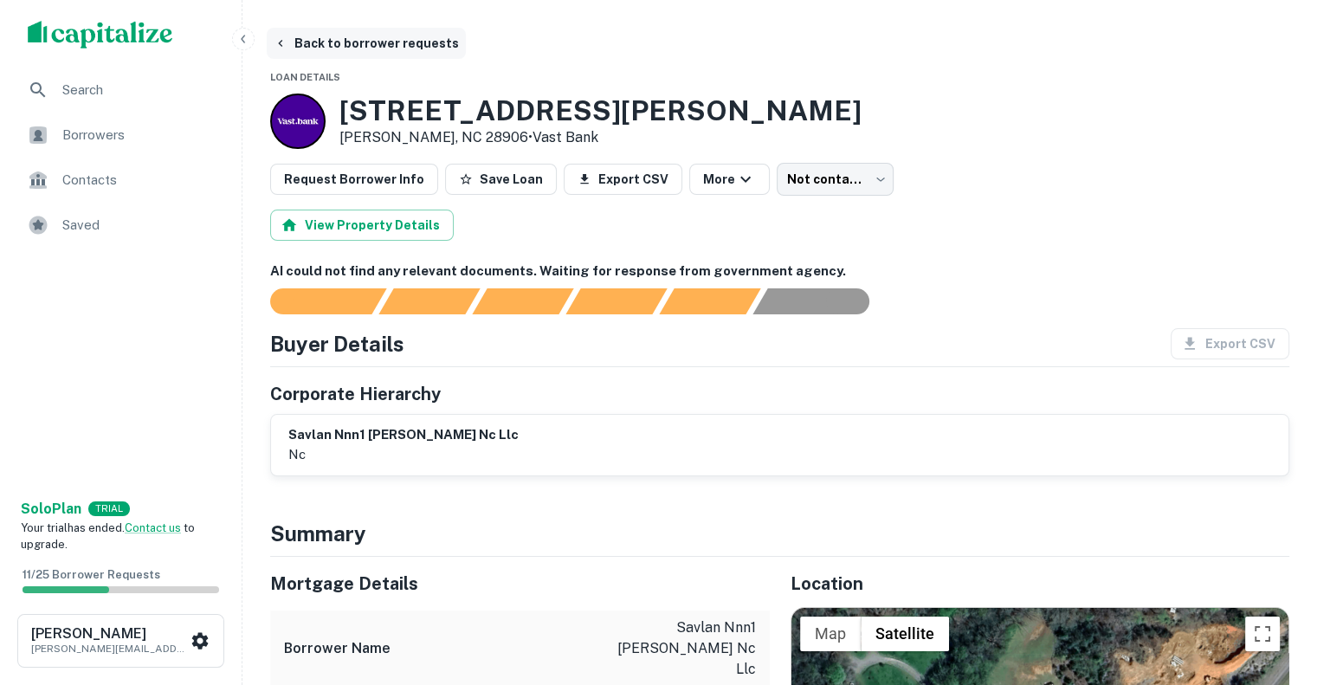
click at [301, 37] on button "Back to borrower requests" at bounding box center [366, 43] width 199 height 31
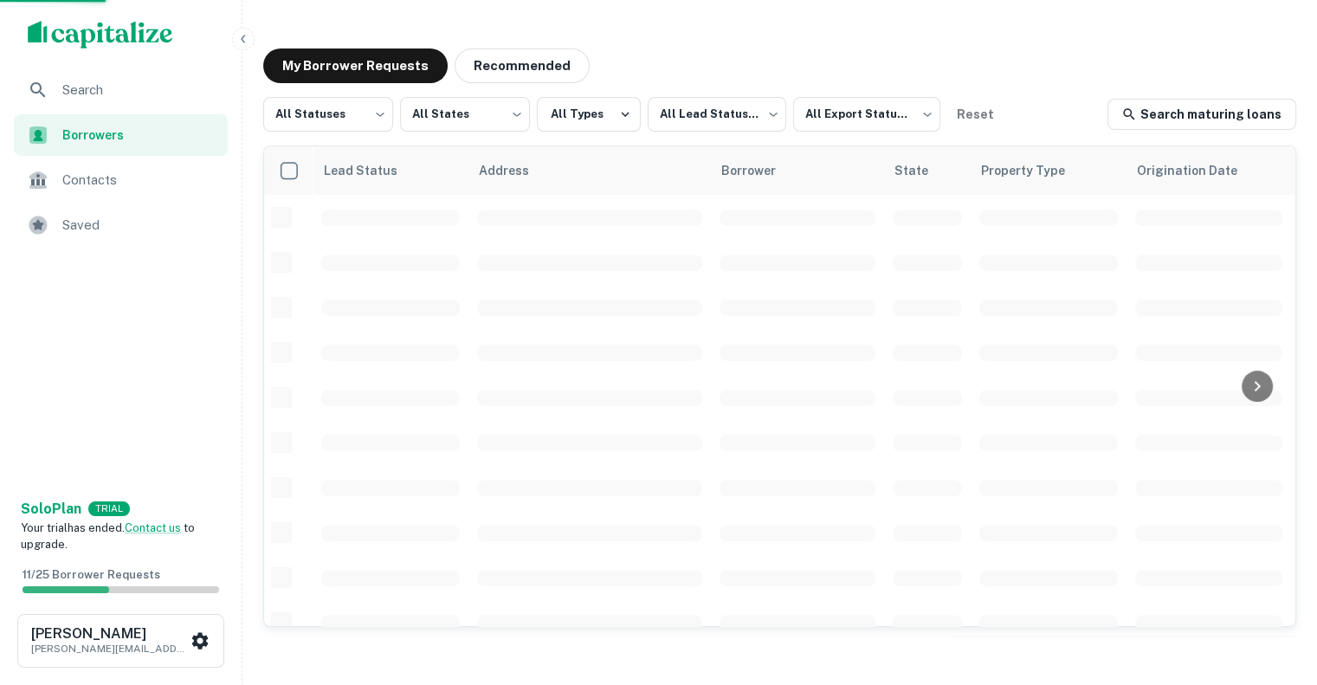
scroll to position [173, 0]
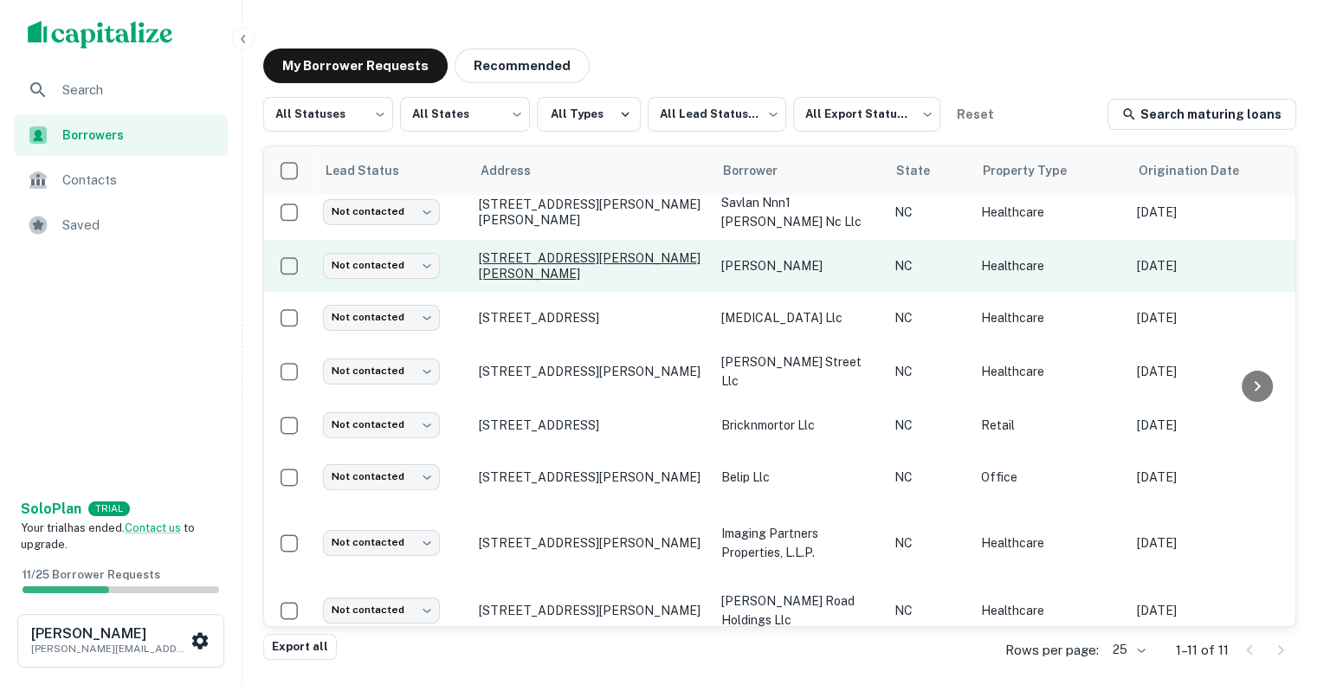
click at [568, 268] on p "[STREET_ADDRESS][PERSON_NAME][PERSON_NAME]" at bounding box center [591, 265] width 225 height 31
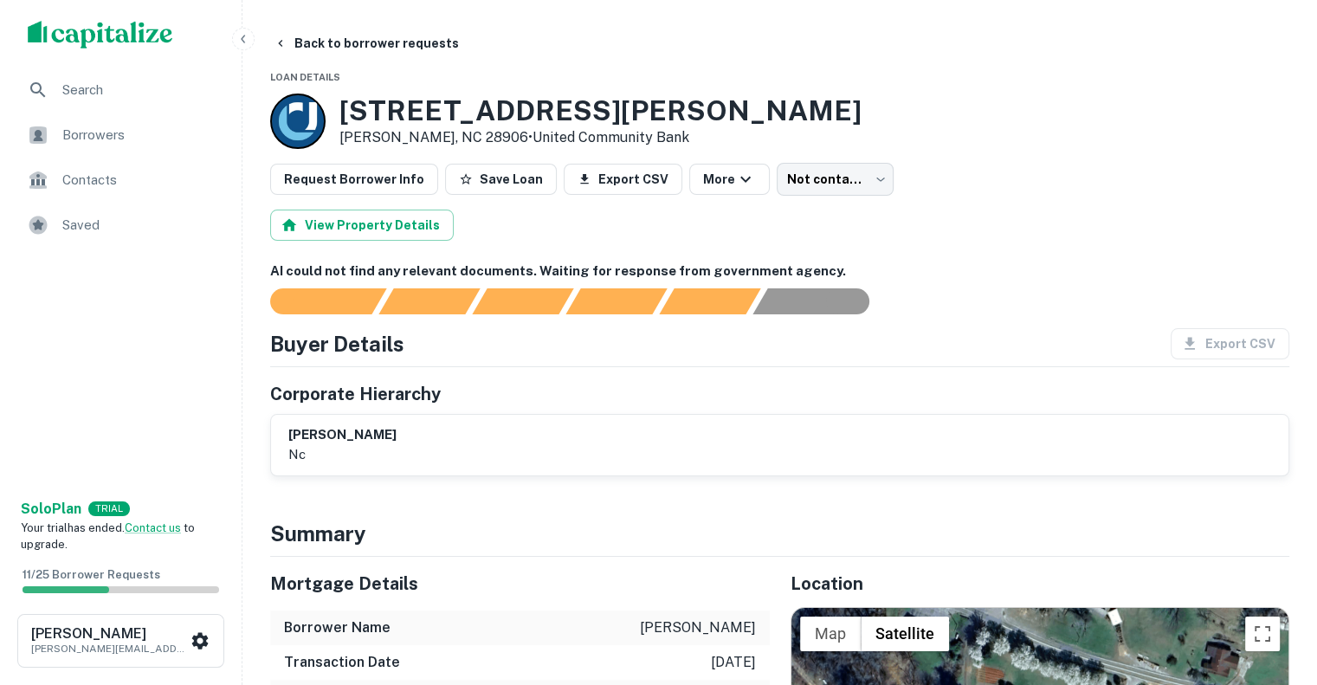
drag, startPoint x: 415, startPoint y: 126, endPoint x: 336, endPoint y: 113, distance: 80.0
click at [336, 94] on div "[STREET_ADDRESS][PERSON_NAME][PERSON_NAME] • United Community Bank" at bounding box center [565, 121] width 591 height 55
copy div "[STREET_ADDRESS][PERSON_NAME][PERSON_NAME] •"
